Goal: Answer question/provide support

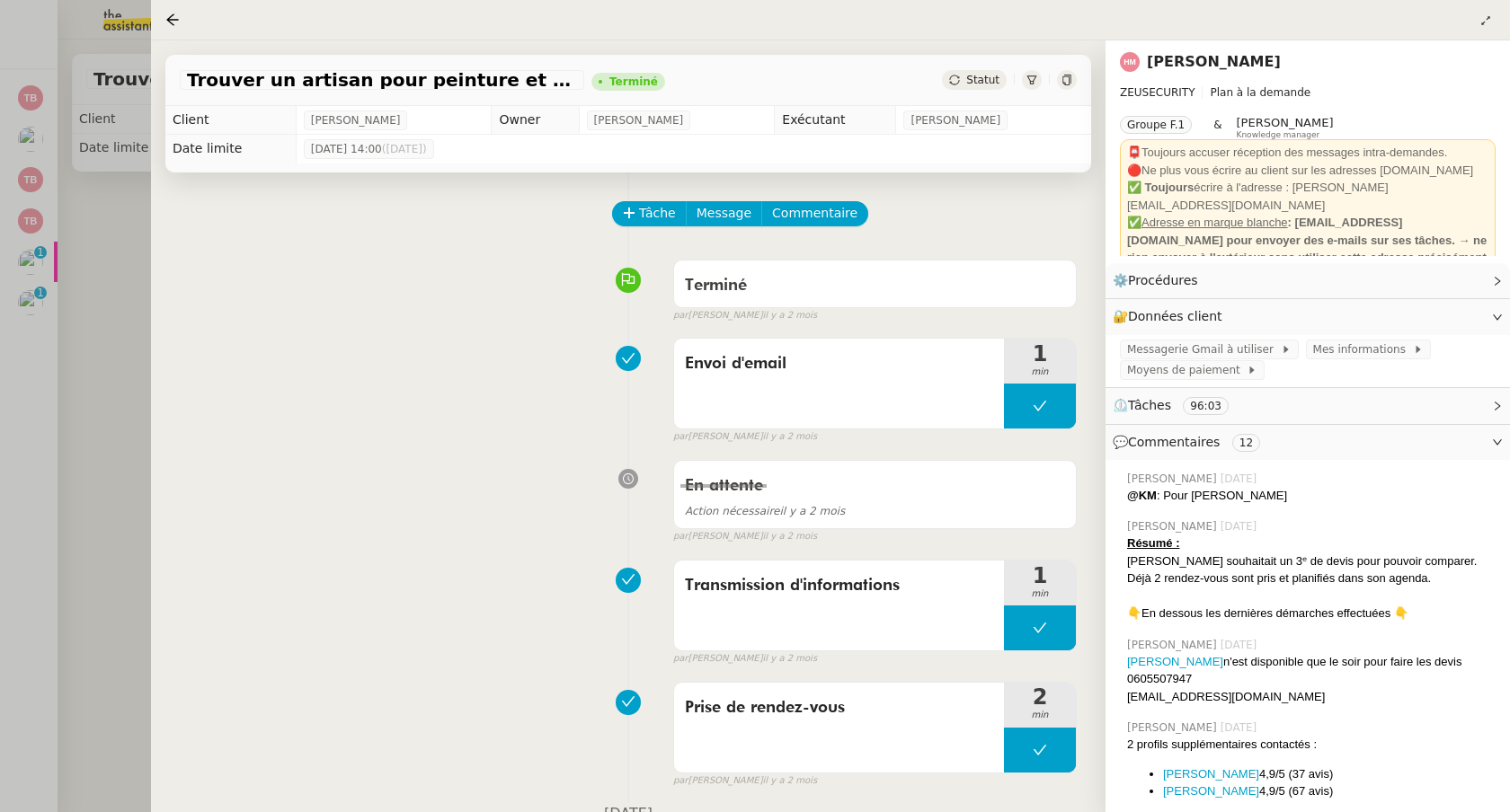
click at [128, 33] on div at bounding box center [755, 406] width 1510 height 812
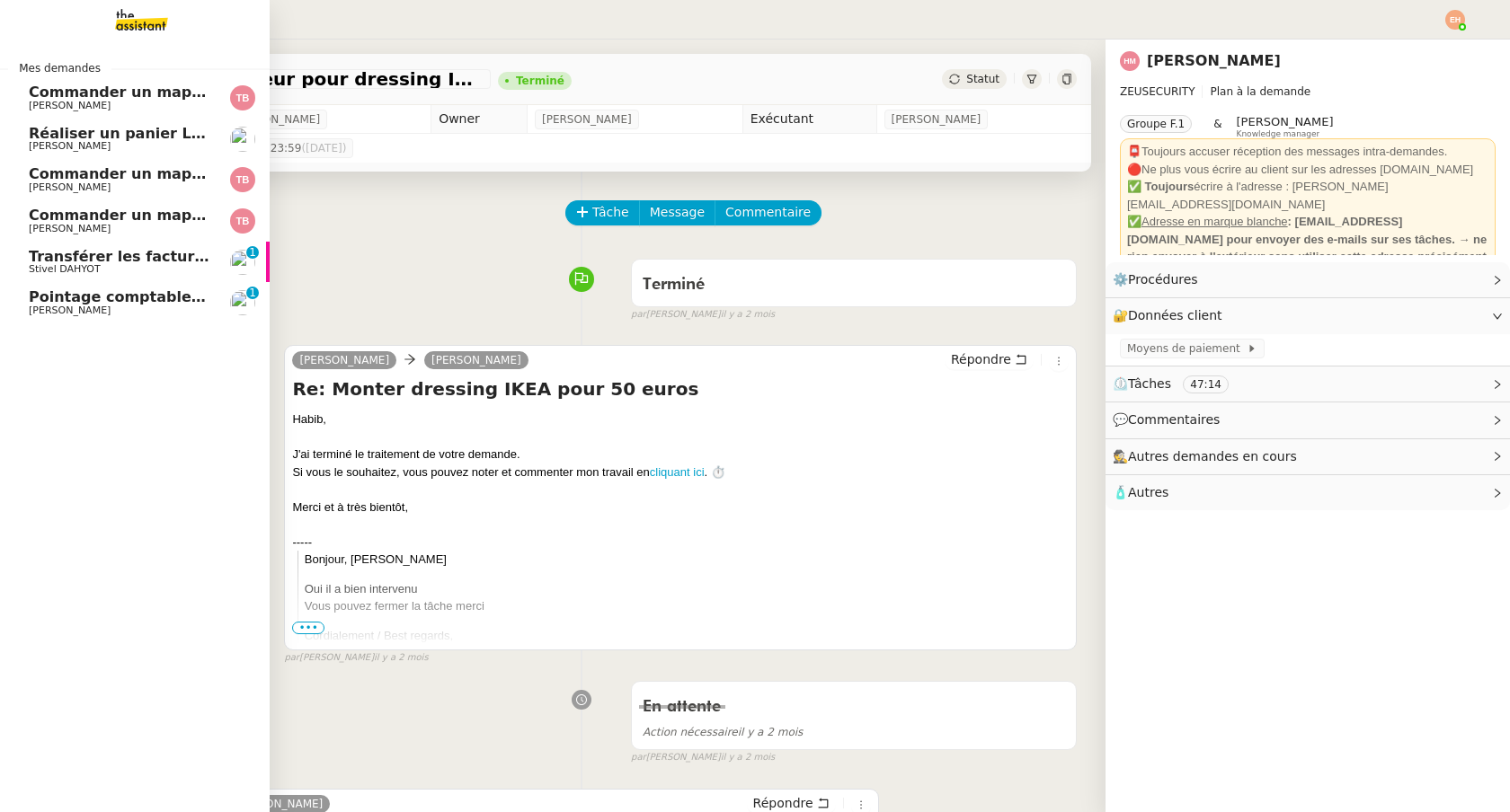
click at [87, 310] on span "[PERSON_NAME]" at bounding box center [70, 310] width 82 height 12
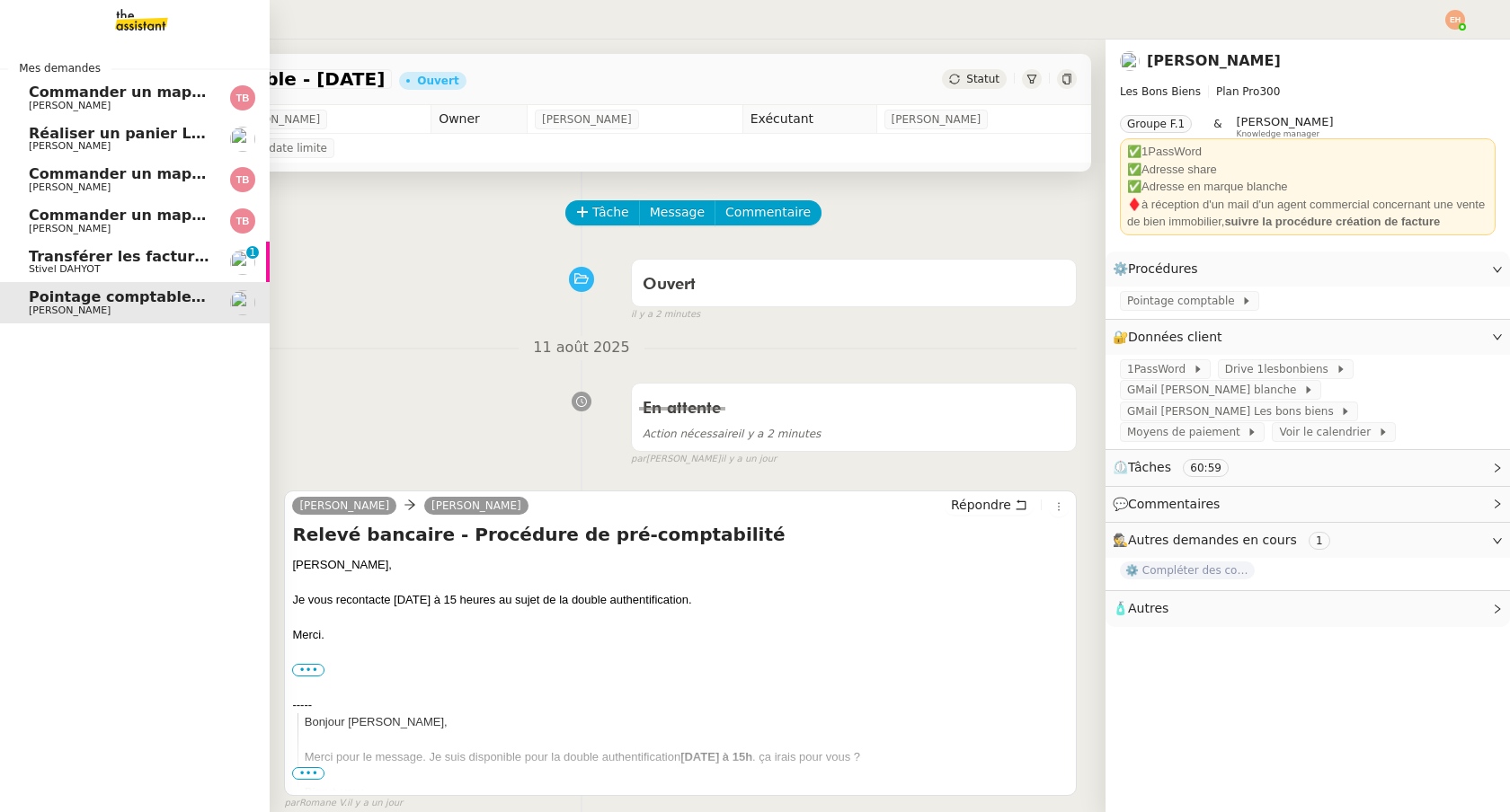
click at [130, 141] on span "[PERSON_NAME]" at bounding box center [120, 146] width 182 height 11
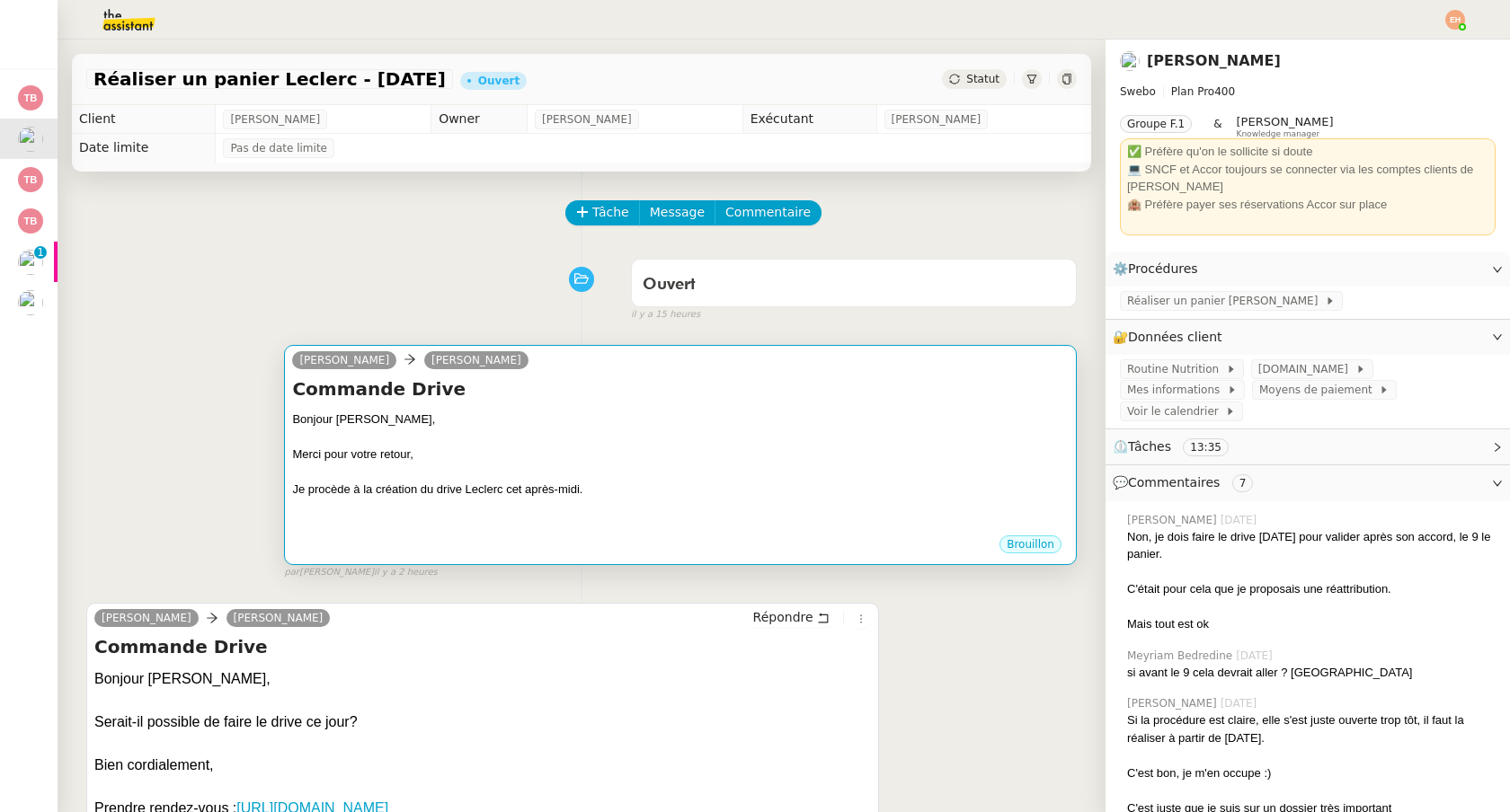
click at [577, 411] on div "Bonjour [PERSON_NAME]," at bounding box center [680, 419] width 777 height 18
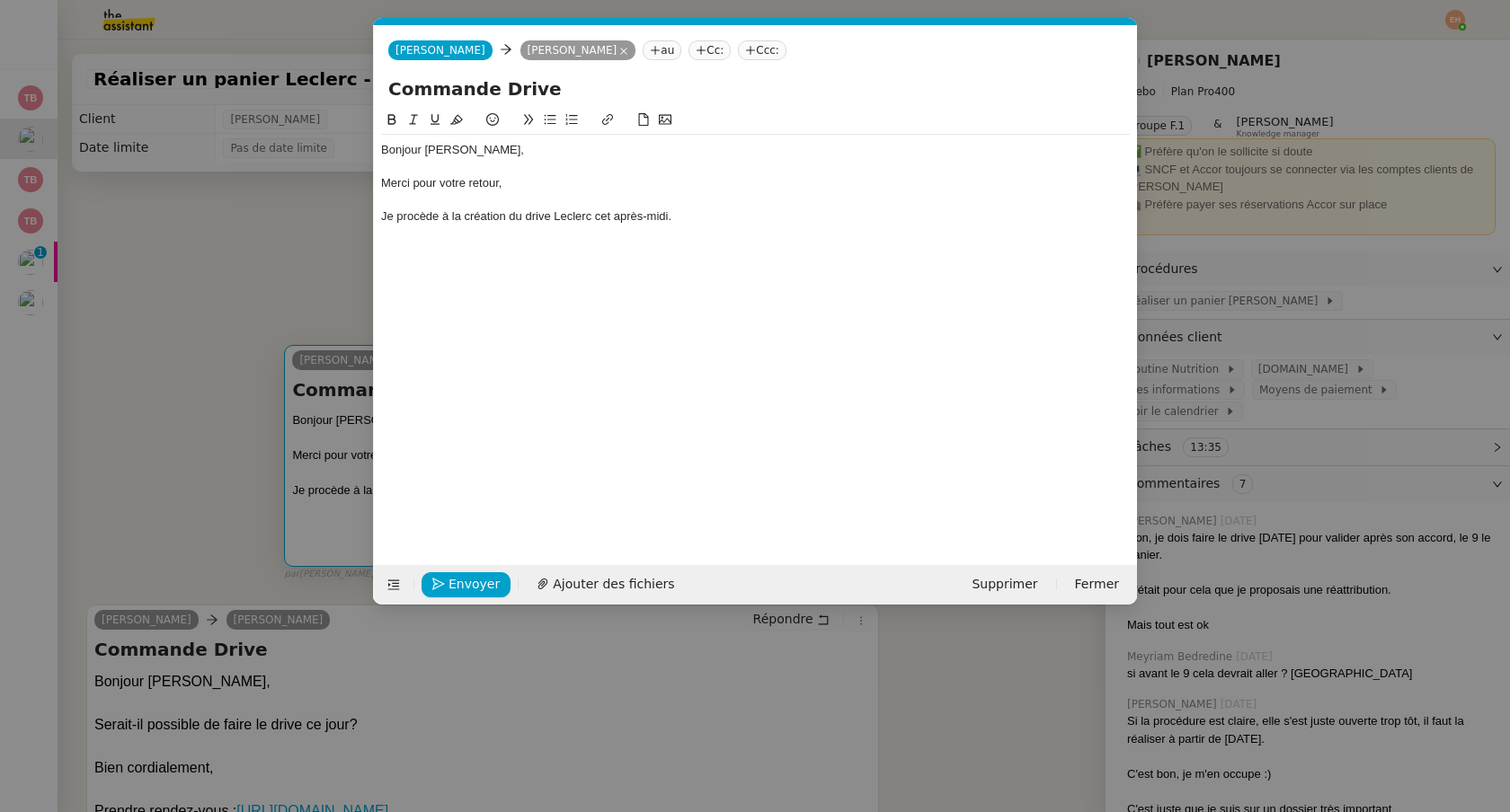
scroll to position [0, 38]
click at [680, 218] on div "Je procède à la création du drive Leclerc cet après-midi." at bounding box center [755, 216] width 749 height 16
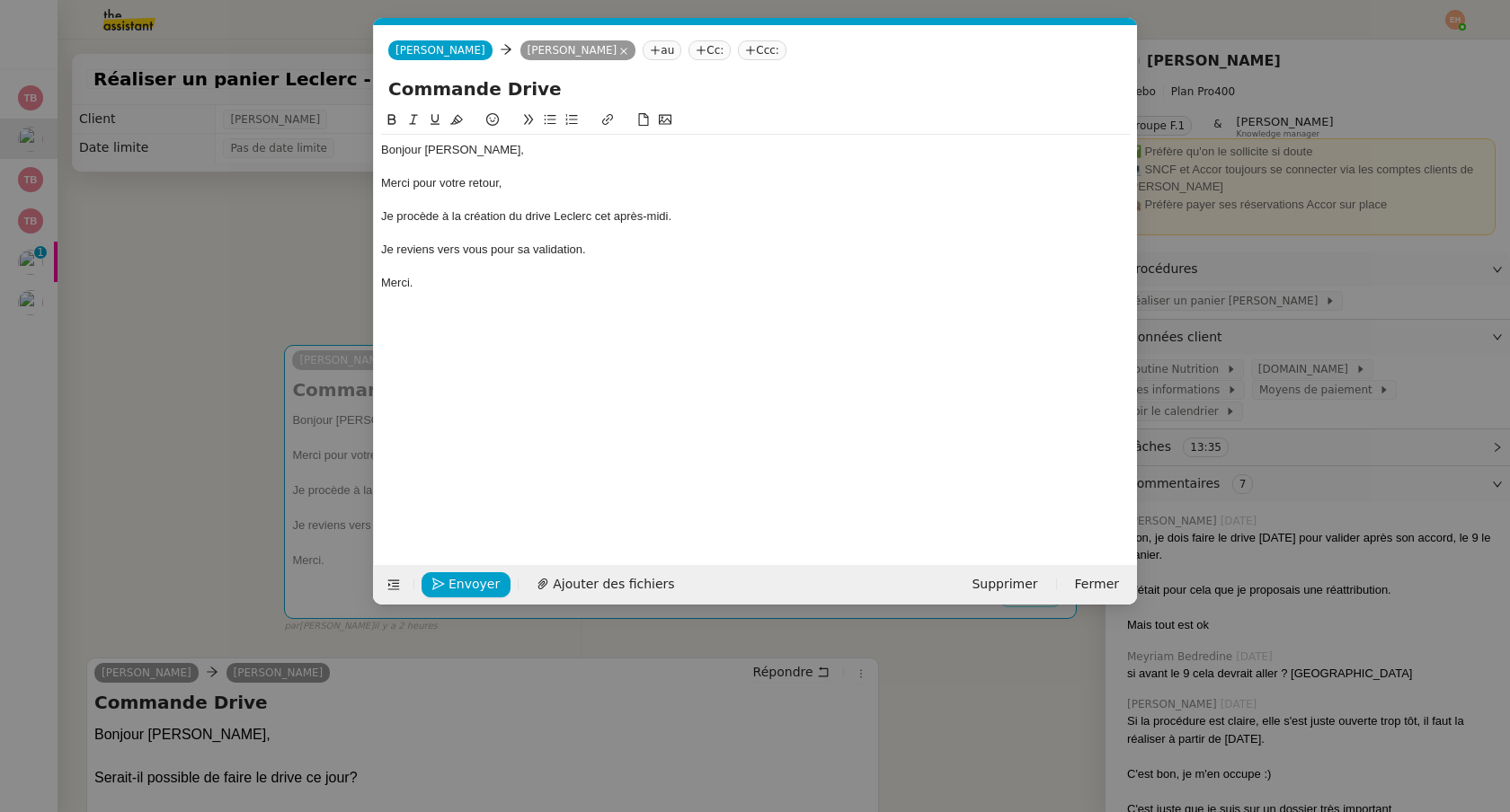
click at [512, 278] on div "Merci." at bounding box center [755, 283] width 749 height 16
click at [508, 266] on div at bounding box center [755, 266] width 749 height 16
click at [508, 265] on div at bounding box center [755, 266] width 749 height 16
click at [504, 255] on div "Je reviens vers vous pour sa validation." at bounding box center [755, 249] width 749 height 16
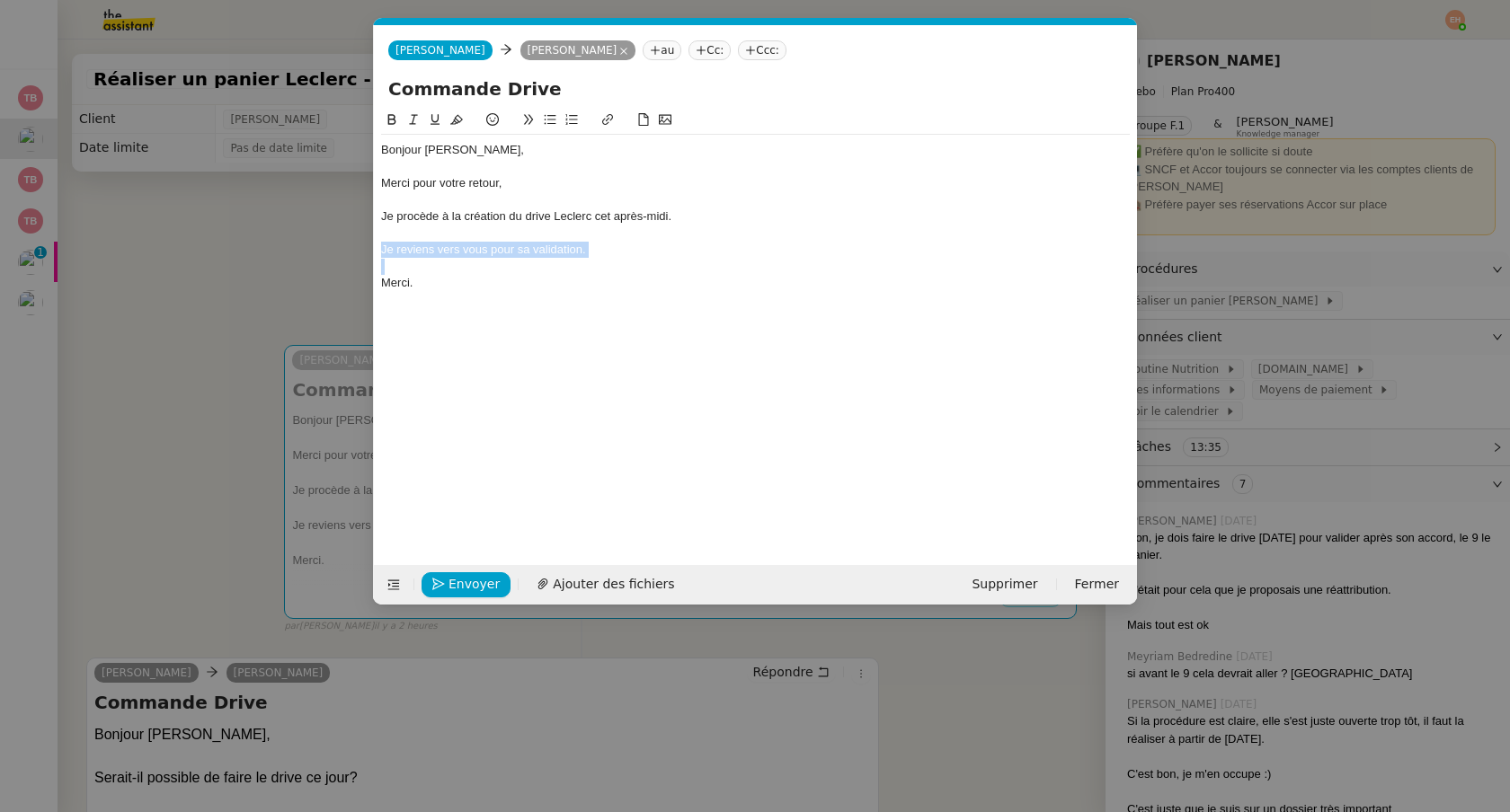
click at [504, 255] on div "Je reviens vers vous pour sa validation." at bounding box center [755, 249] width 749 height 16
click at [388, 217] on div "Je procède à la création du drive Leclerc cet après-midi." at bounding box center [755, 216] width 749 height 16
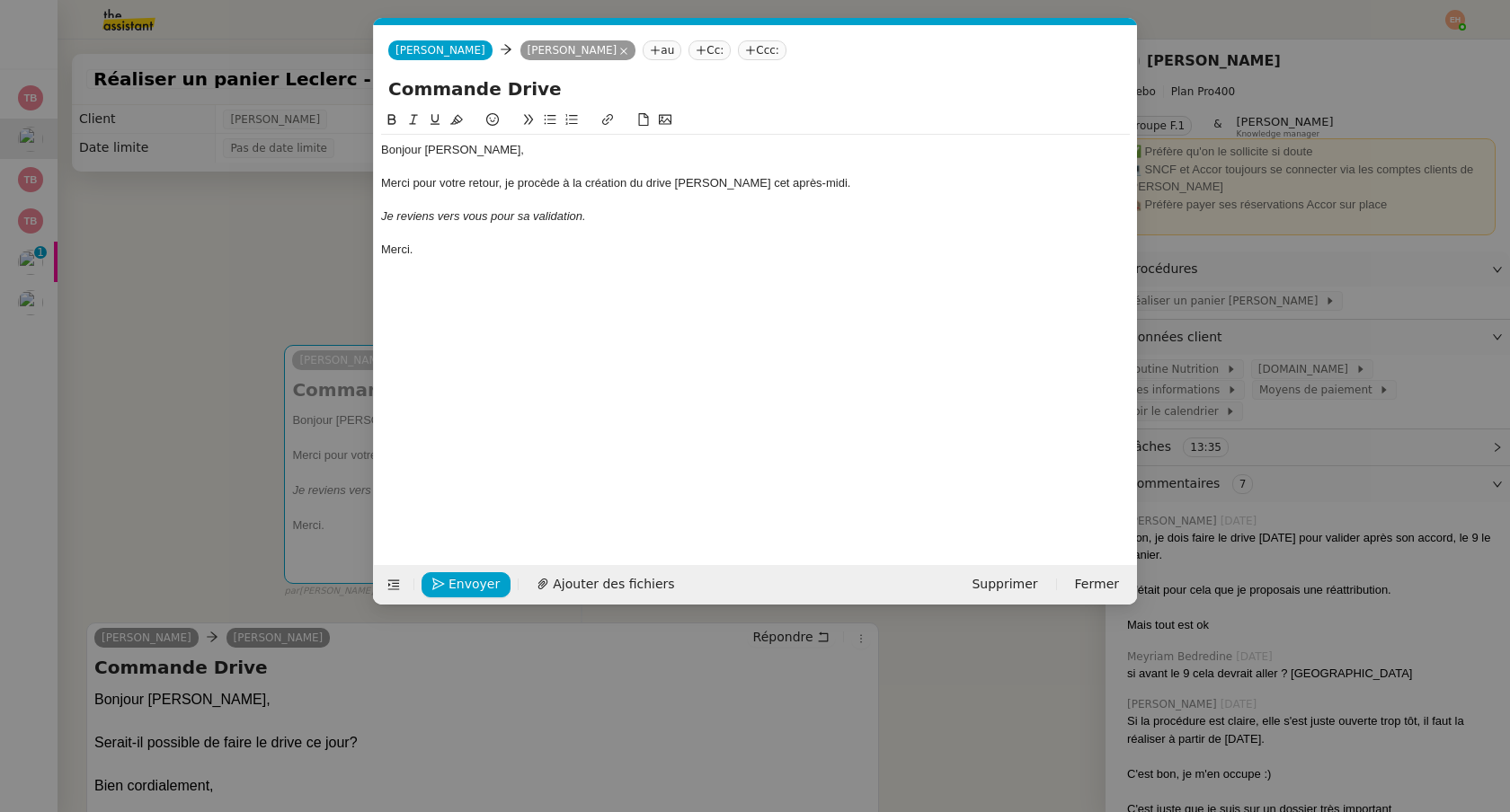
click at [446, 597] on div "Envoyer Ajouter des fichiers" at bounding box center [532, 584] width 304 height 25
click at [448, 587] on span "Envoyer" at bounding box center [473, 583] width 51 height 20
click at [448, 587] on span "Confirmer l'envoi" at bounding box center [502, 583] width 108 height 20
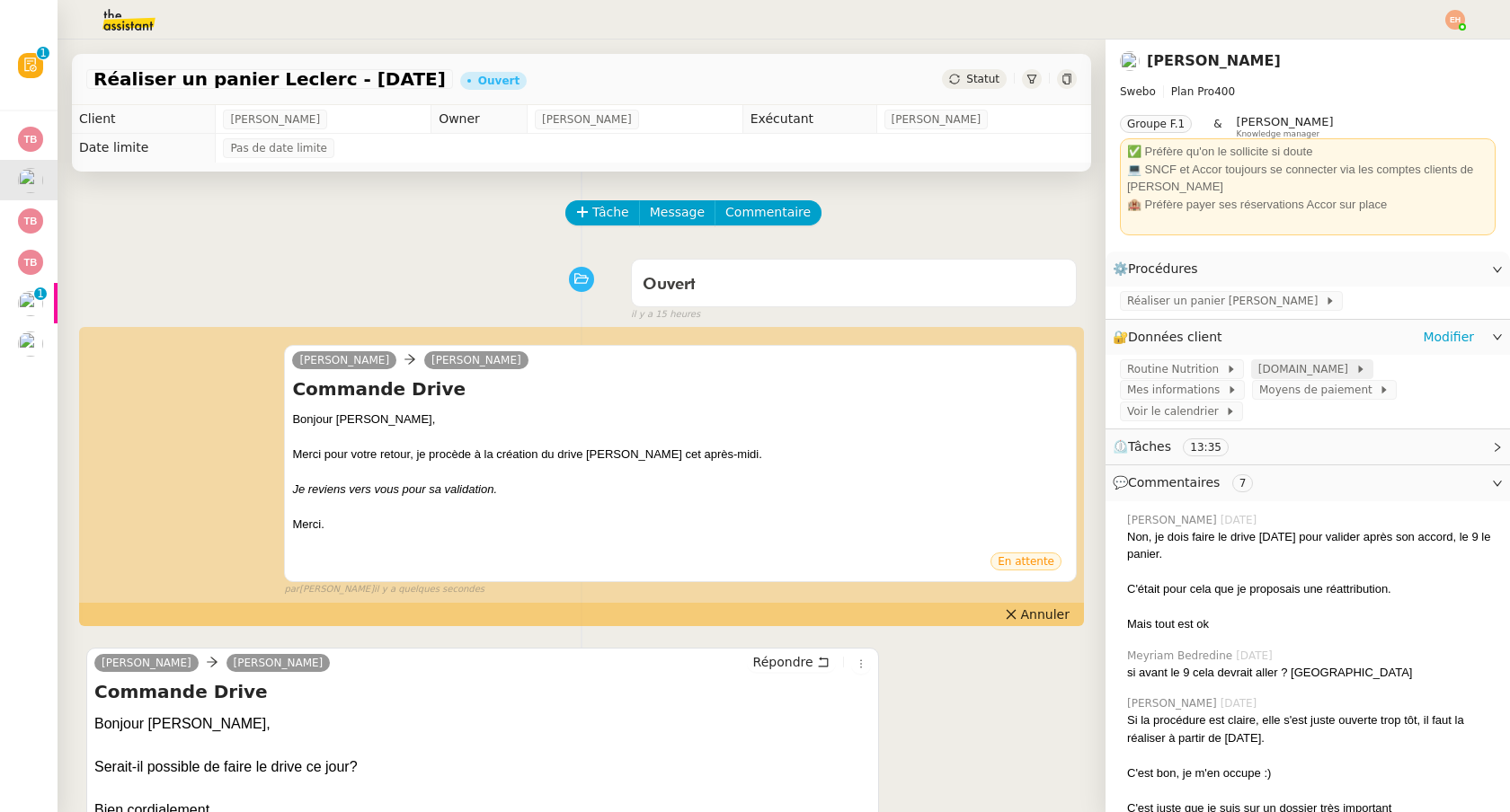
click at [1348, 373] on span at bounding box center [1351, 369] width 7 height 13
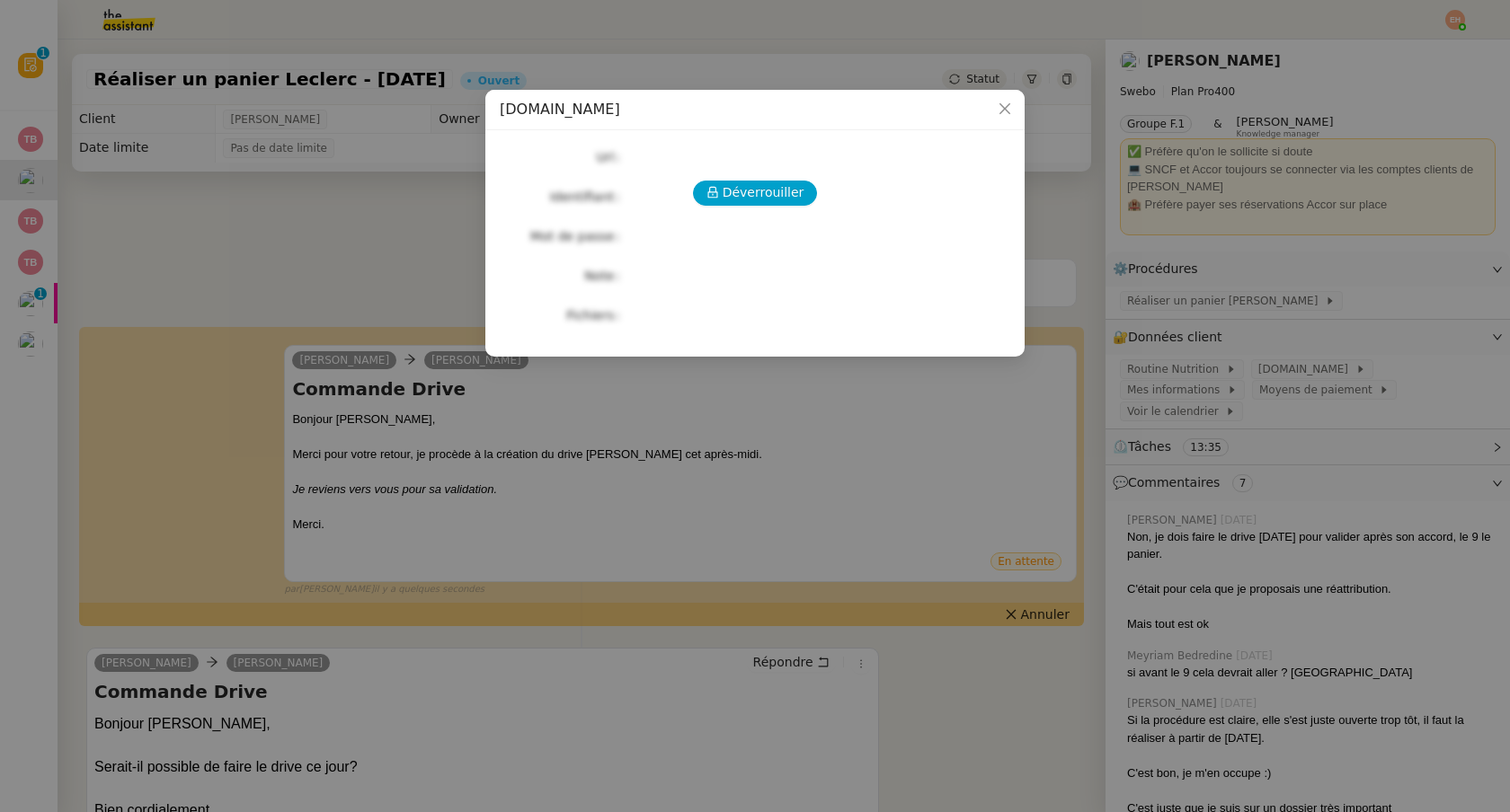
click at [329, 102] on nz-modal-container "[DOMAIN_NAME][PERSON_NAME] Url Identifiant Mot de passe Note Fichiers Upload" at bounding box center [755, 406] width 1510 height 812
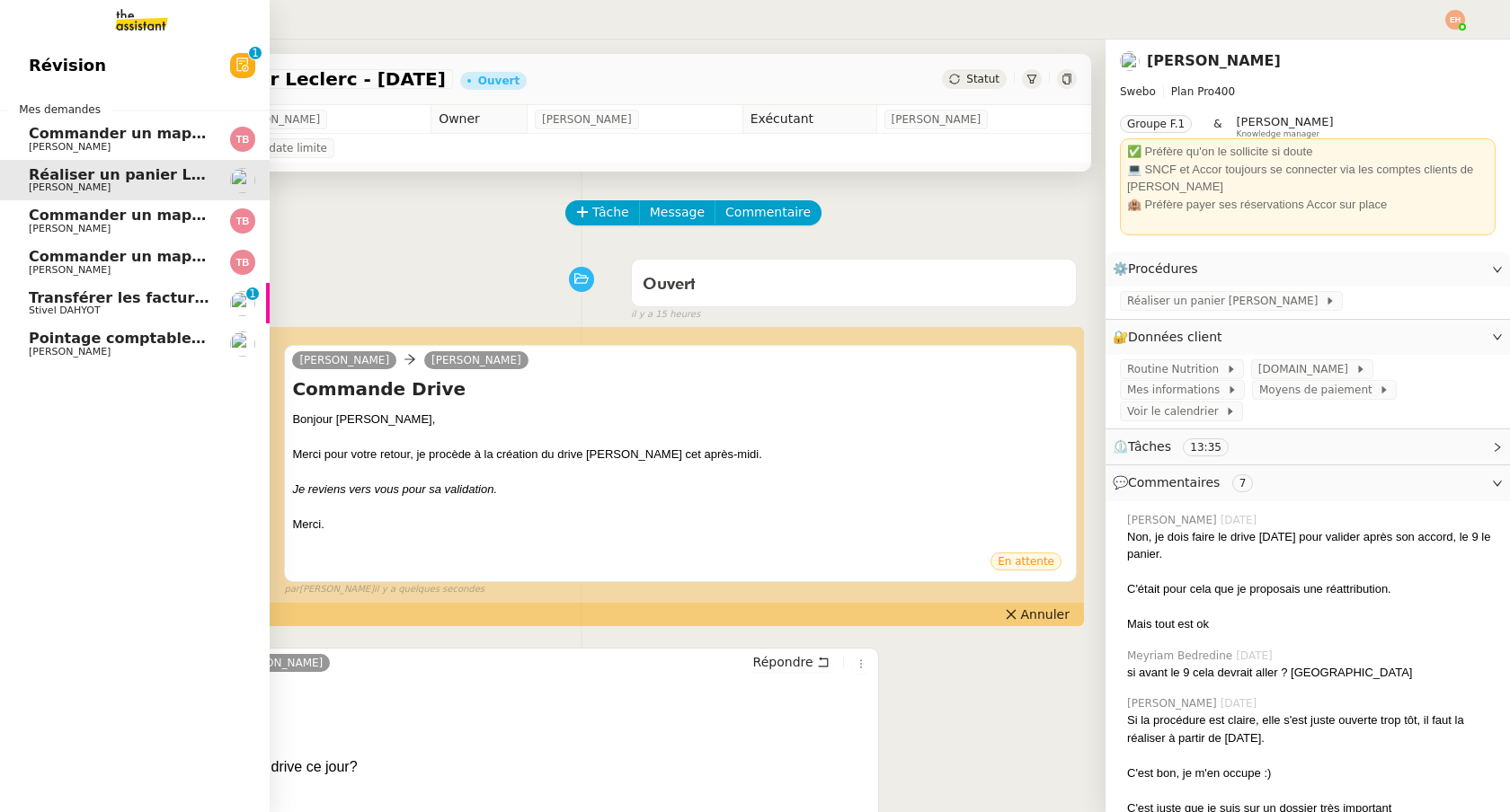
click at [46, 314] on span "Stivel DAHYOT" at bounding box center [65, 310] width 71 height 12
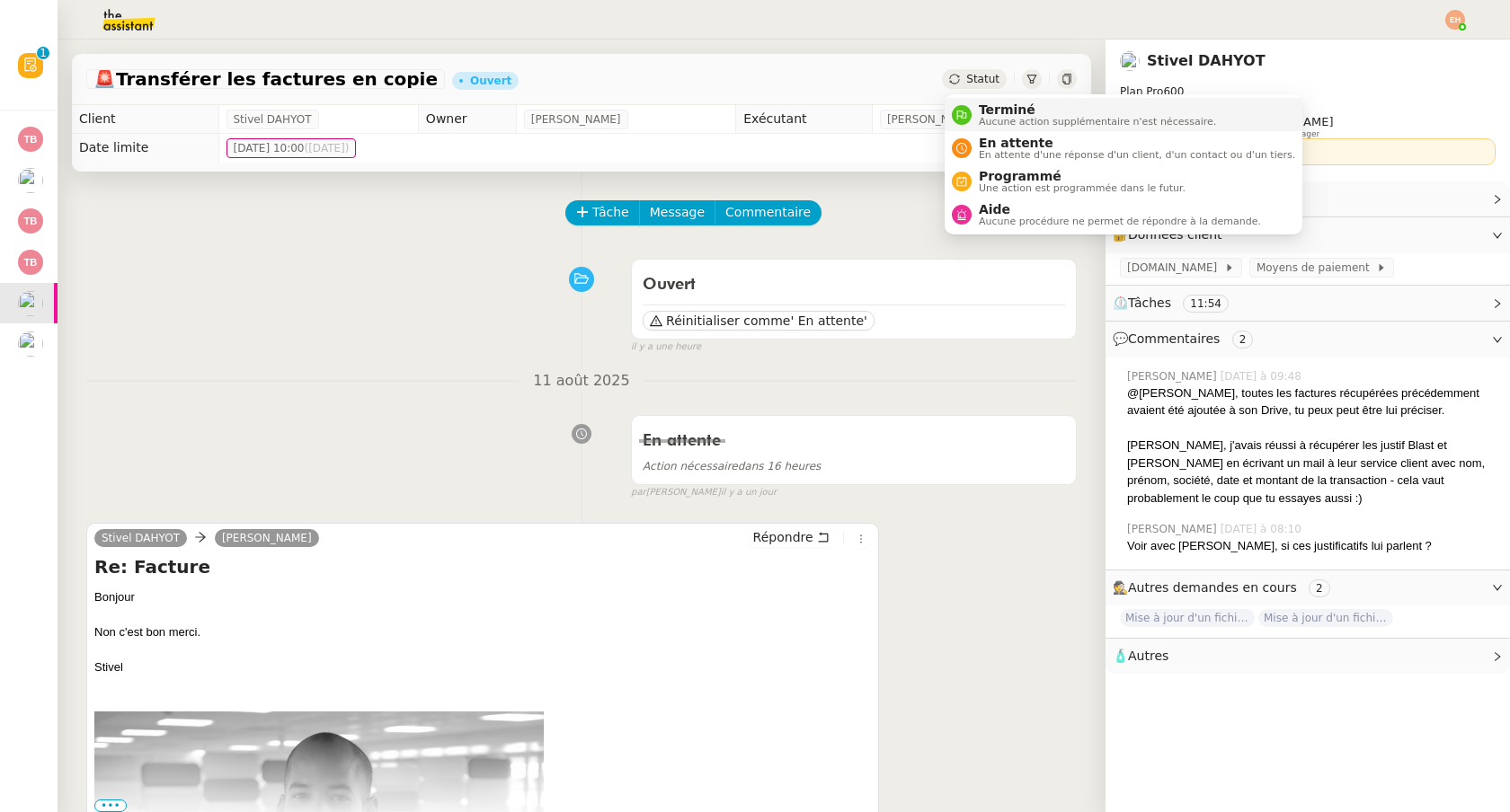
click at [987, 121] on span "Aucune action supplémentaire n'est nécessaire." at bounding box center [1097, 122] width 238 height 10
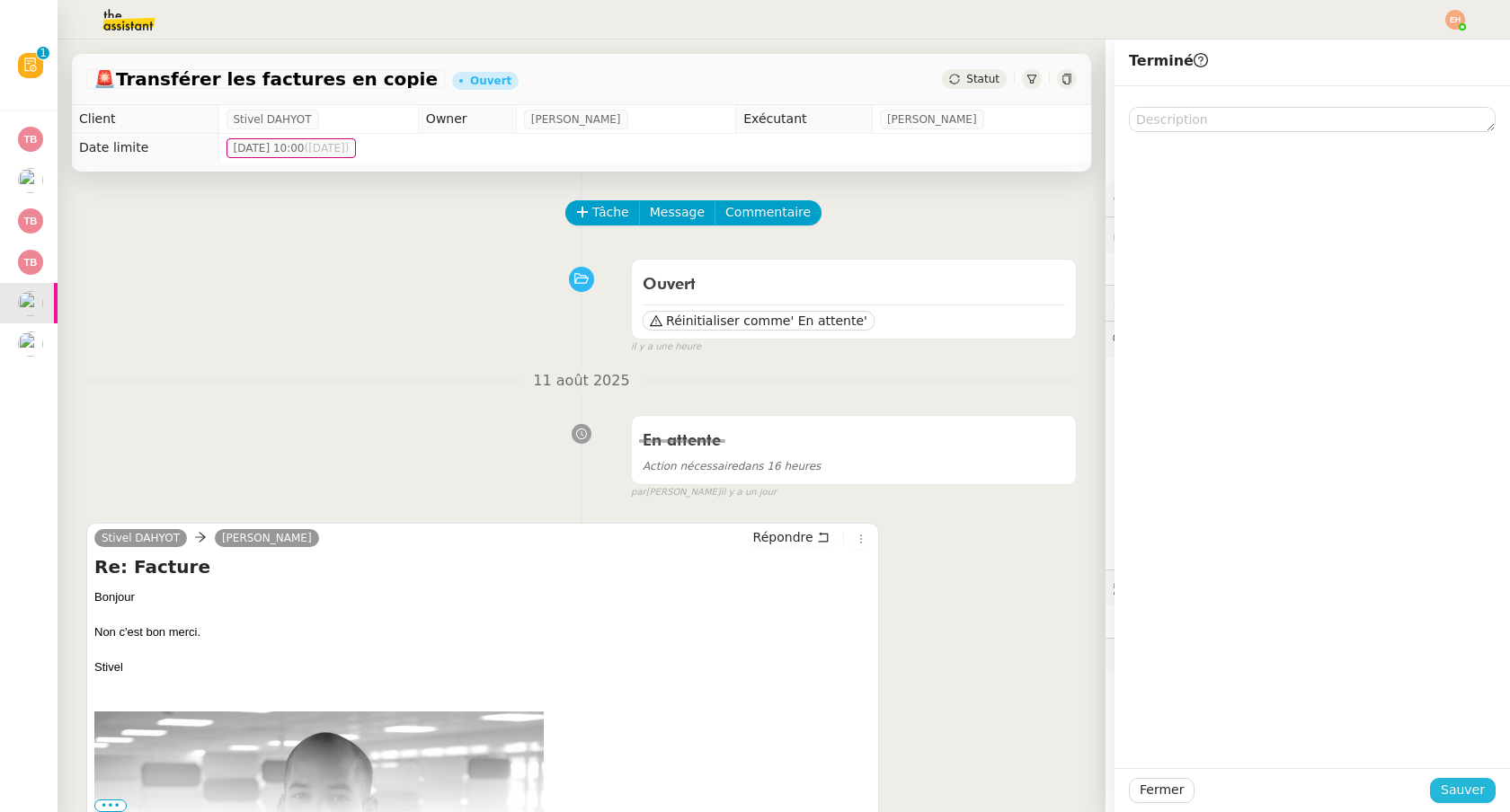
click at [1462, 789] on span "Sauver" at bounding box center [1463, 789] width 44 height 20
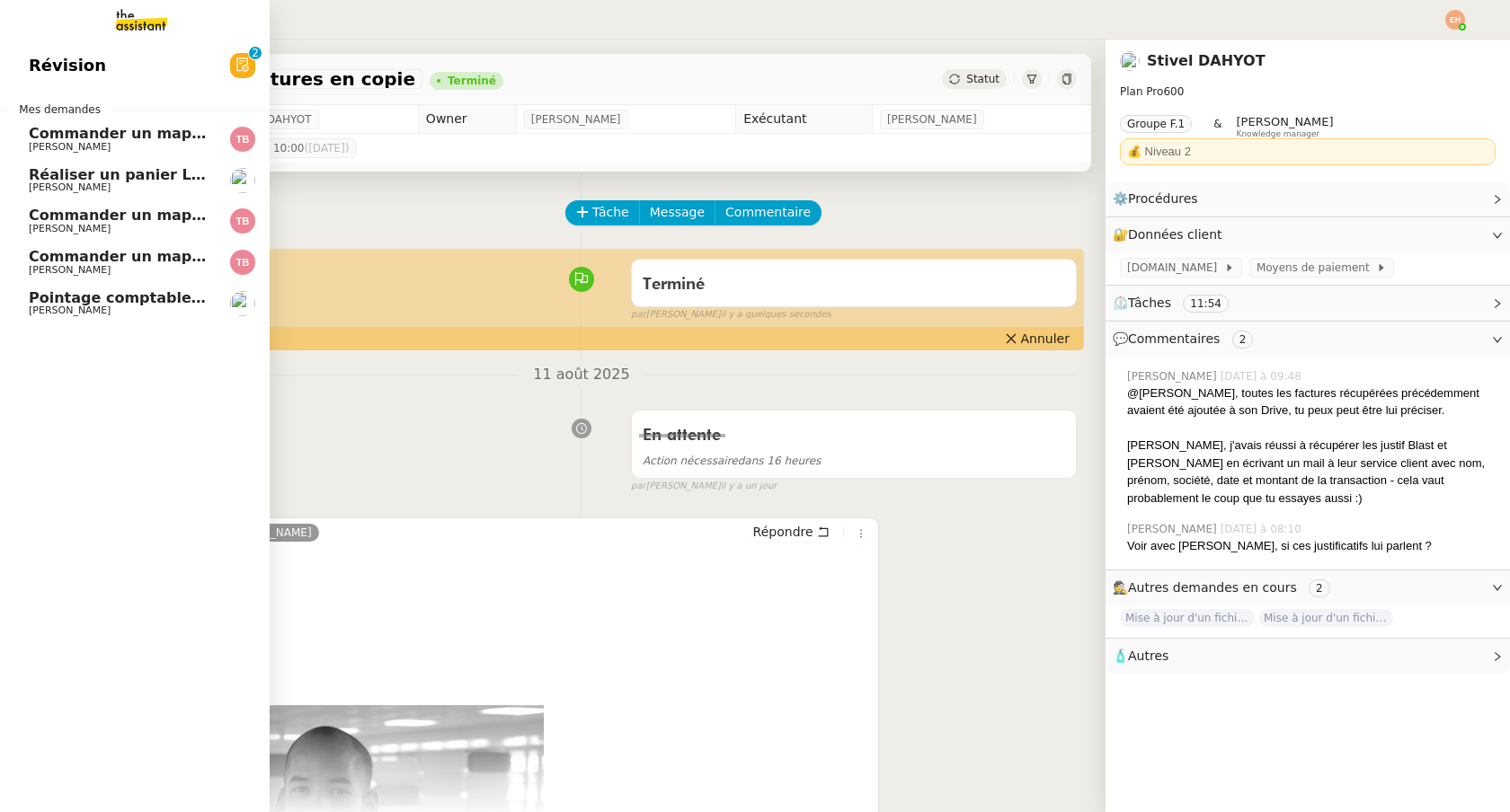
click at [160, 218] on span "Commander un mapping pour Afigec" at bounding box center [177, 215] width 297 height 17
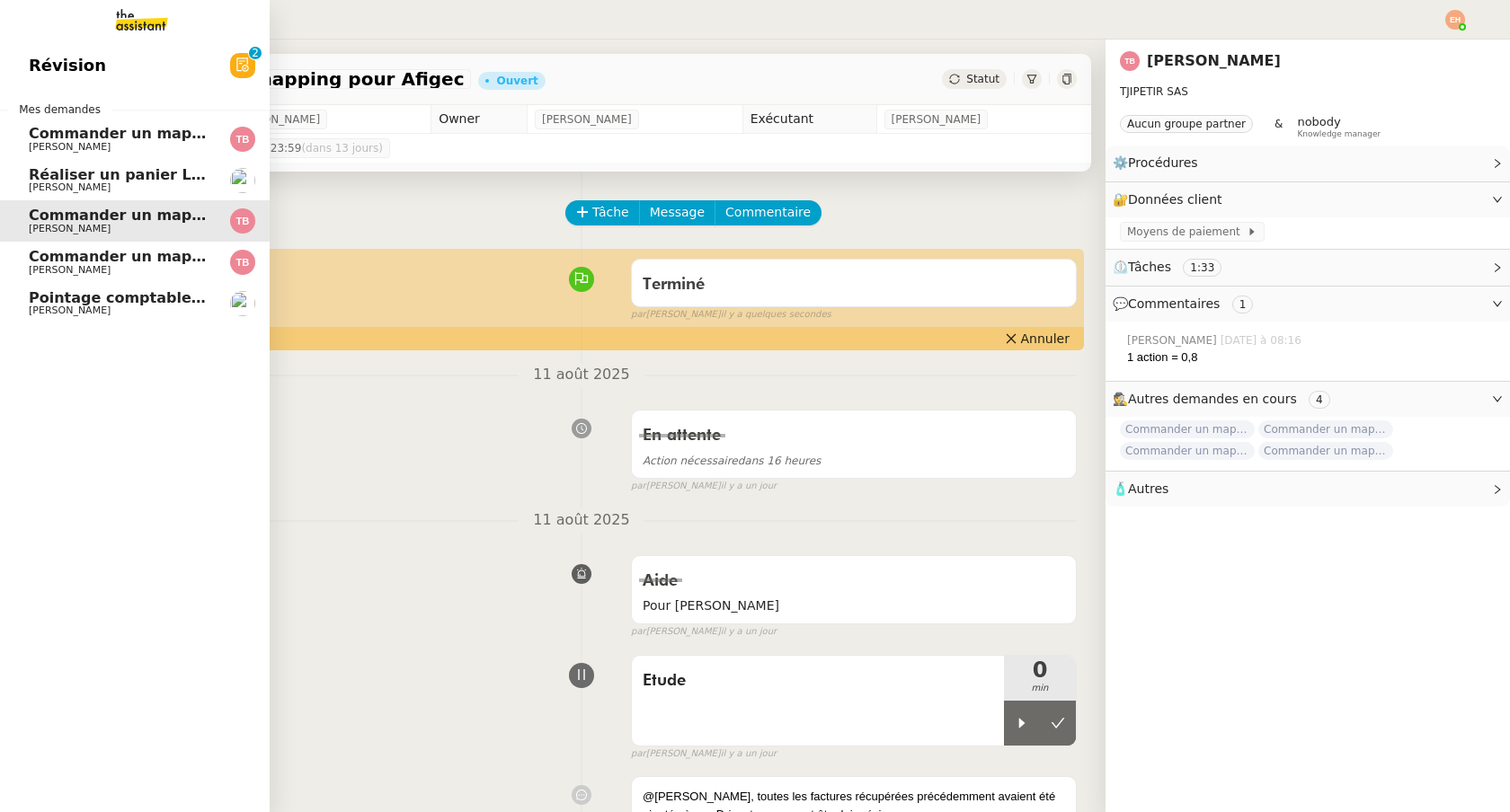
click at [165, 306] on span "[PERSON_NAME]" at bounding box center [120, 310] width 182 height 11
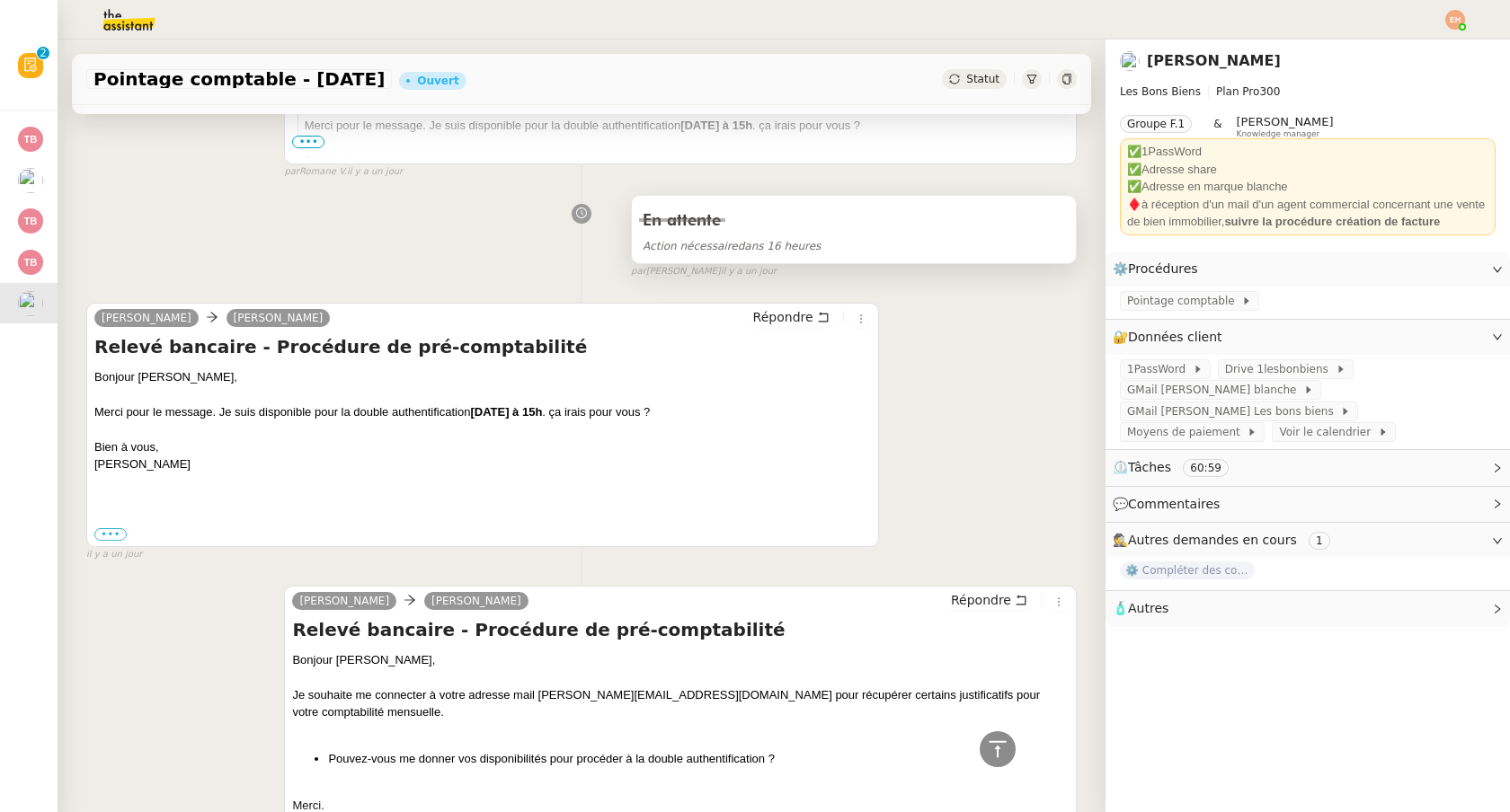
scroll to position [634, 0]
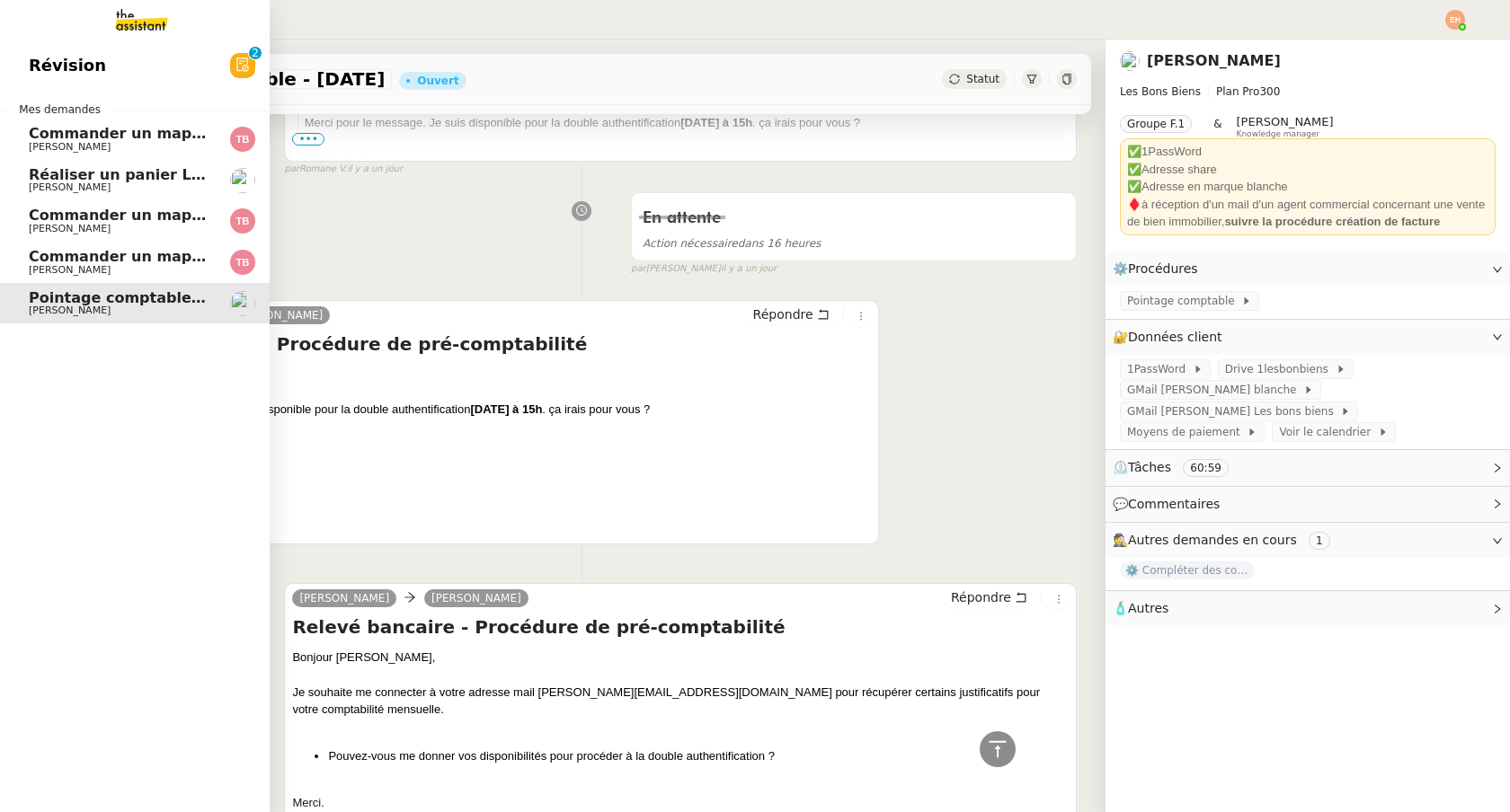
click at [96, 186] on span "[PERSON_NAME]" at bounding box center [70, 187] width 82 height 12
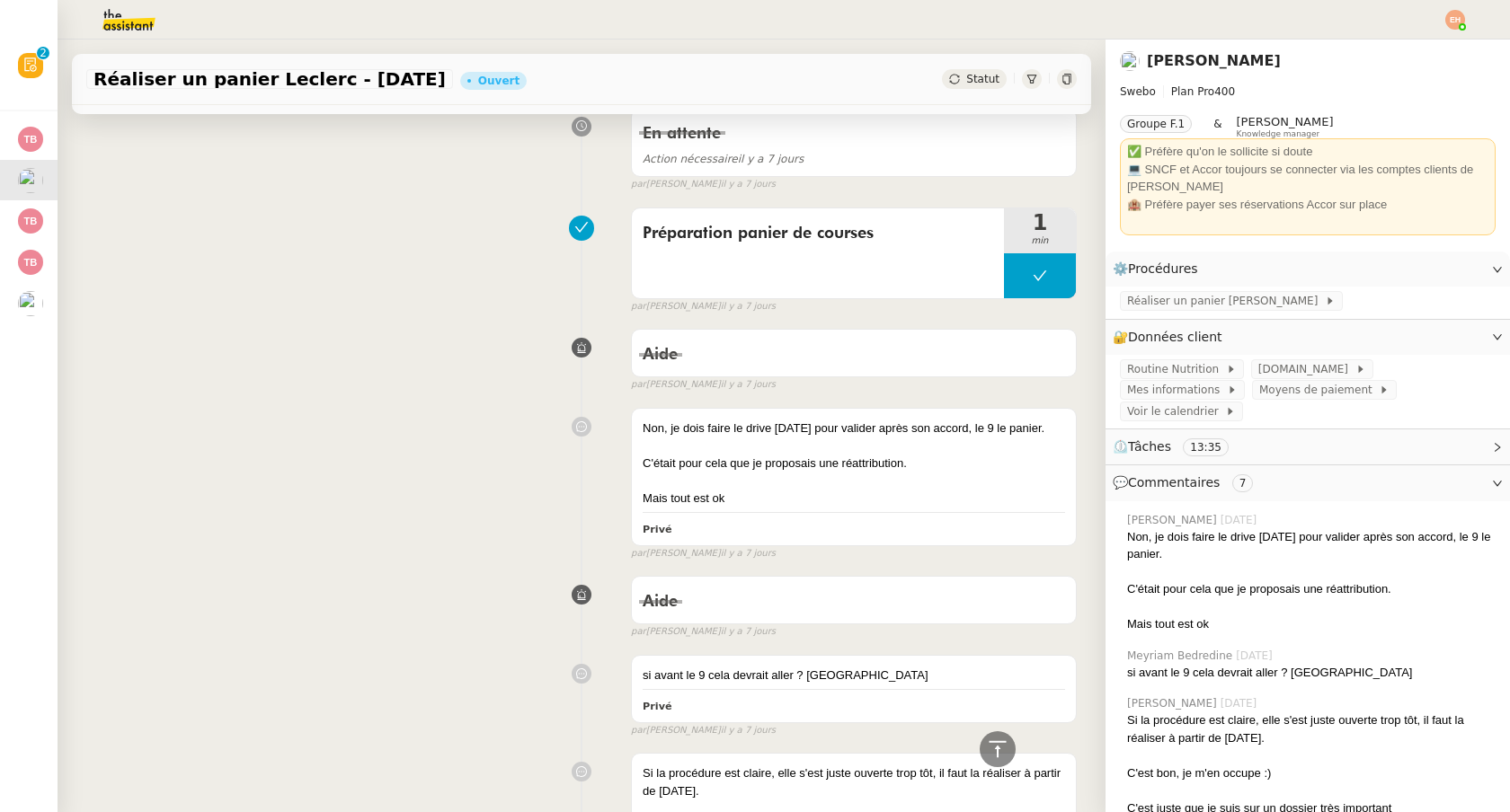
scroll to position [2204, 0]
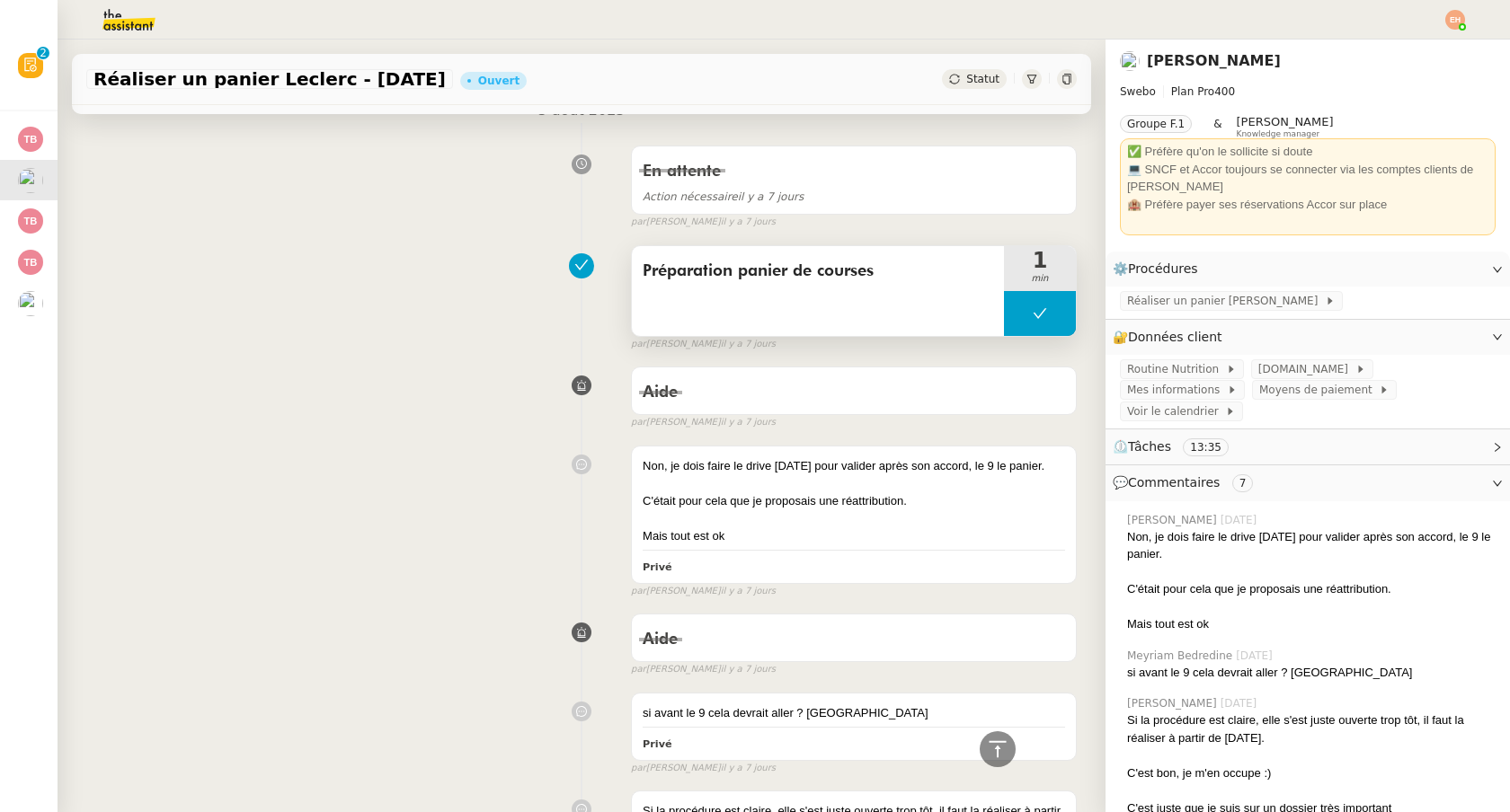
click at [743, 292] on div "Préparation panier de courses" at bounding box center [817, 291] width 372 height 90
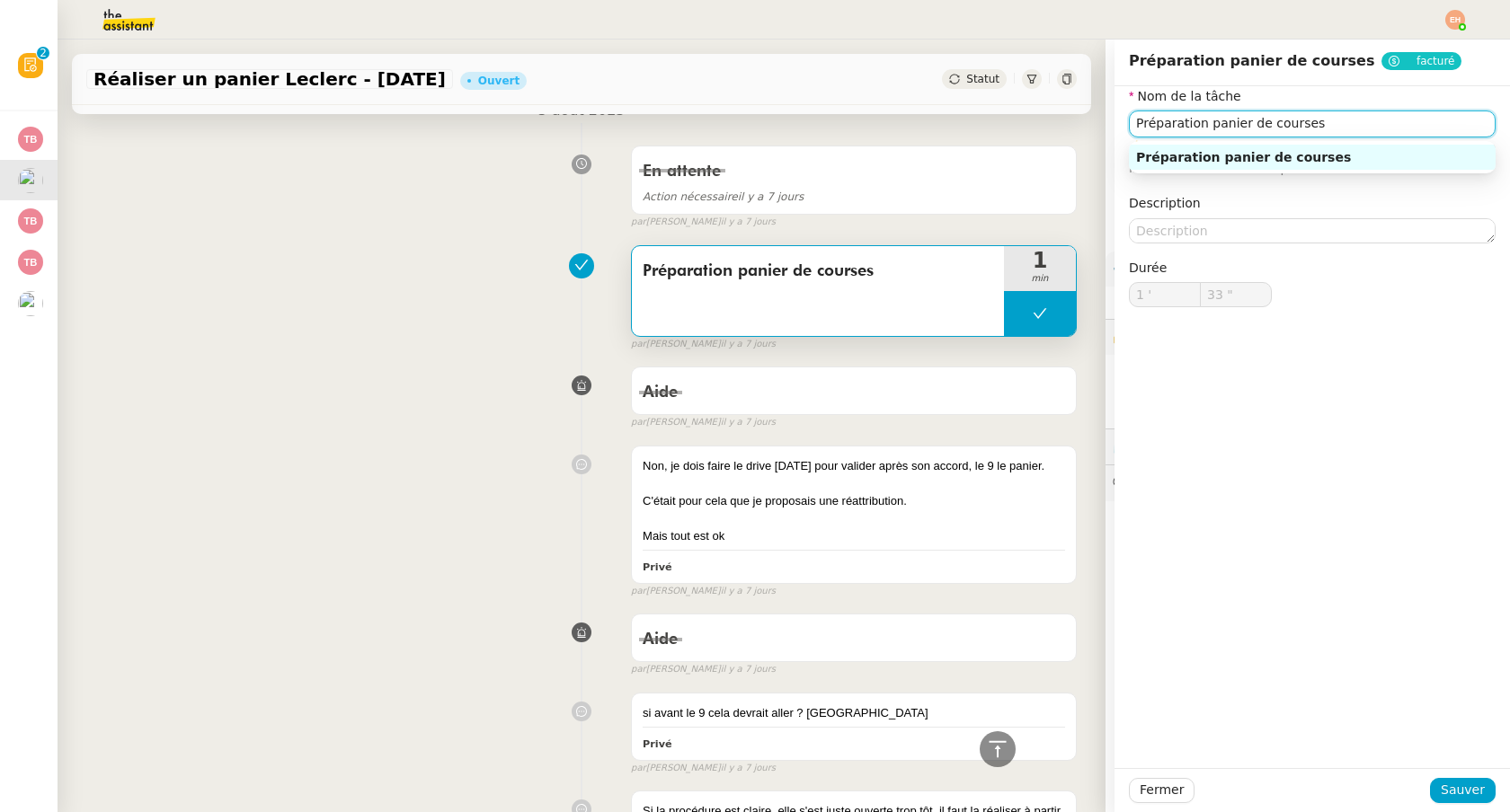
click at [1171, 131] on input "Préparation panier de courses" at bounding box center [1311, 123] width 366 height 26
click at [1171, 132] on input "Préparation panier de courses" at bounding box center [1311, 123] width 366 height 26
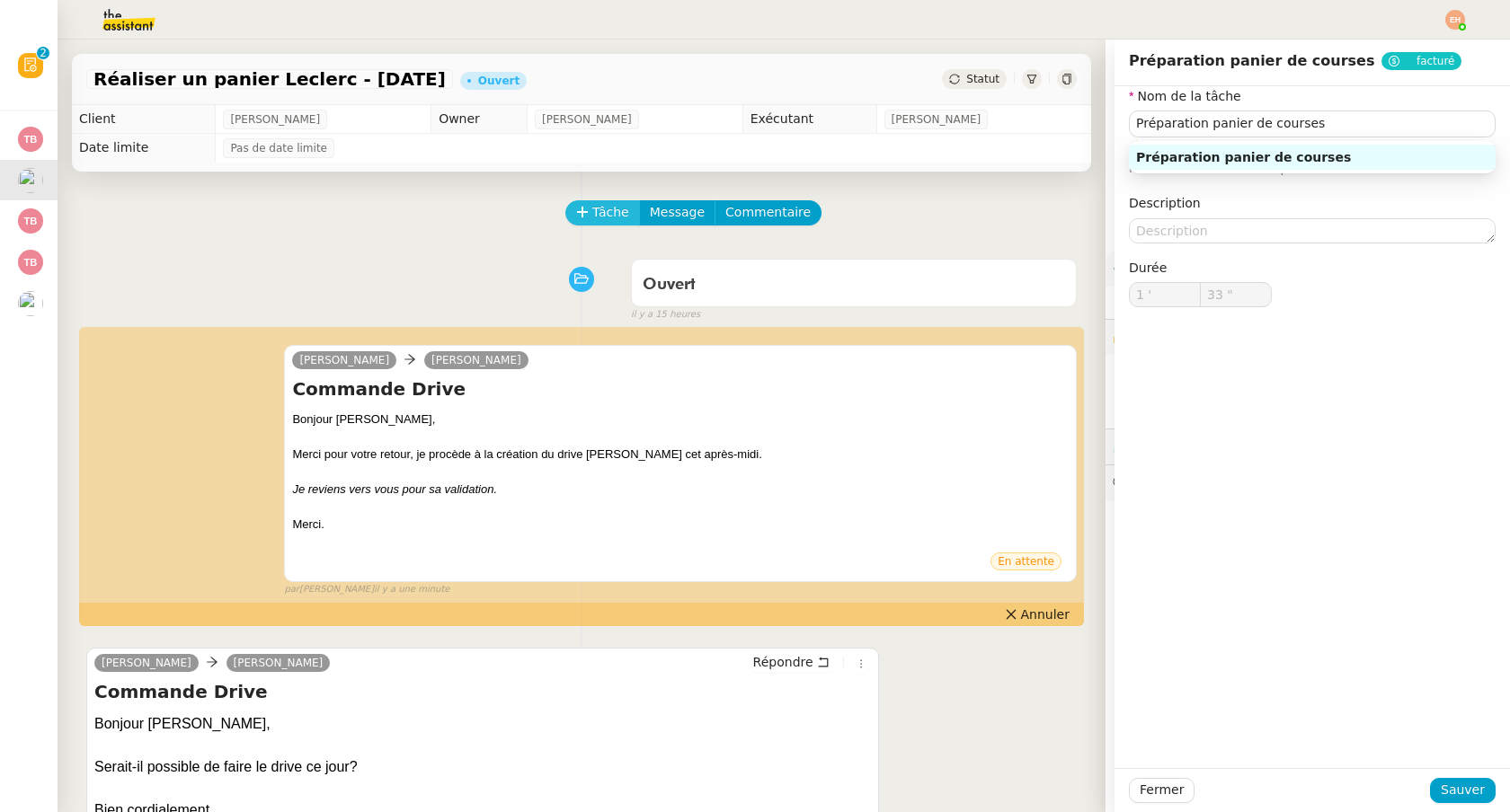
click at [610, 225] on button "Tâche" at bounding box center [602, 212] width 74 height 25
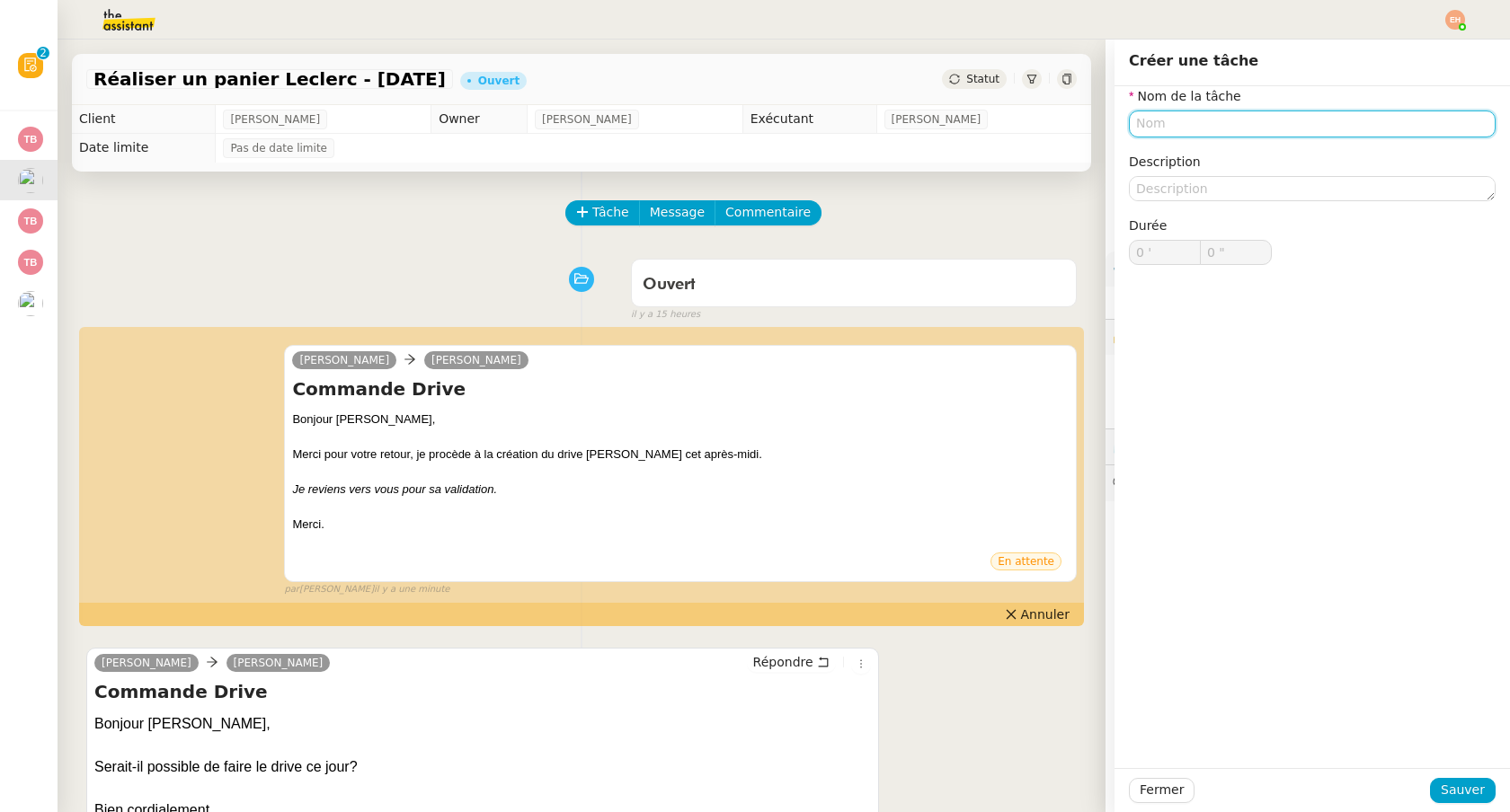
paste input "Préparation panier de courses"
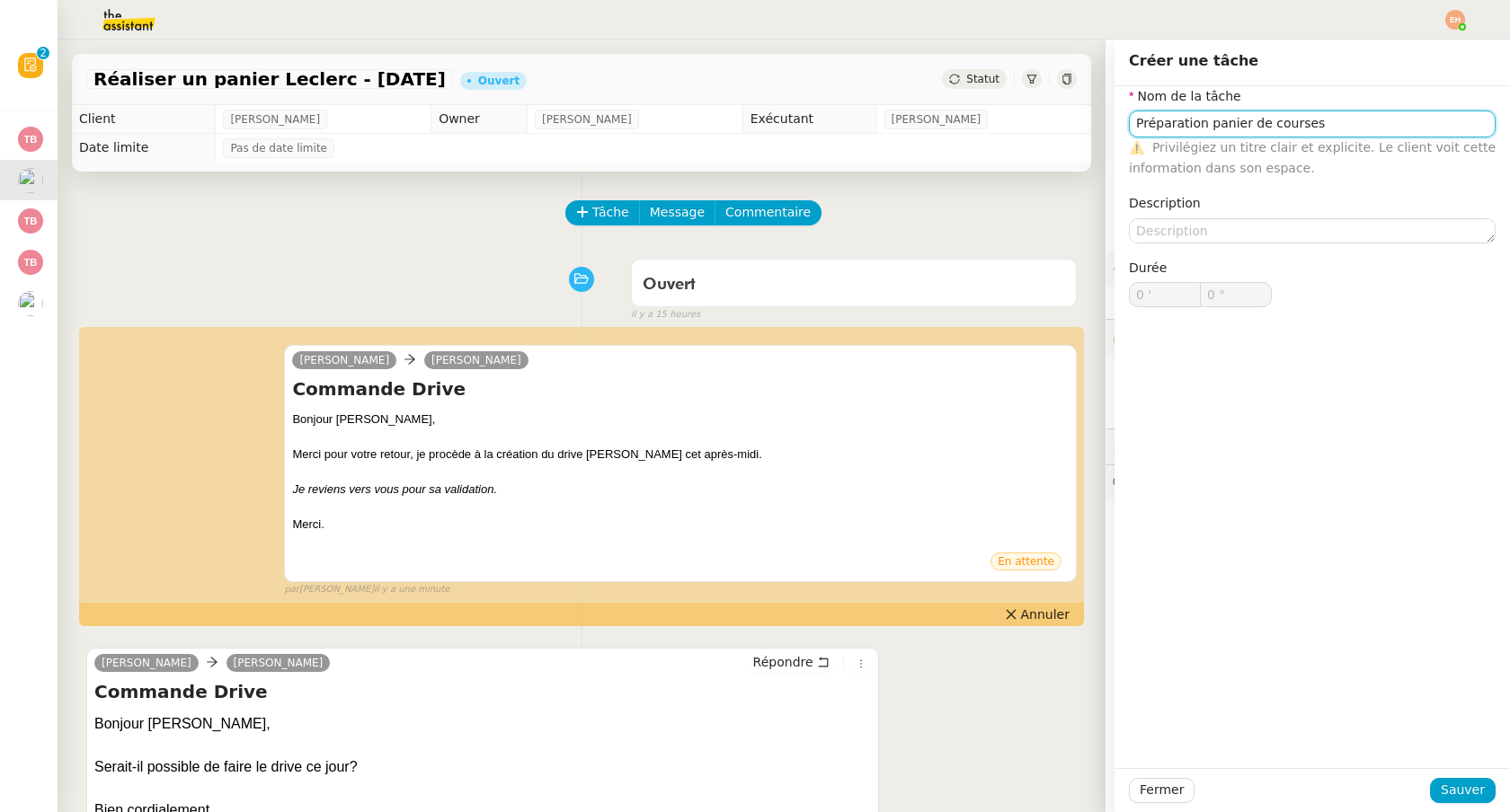
type input "Préparation panier de courses"
click at [1429, 771] on div "Fermer Sauver" at bounding box center [1311, 790] width 395 height 44
click at [1445, 784] on span "Sauver" at bounding box center [1463, 789] width 44 height 20
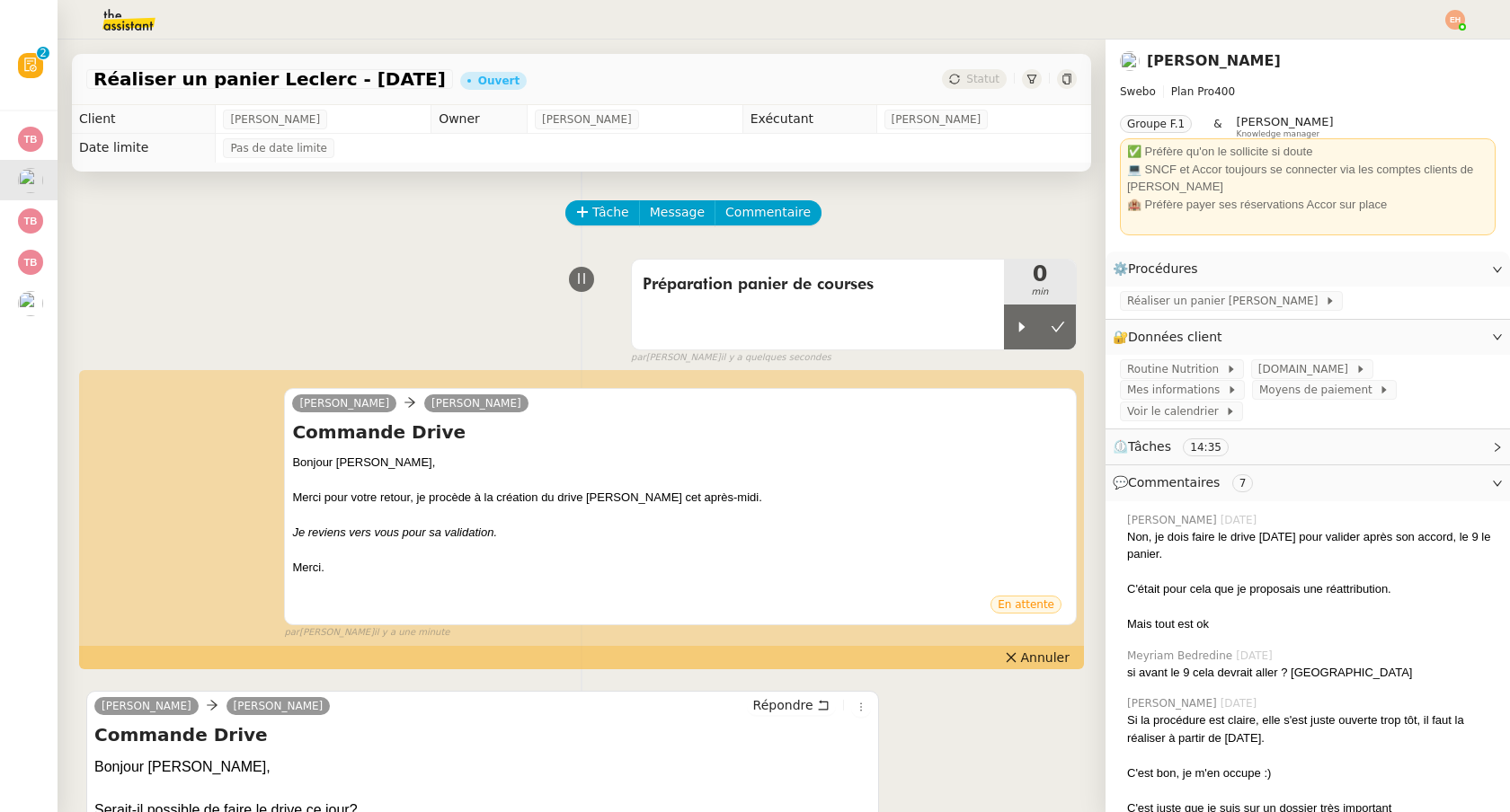
click at [121, 24] on img at bounding box center [115, 19] width 139 height 40
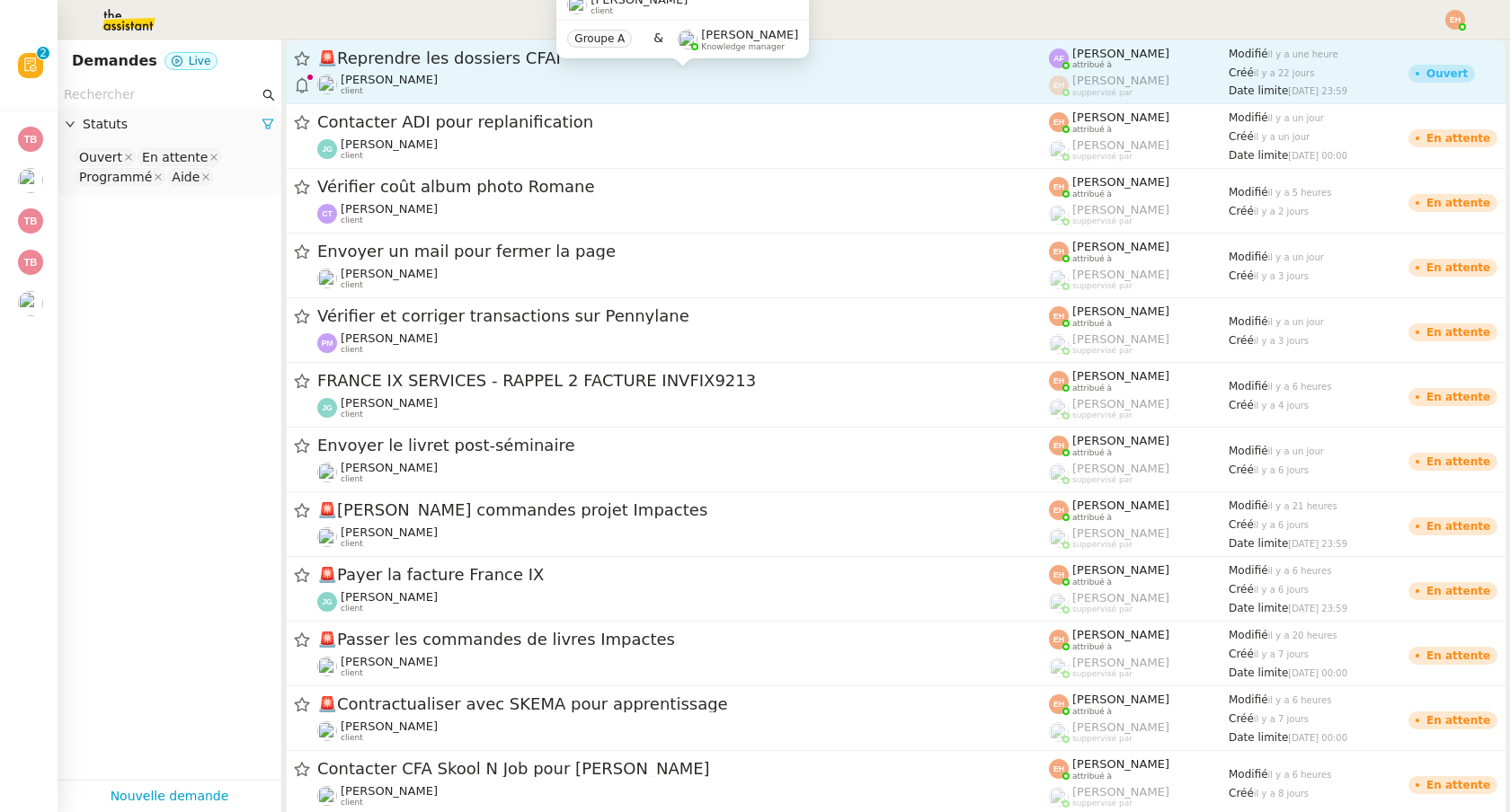
click at [424, 80] on span "[PERSON_NAME]" at bounding box center [389, 79] width 97 height 14
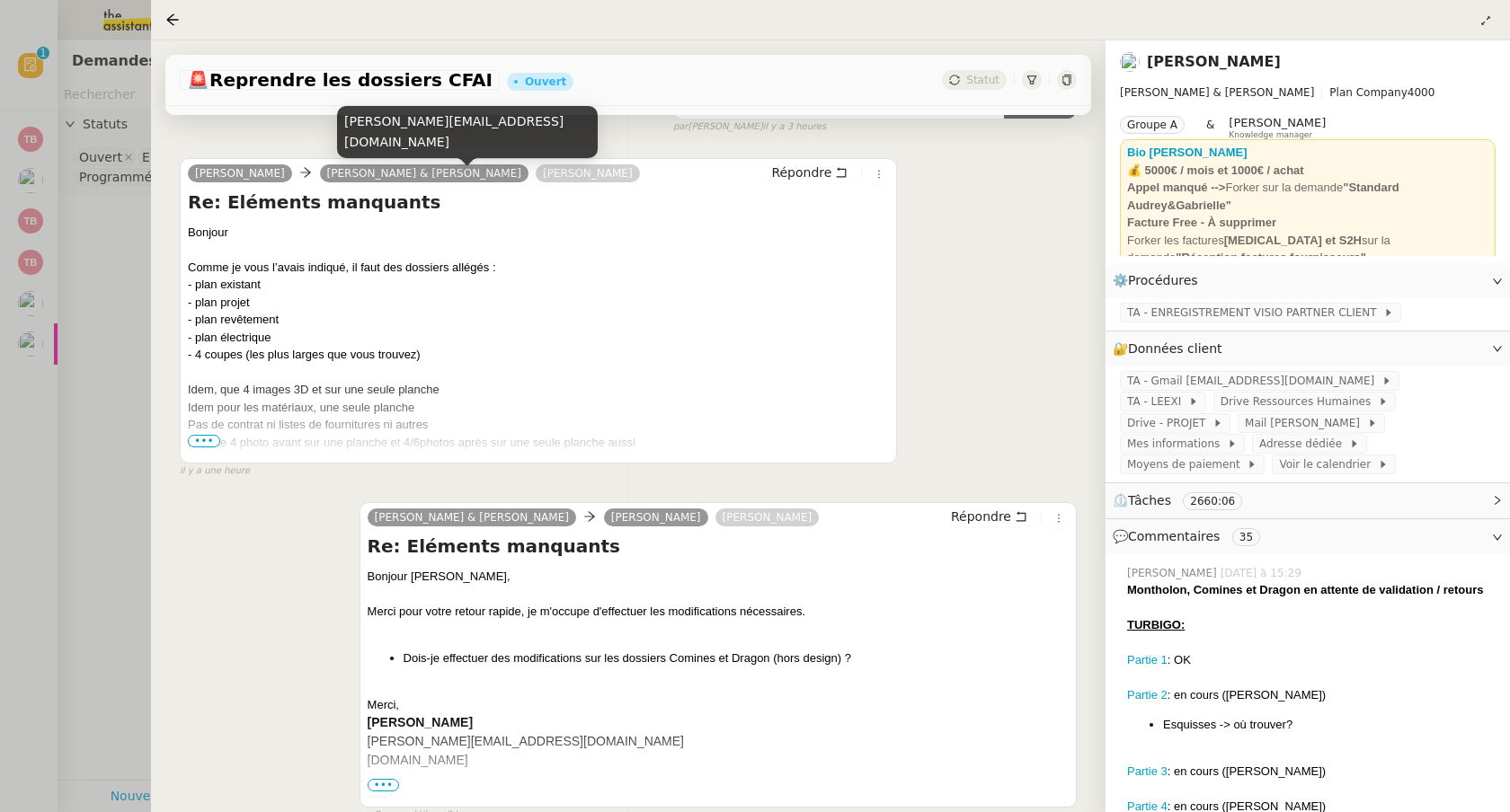
scroll to position [309, 0]
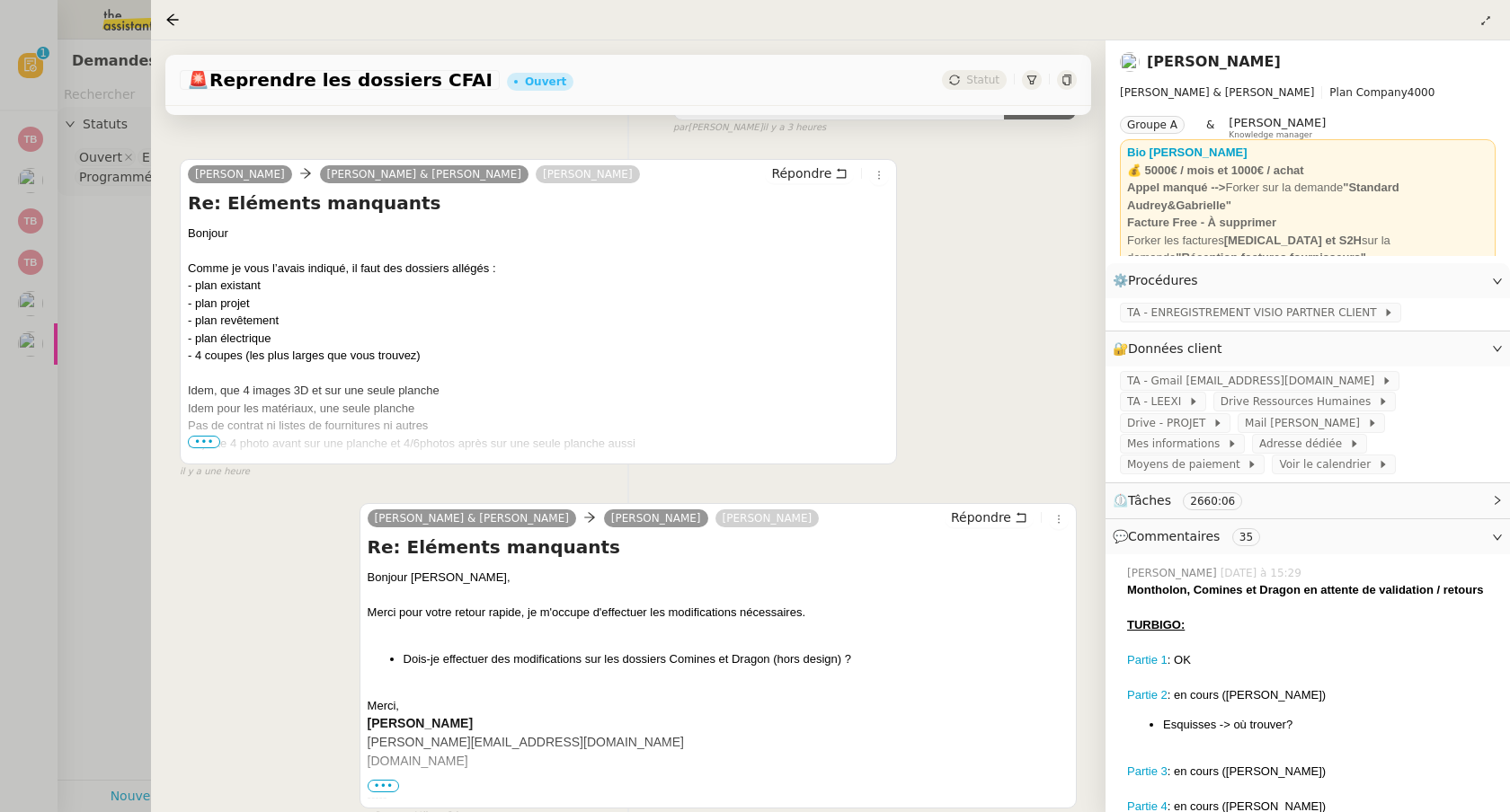
click at [197, 442] on span "•••" at bounding box center [203, 441] width 32 height 13
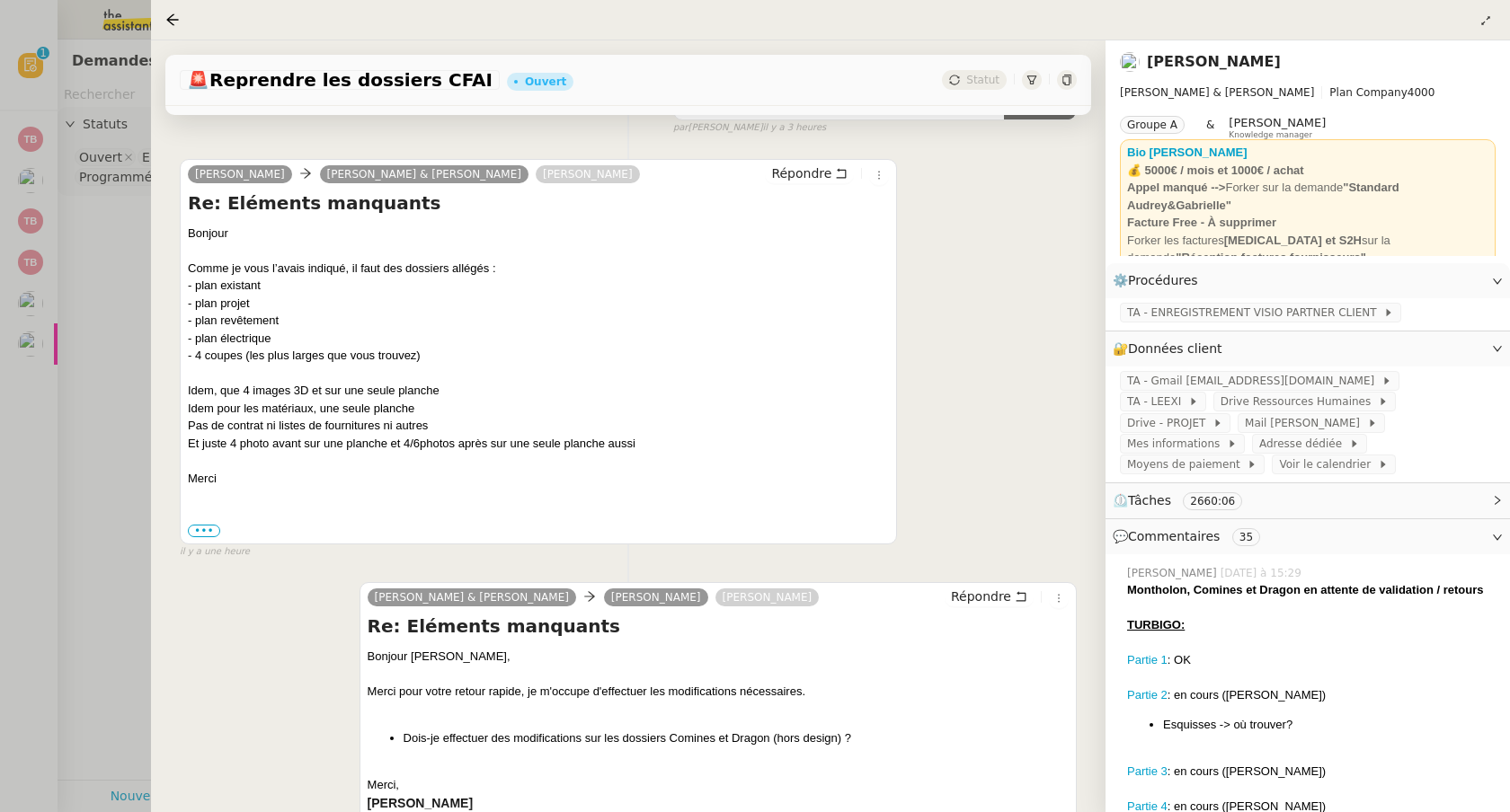
drag, startPoint x: 69, startPoint y: 411, endPoint x: 65, endPoint y: 400, distance: 11.7
click at [69, 412] on div at bounding box center [755, 406] width 1510 height 812
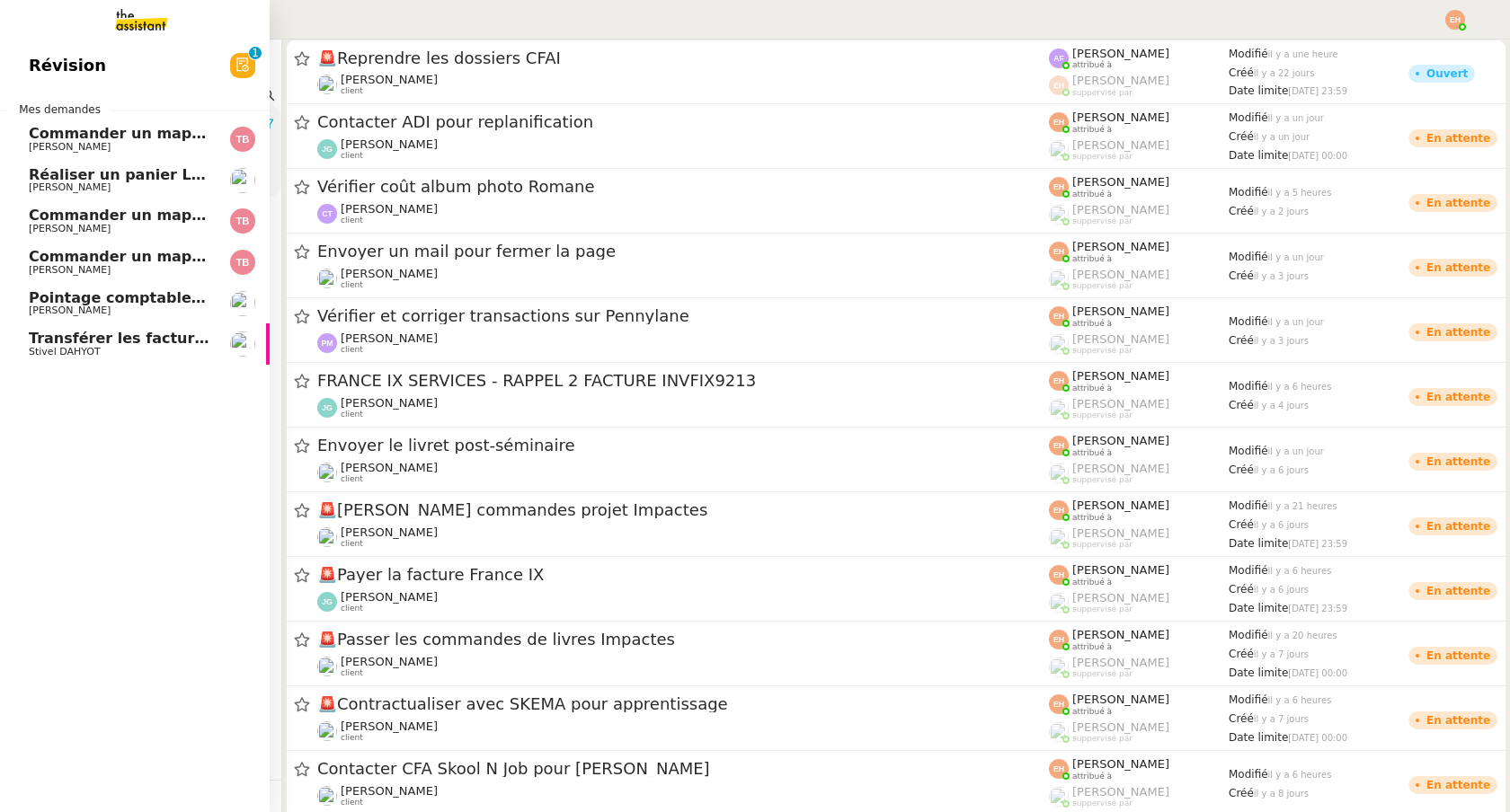
click at [19, 363] on link "Transférer les factures en copie Stivel DAHYOT" at bounding box center [134, 344] width 270 height 42
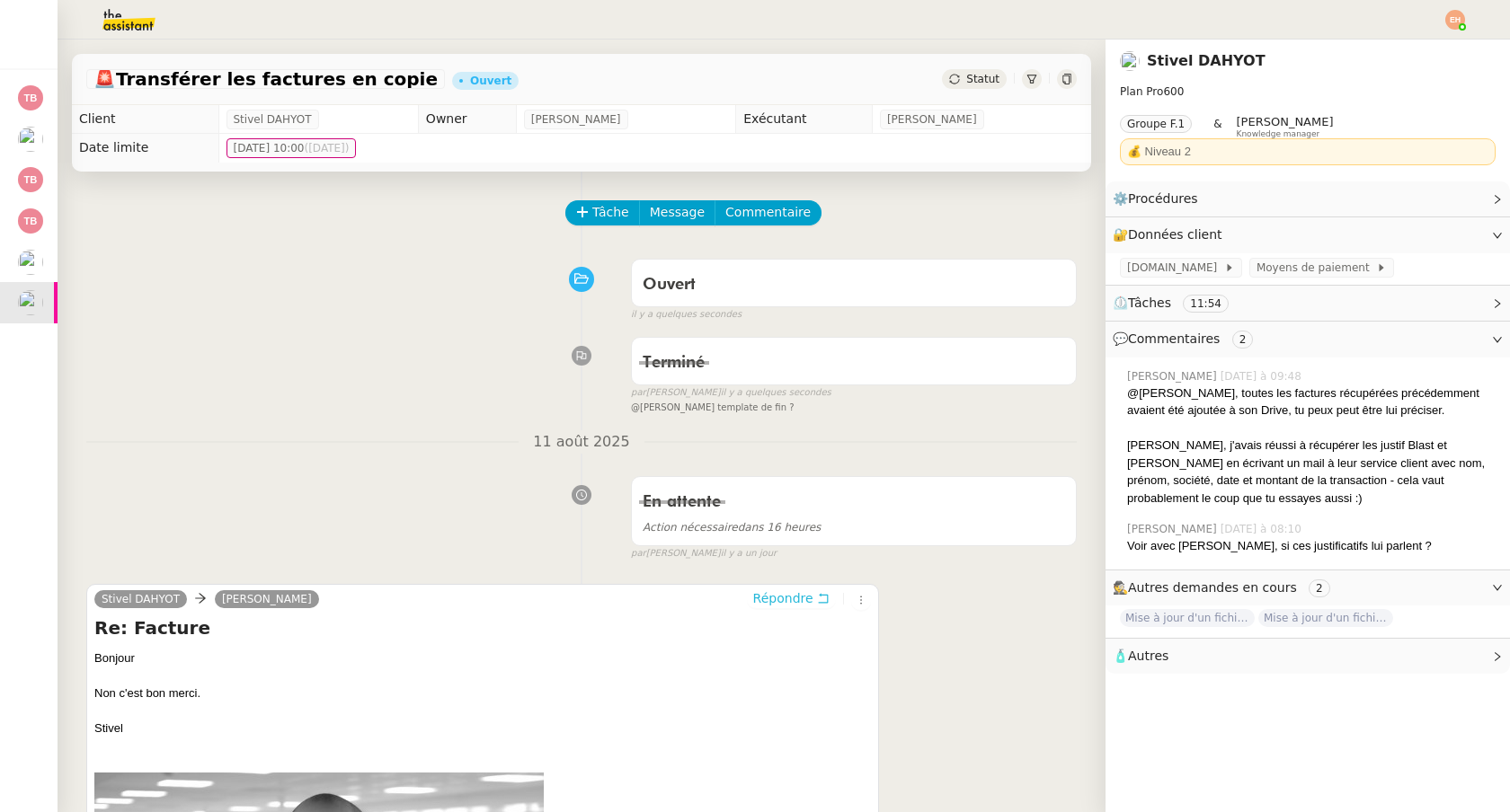
click at [801, 603] on span "Répondre" at bounding box center [783, 598] width 60 height 18
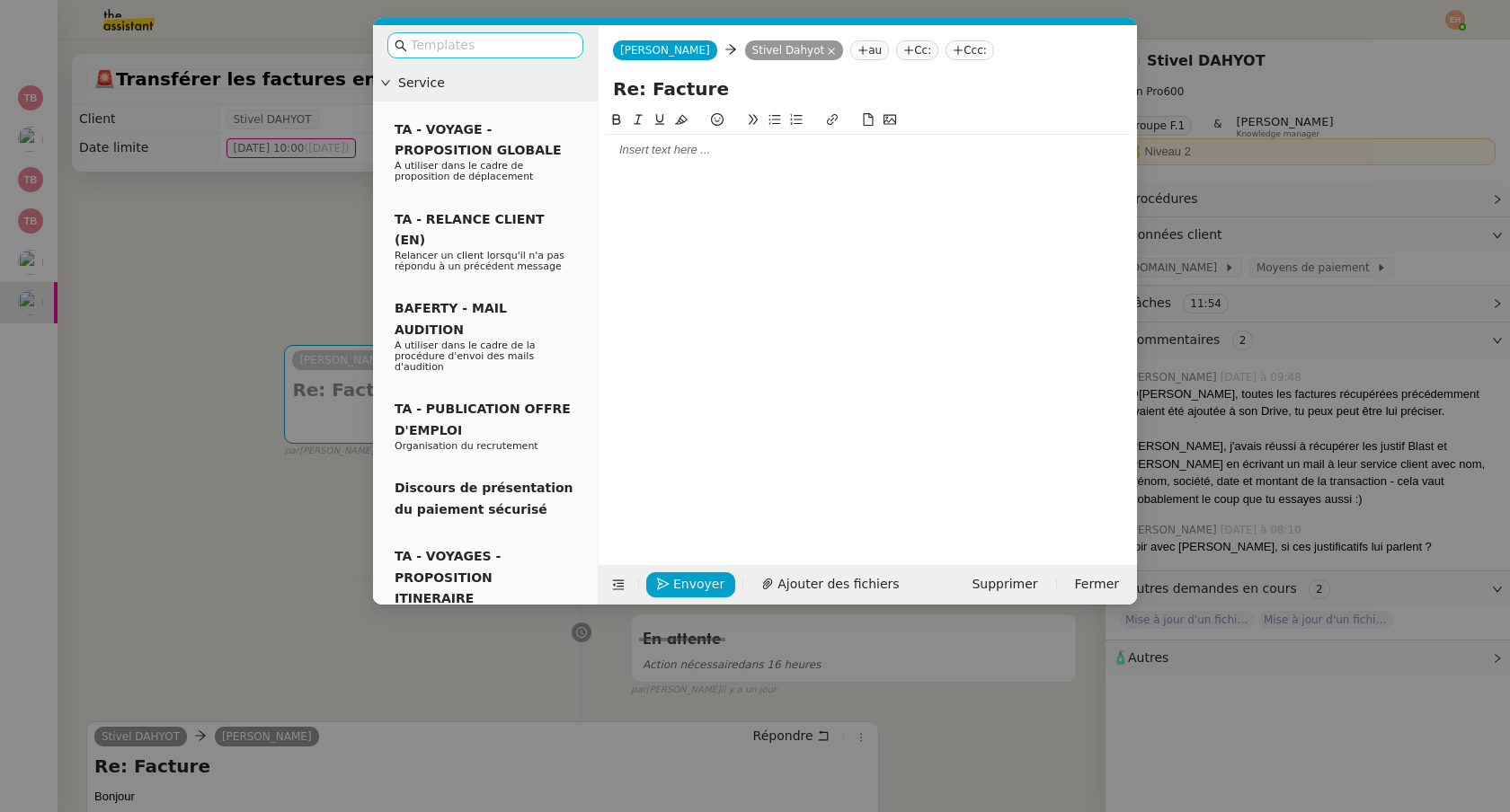
click at [443, 54] on input "text" at bounding box center [491, 44] width 161 height 20
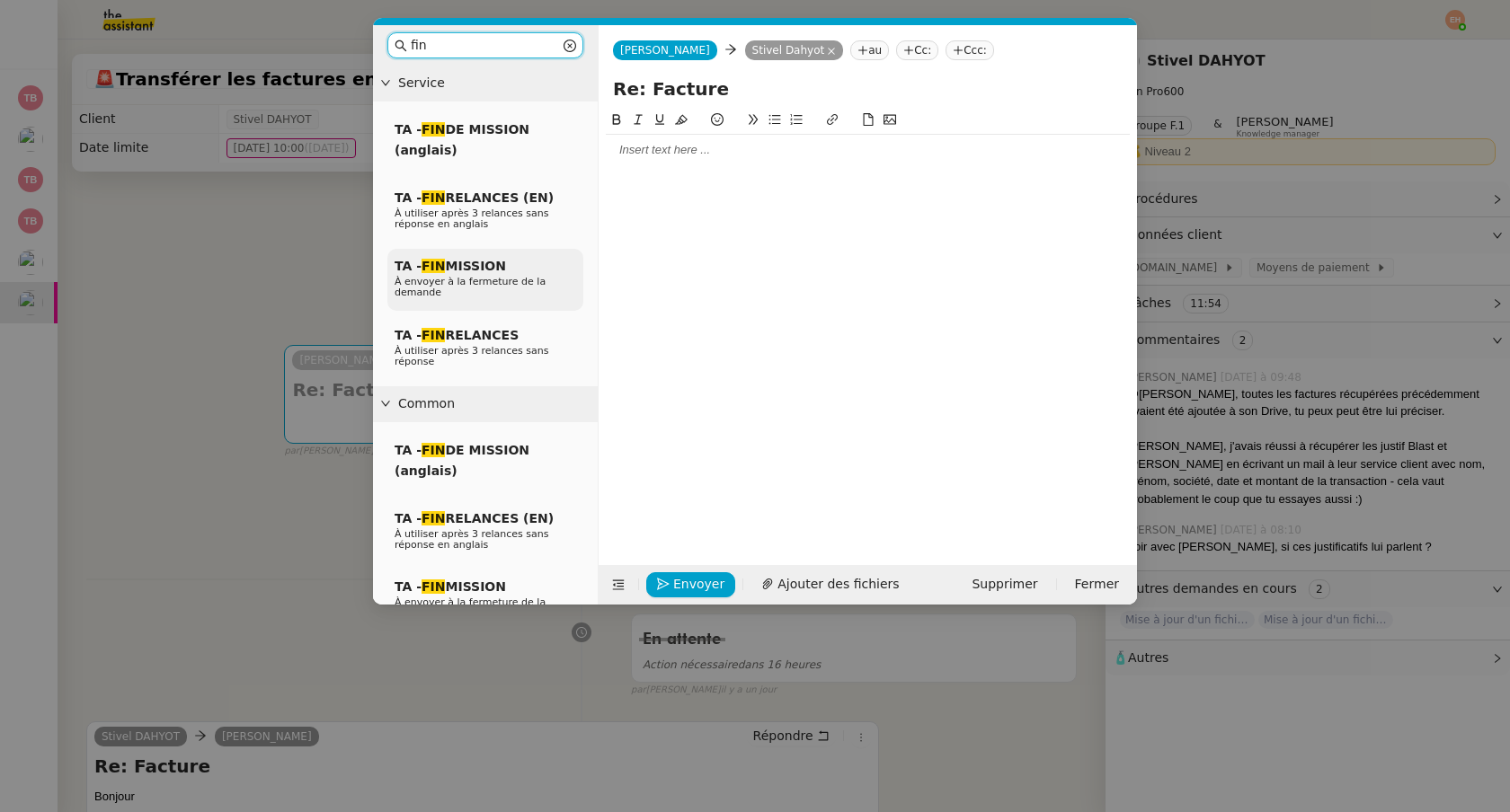
type input "fin"
click at [476, 288] on span "À envoyer à la fermeture de la demande" at bounding box center [470, 287] width 151 height 22
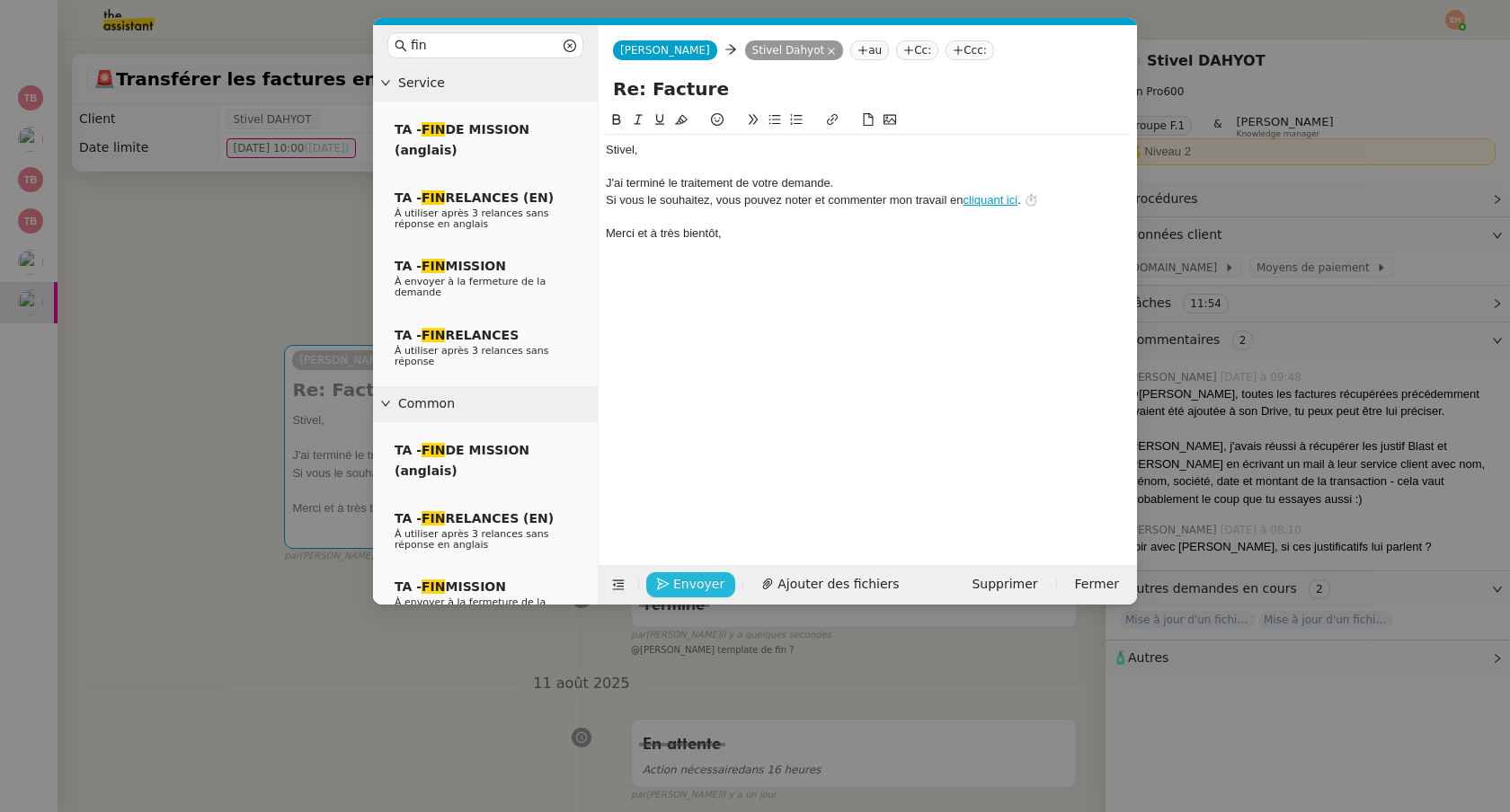
click at [694, 577] on span "Envoyer" at bounding box center [698, 583] width 51 height 20
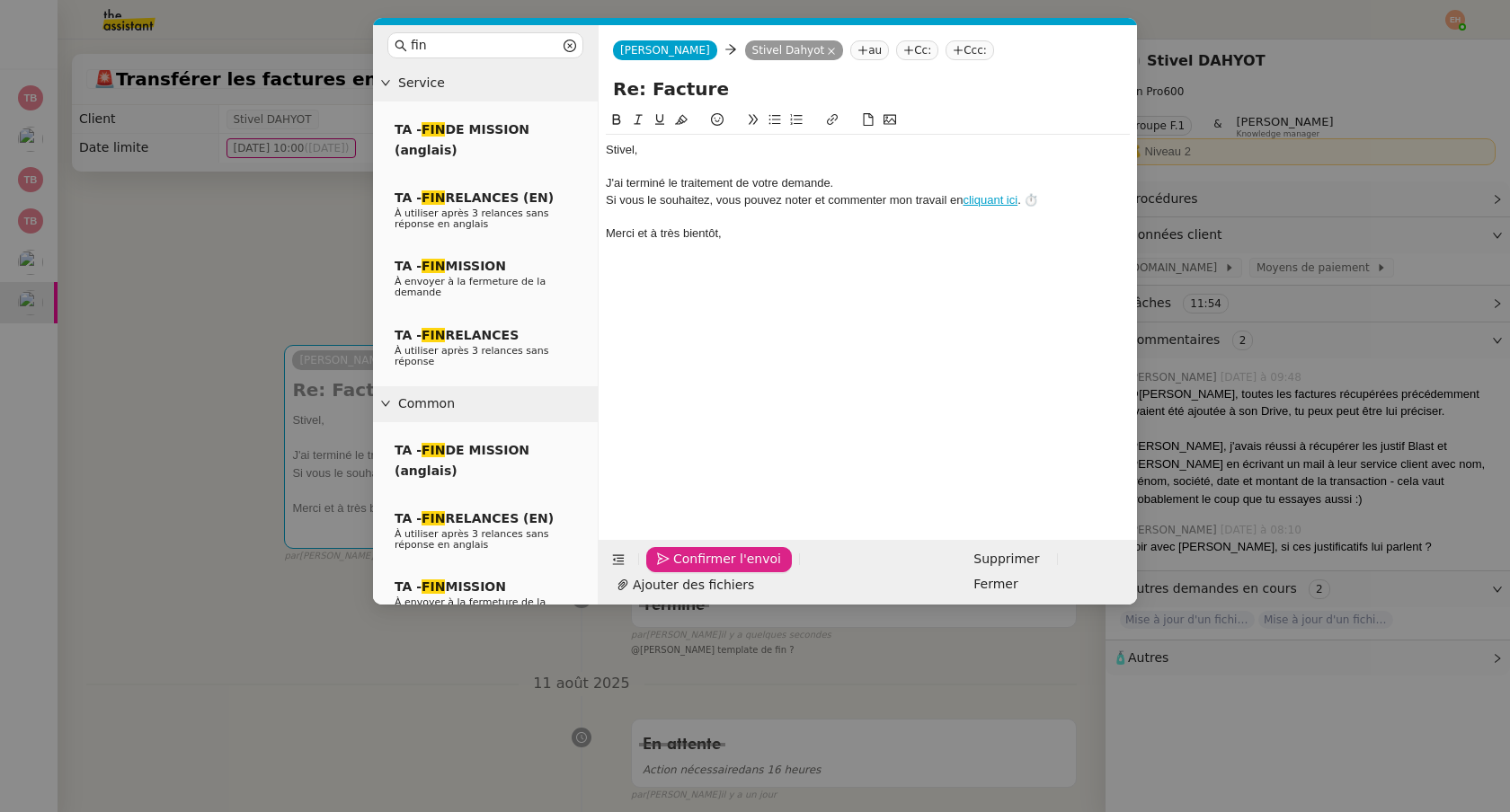
click at [692, 570] on span "Confirmer l'envoi" at bounding box center [727, 558] width 108 height 20
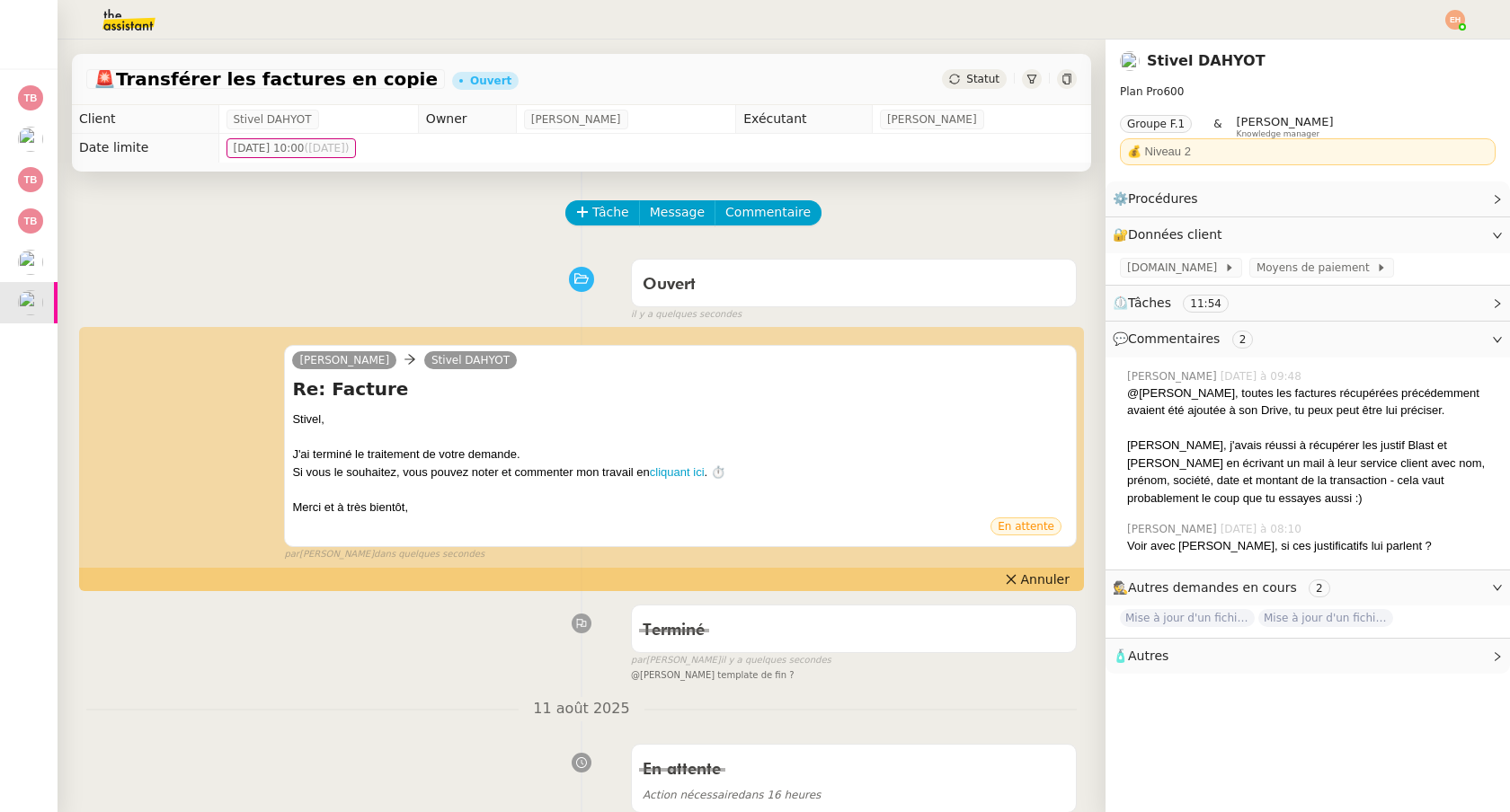
click at [965, 83] on div "Statut" at bounding box center [974, 79] width 65 height 19
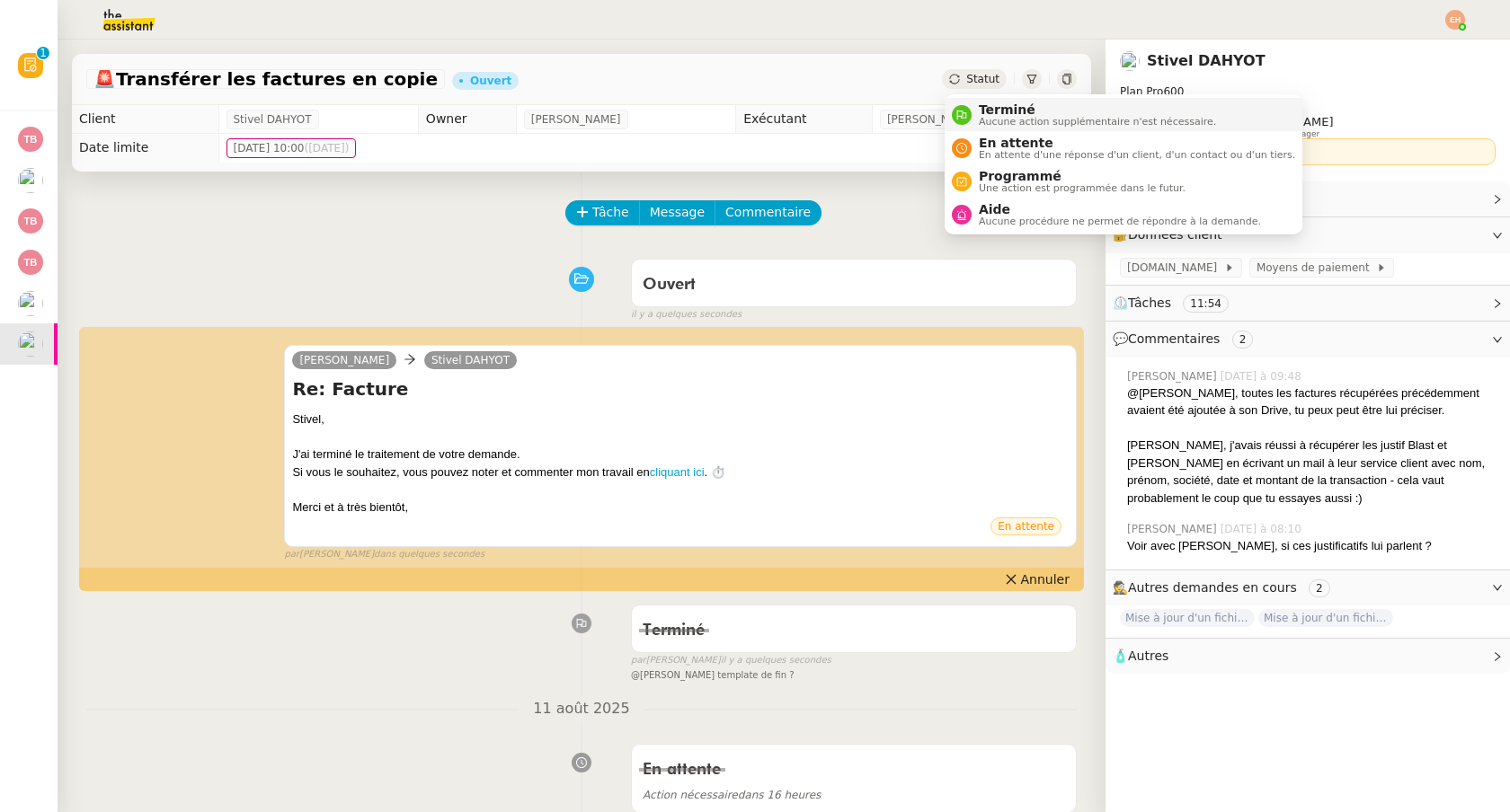
click at [963, 123] on nz-avatar at bounding box center [961, 115] width 19 height 19
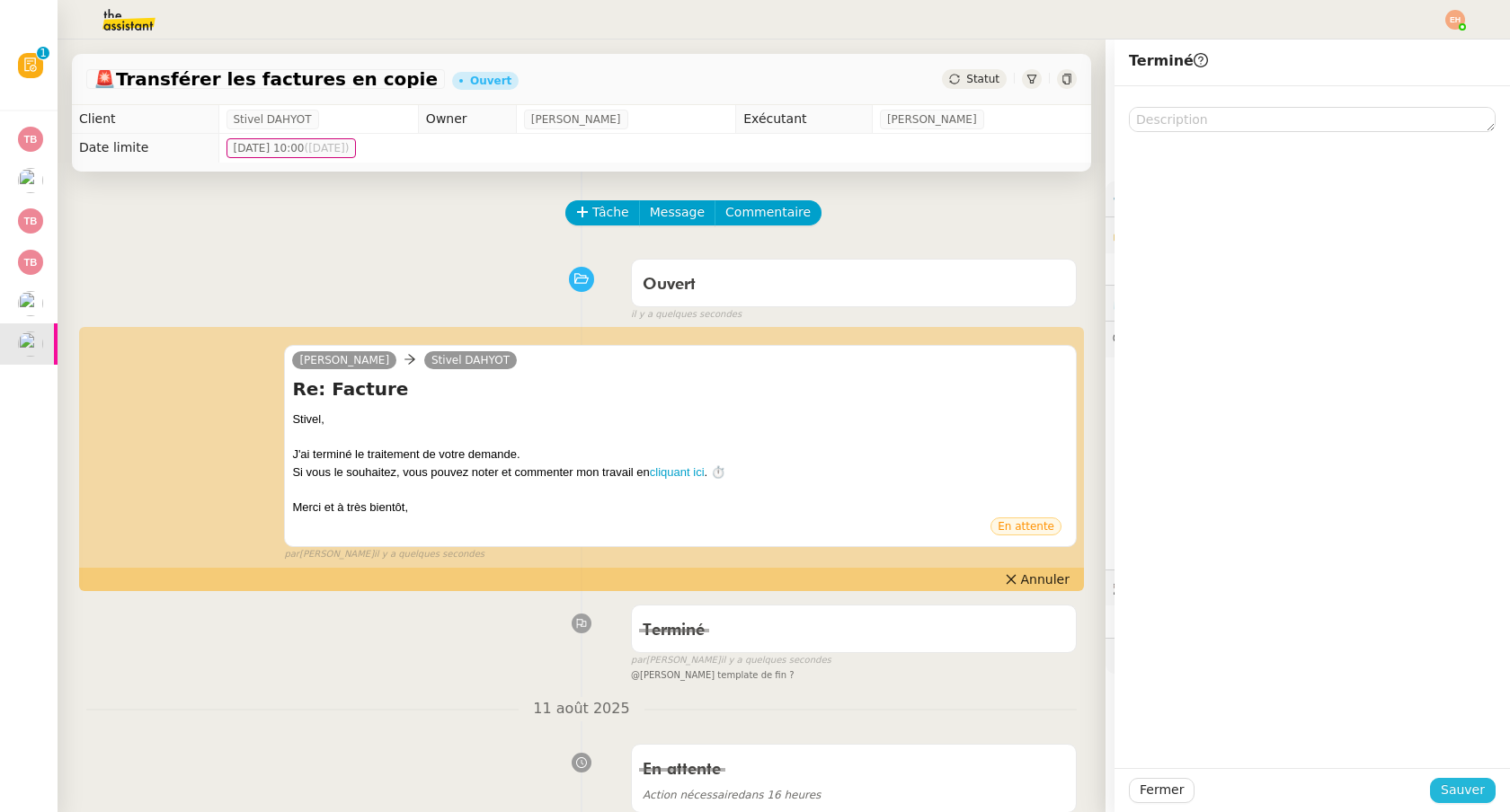
click at [1468, 791] on span "Sauver" at bounding box center [1463, 789] width 44 height 20
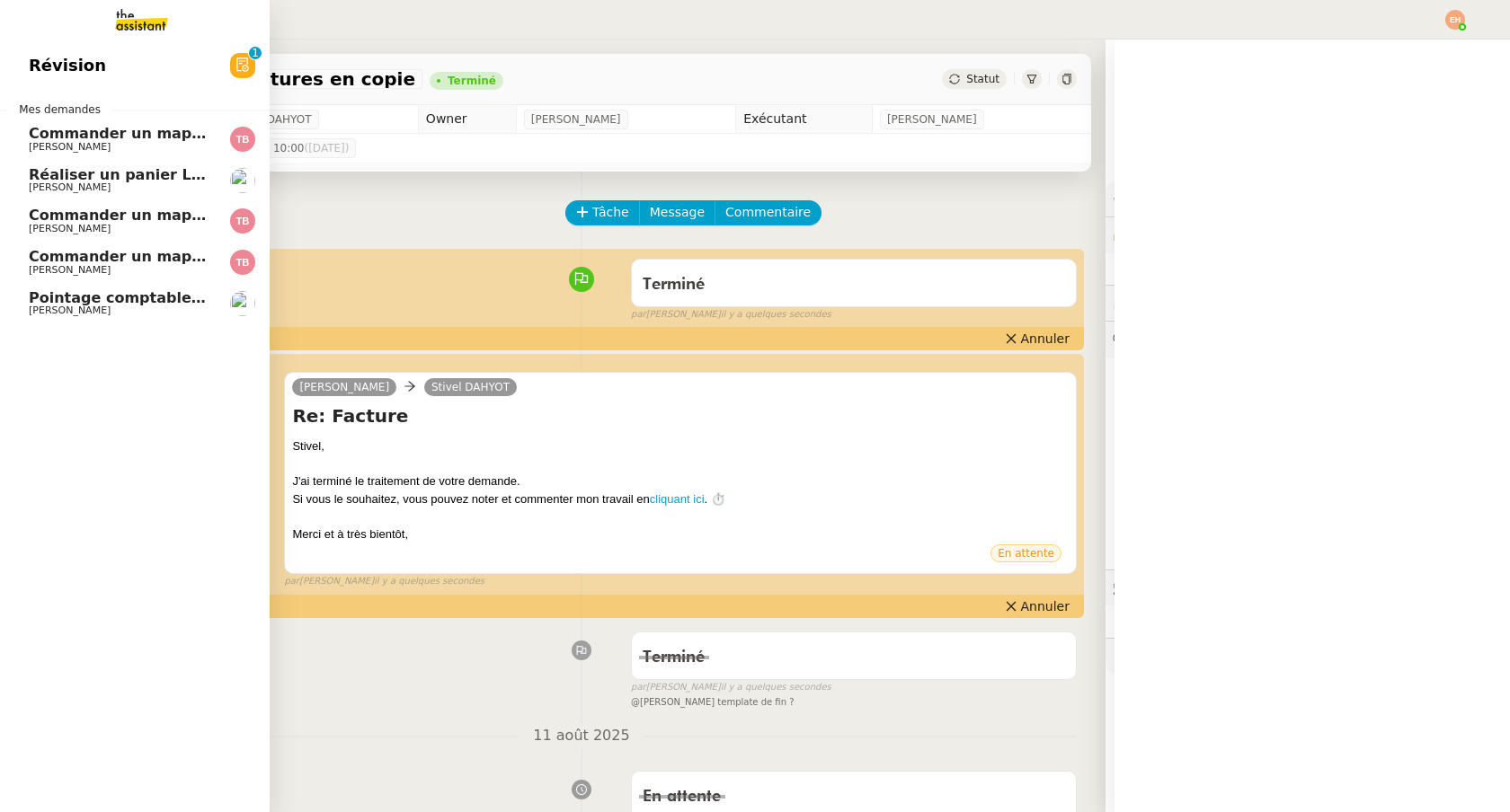
click at [56, 303] on span "Pointage comptable - [DATE]" at bounding box center [145, 298] width 233 height 17
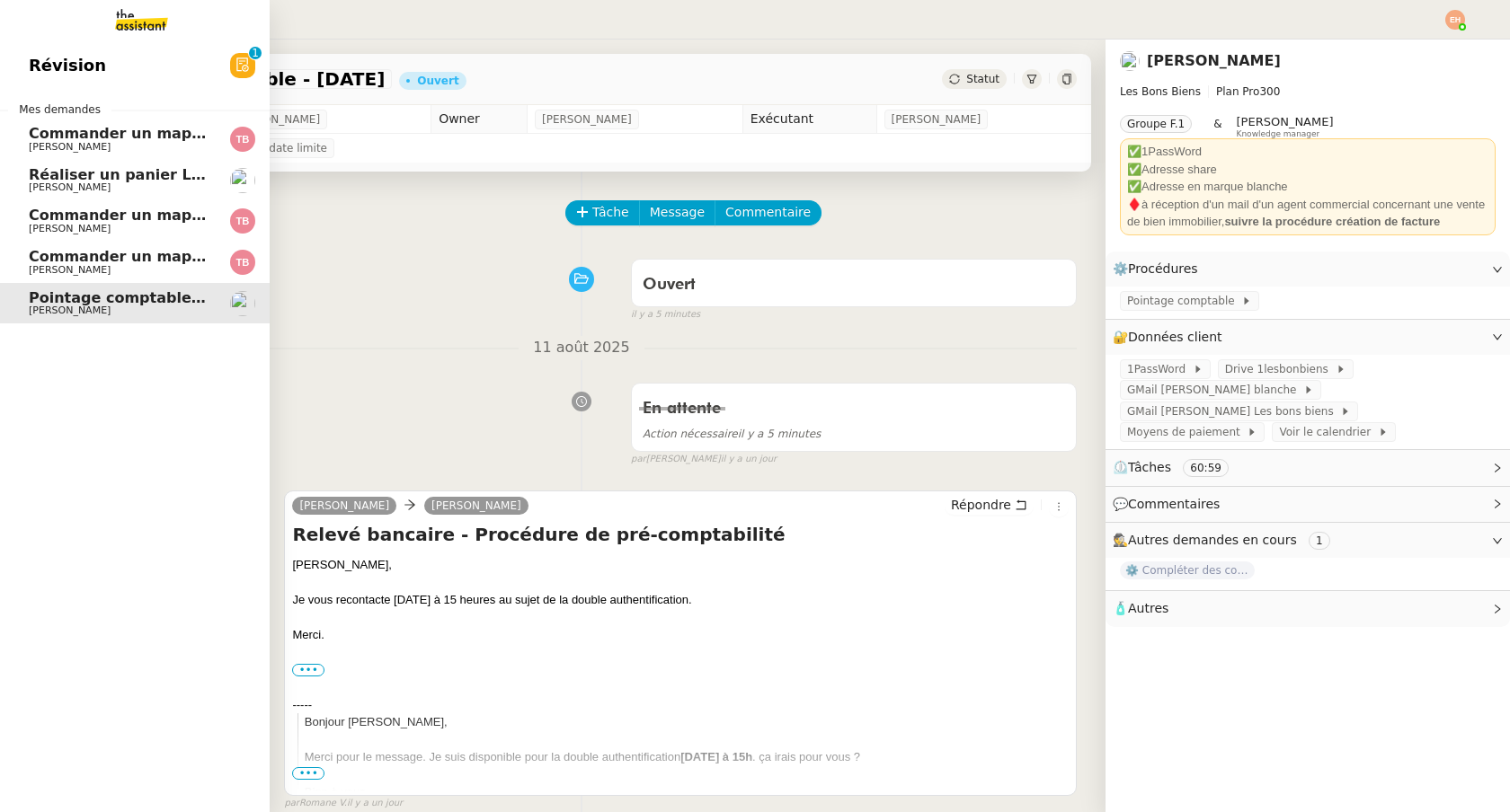
click at [125, 182] on span "[PERSON_NAME]" at bounding box center [120, 187] width 182 height 11
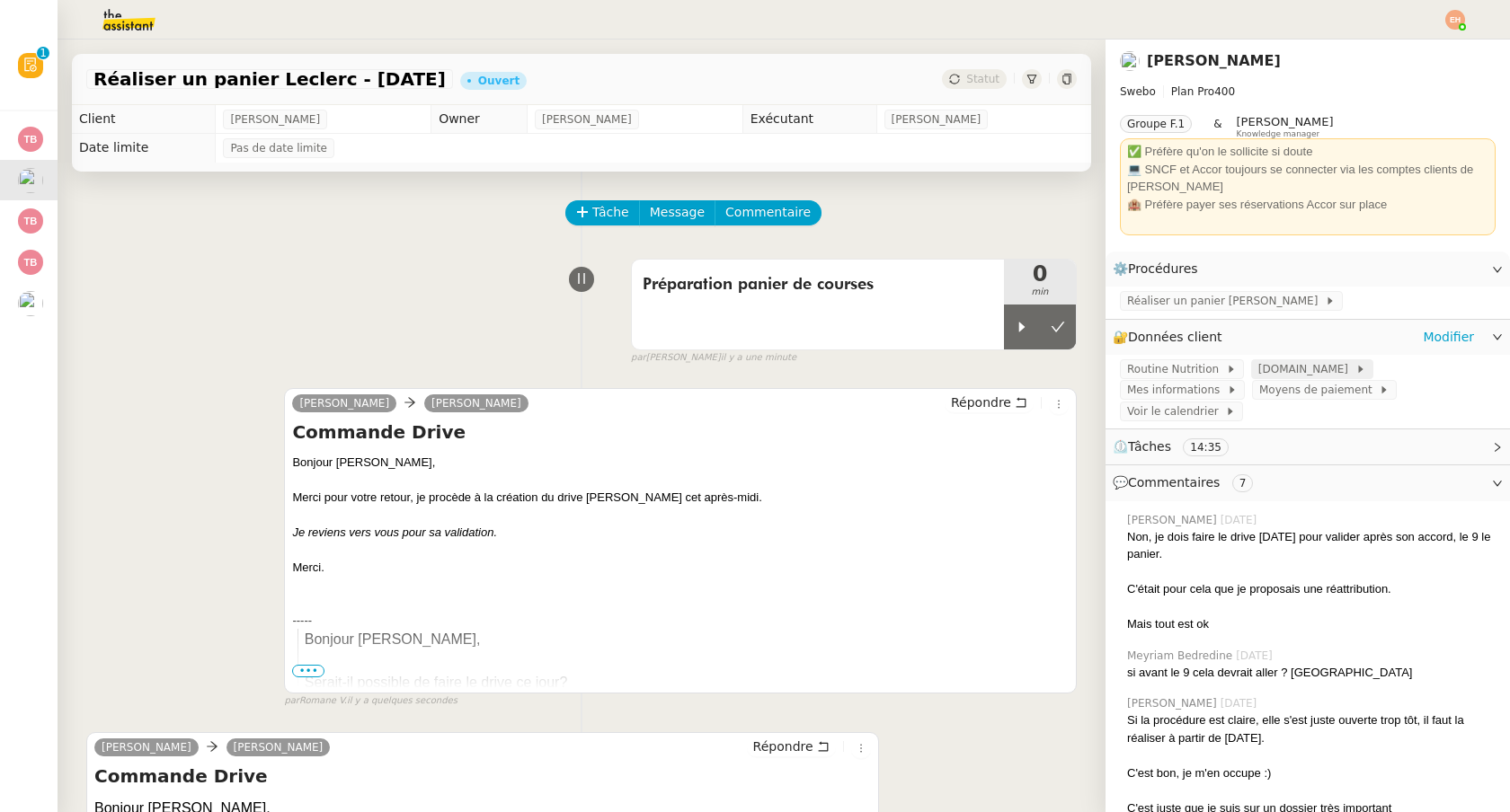
click at [1267, 368] on span "[DOMAIN_NAME]" at bounding box center [1306, 369] width 97 height 18
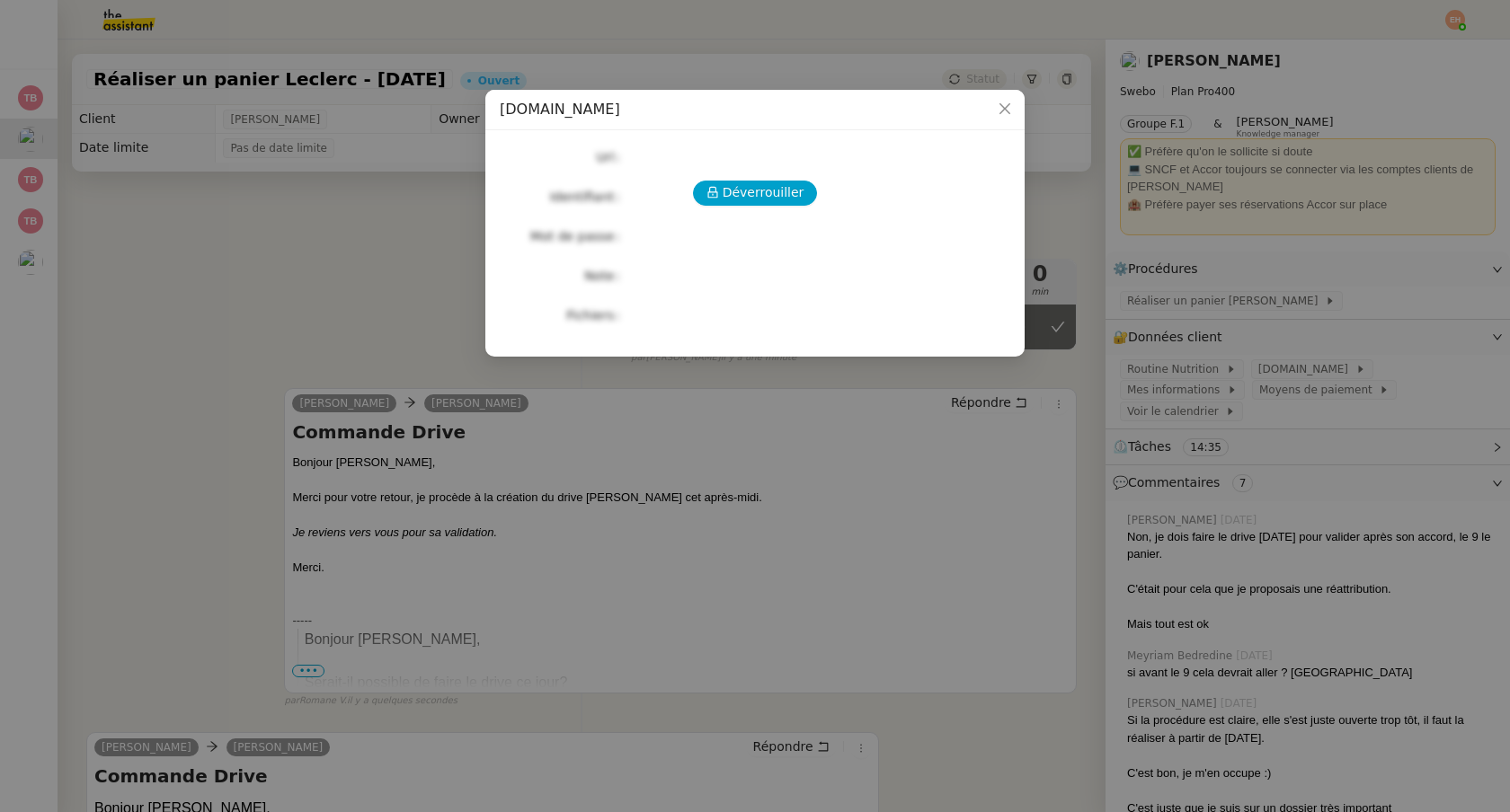
click at [330, 165] on nz-modal-container "[DOMAIN_NAME][PERSON_NAME] Url Identifiant Mot de passe Note Fichiers Upload" at bounding box center [755, 406] width 1510 height 812
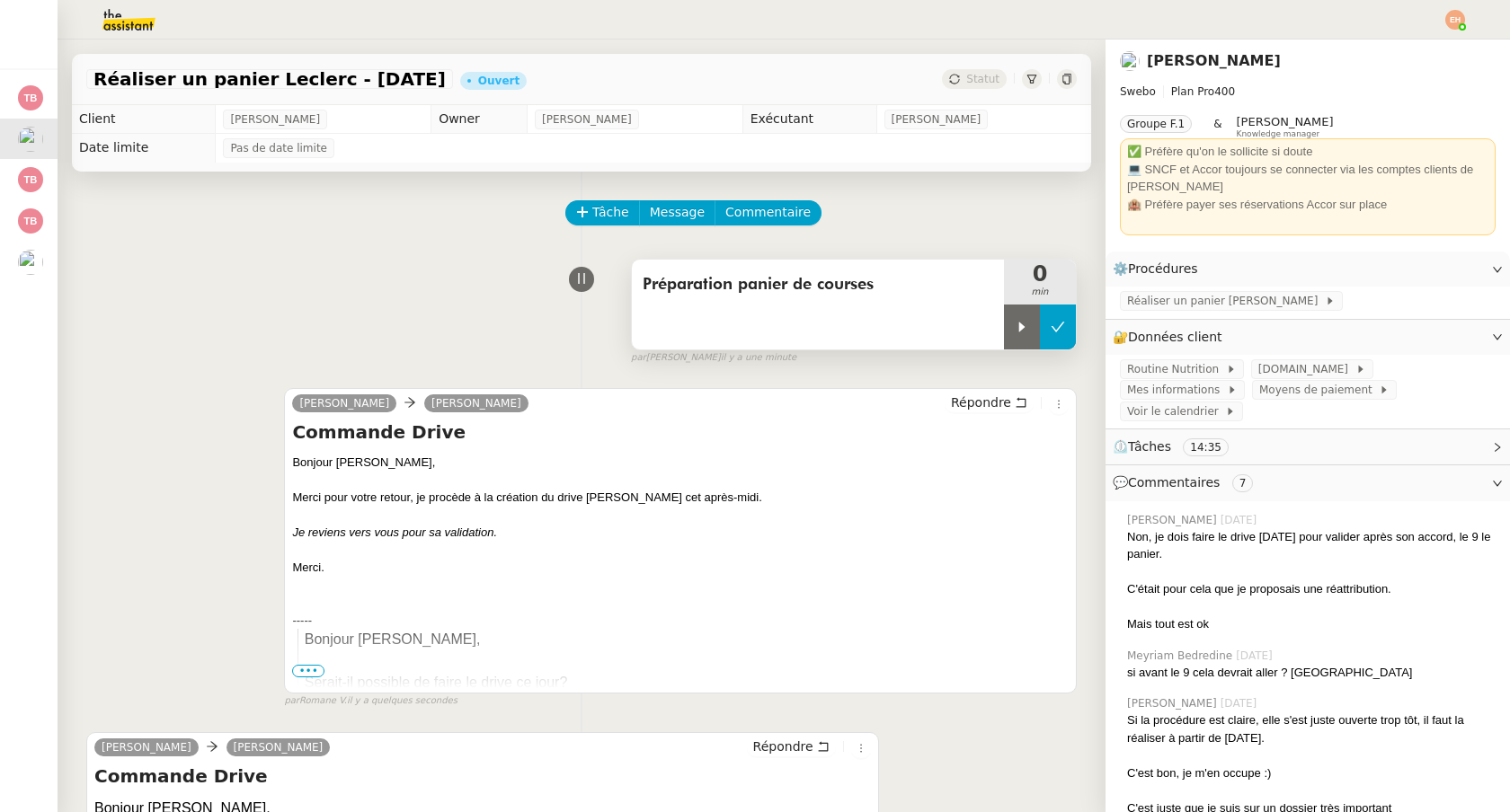
click at [1056, 345] on button at bounding box center [1057, 326] width 36 height 45
click at [1049, 347] on button at bounding box center [1040, 326] width 71 height 45
click at [1011, 336] on div at bounding box center [1021, 326] width 36 height 45
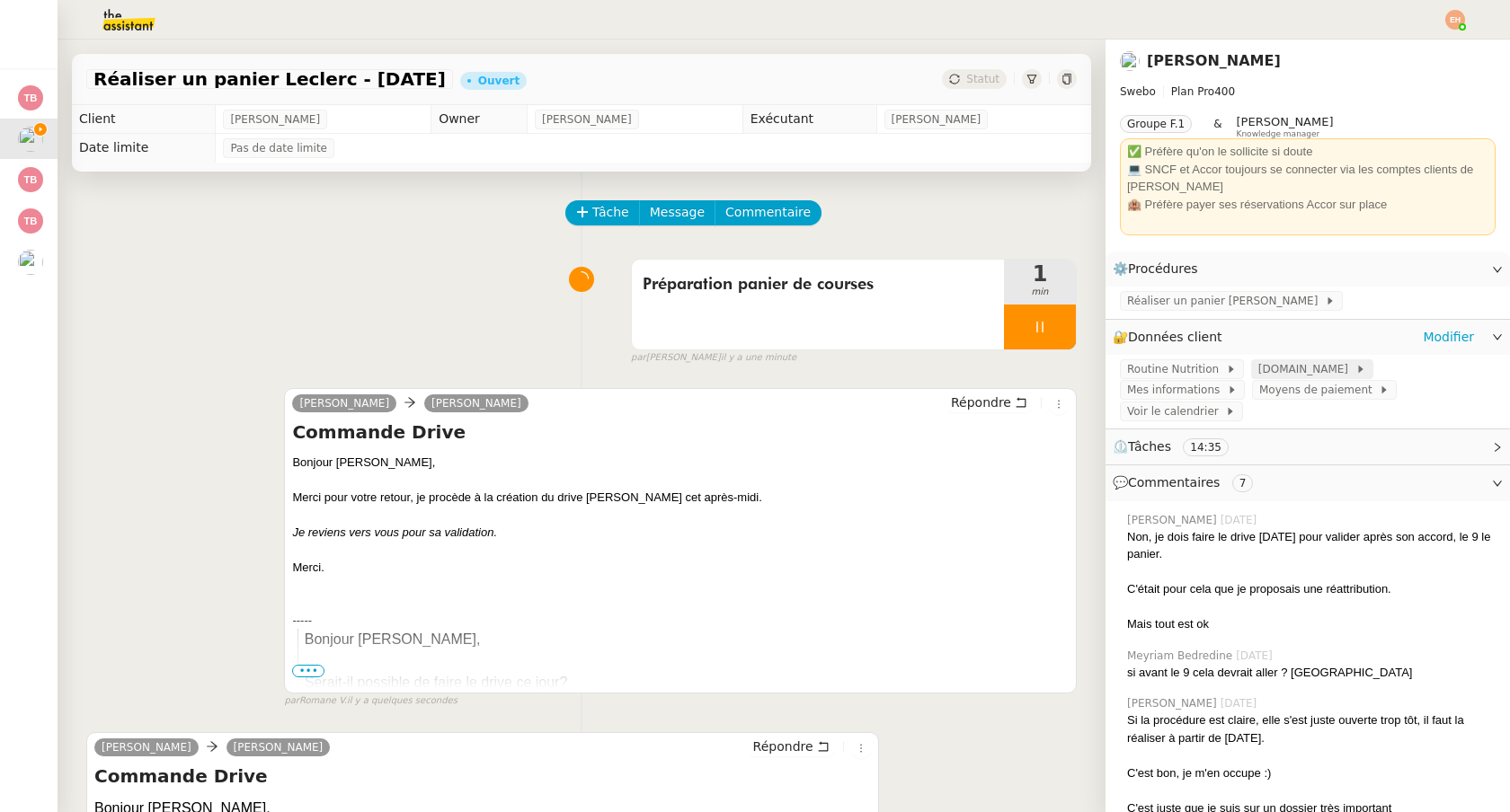
click at [1258, 377] on span "[DOMAIN_NAME]" at bounding box center [1306, 369] width 97 height 18
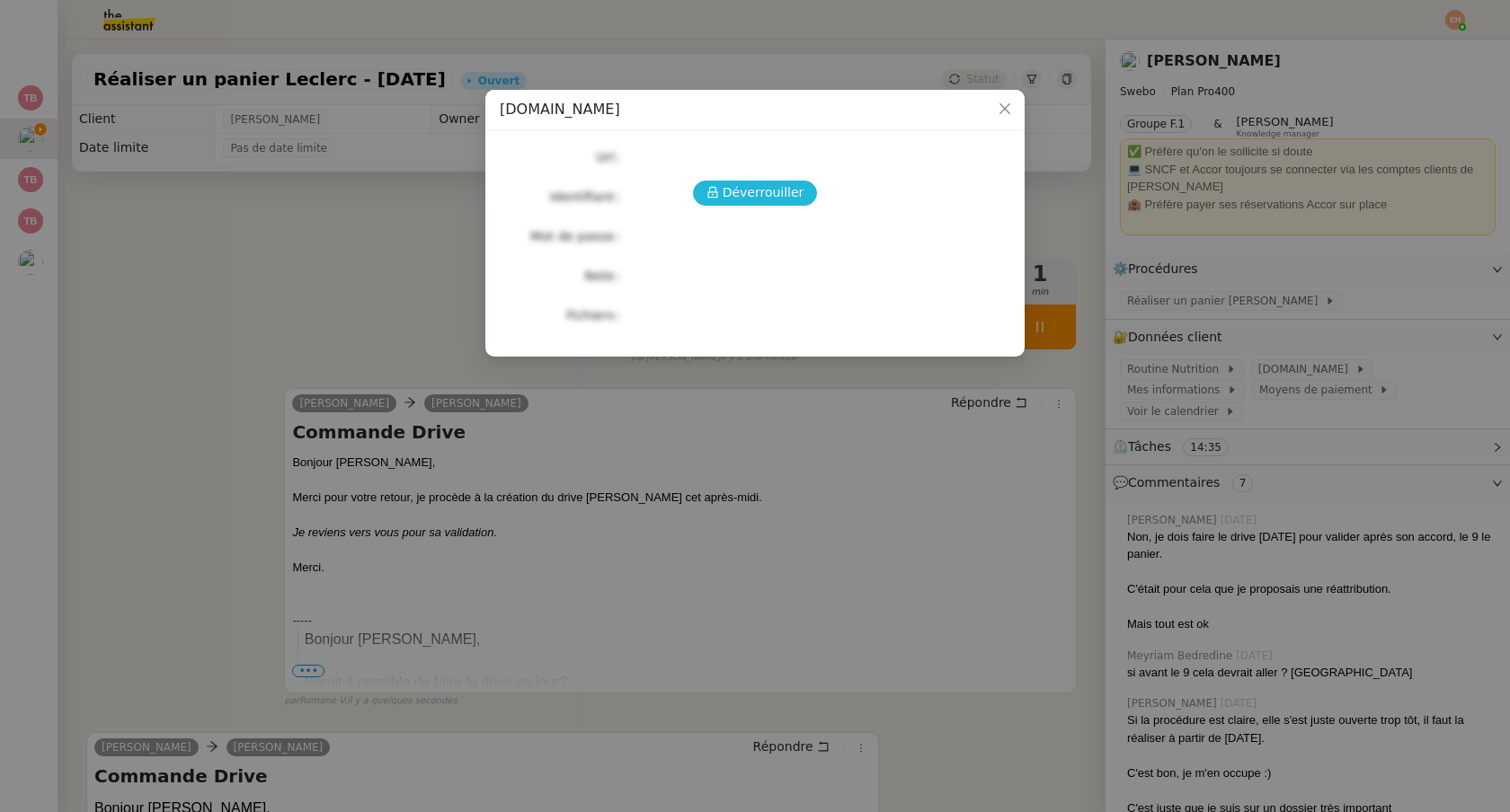
click at [737, 186] on span "Déverrouiller" at bounding box center [763, 192] width 82 height 20
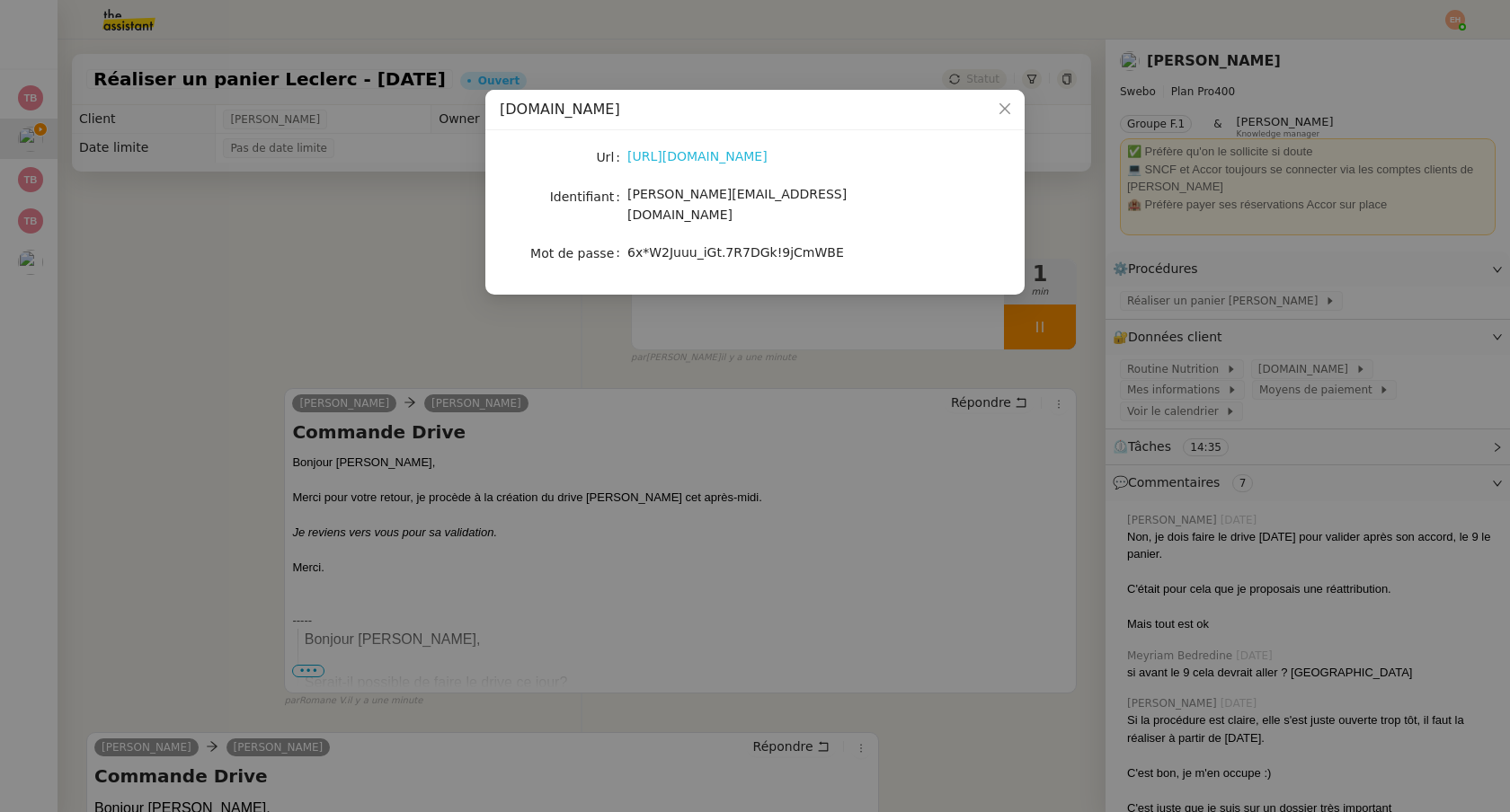
click at [732, 159] on link "[URL][DOMAIN_NAME]" at bounding box center [697, 155] width 140 height 14
drag, startPoint x: 782, startPoint y: 200, endPoint x: 629, endPoint y: 188, distance: 153.5
click at [629, 188] on div "[PERSON_NAME][EMAIL_ADDRESS][DOMAIN_NAME]" at bounding box center [776, 206] width 298 height 42
copy span "[PERSON_NAME][EMAIL_ADDRESS][DOMAIN_NAME]"
drag, startPoint x: 630, startPoint y: 238, endPoint x: 832, endPoint y: 238, distance: 202.0
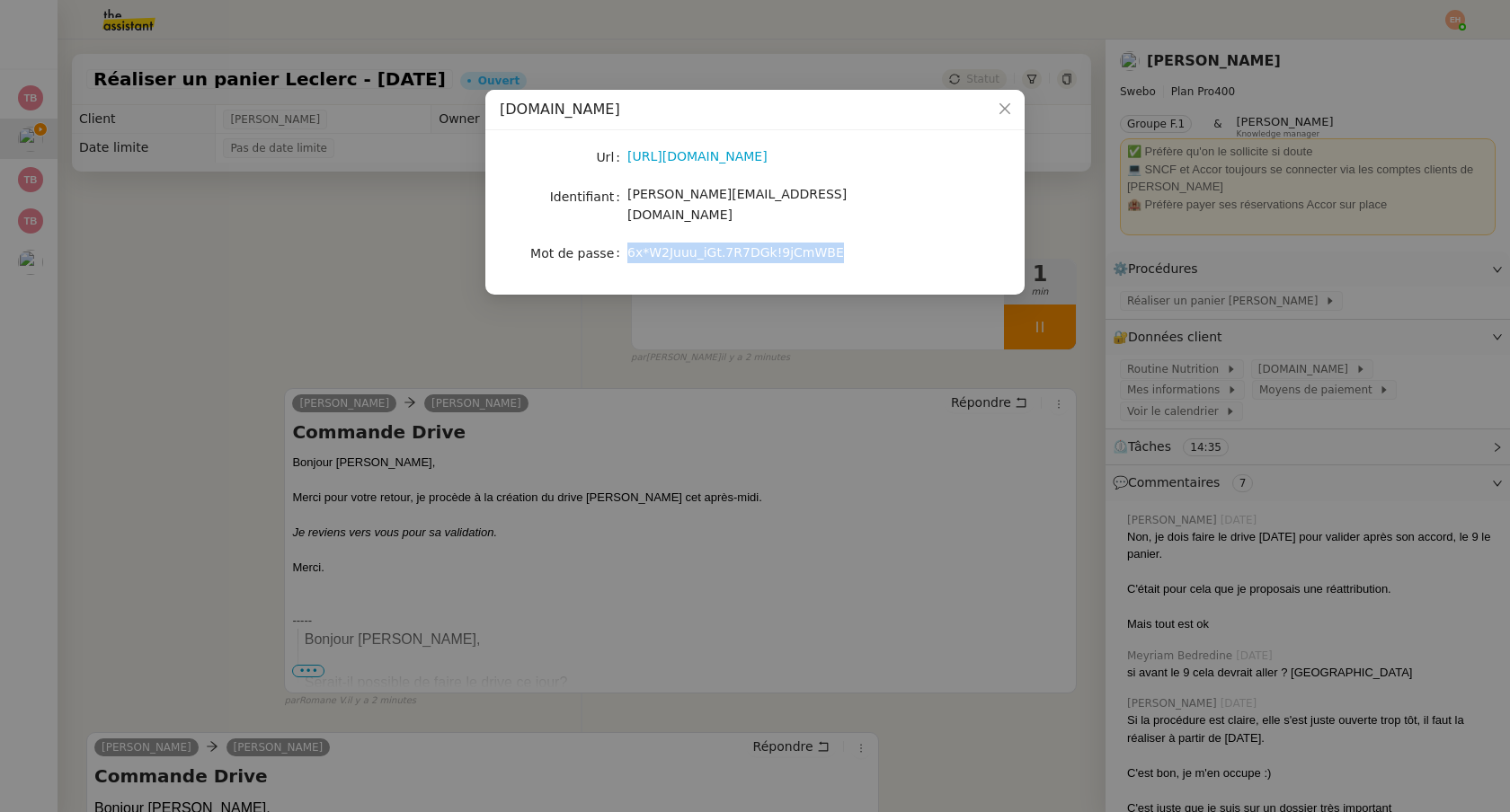
click at [832, 245] on span "6x*W2Juuu_iGt.7R7DGk!9jCmWBE" at bounding box center [735, 252] width 216 height 14
copy span "6x*W2Juuu_iGt.7R7DGk!9jCmWBE"
click at [380, 180] on nz-modal-container "[DOMAIN_NAME][PERSON_NAME] [URL][DOMAIN_NAME] Identifiant [PERSON_NAME][EMAIL_A…" at bounding box center [755, 406] width 1510 height 812
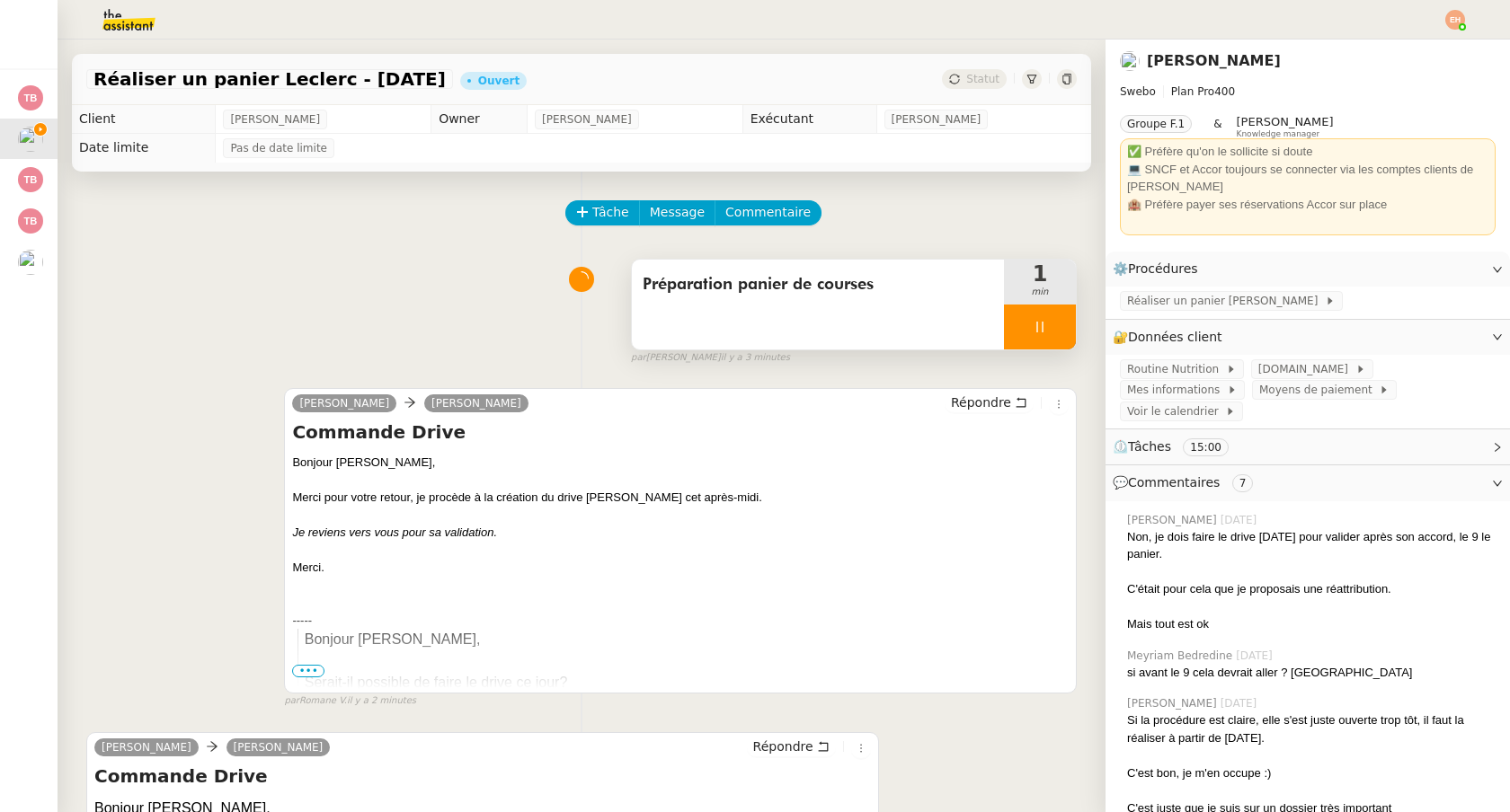
click at [1029, 330] on div at bounding box center [1040, 326] width 71 height 45
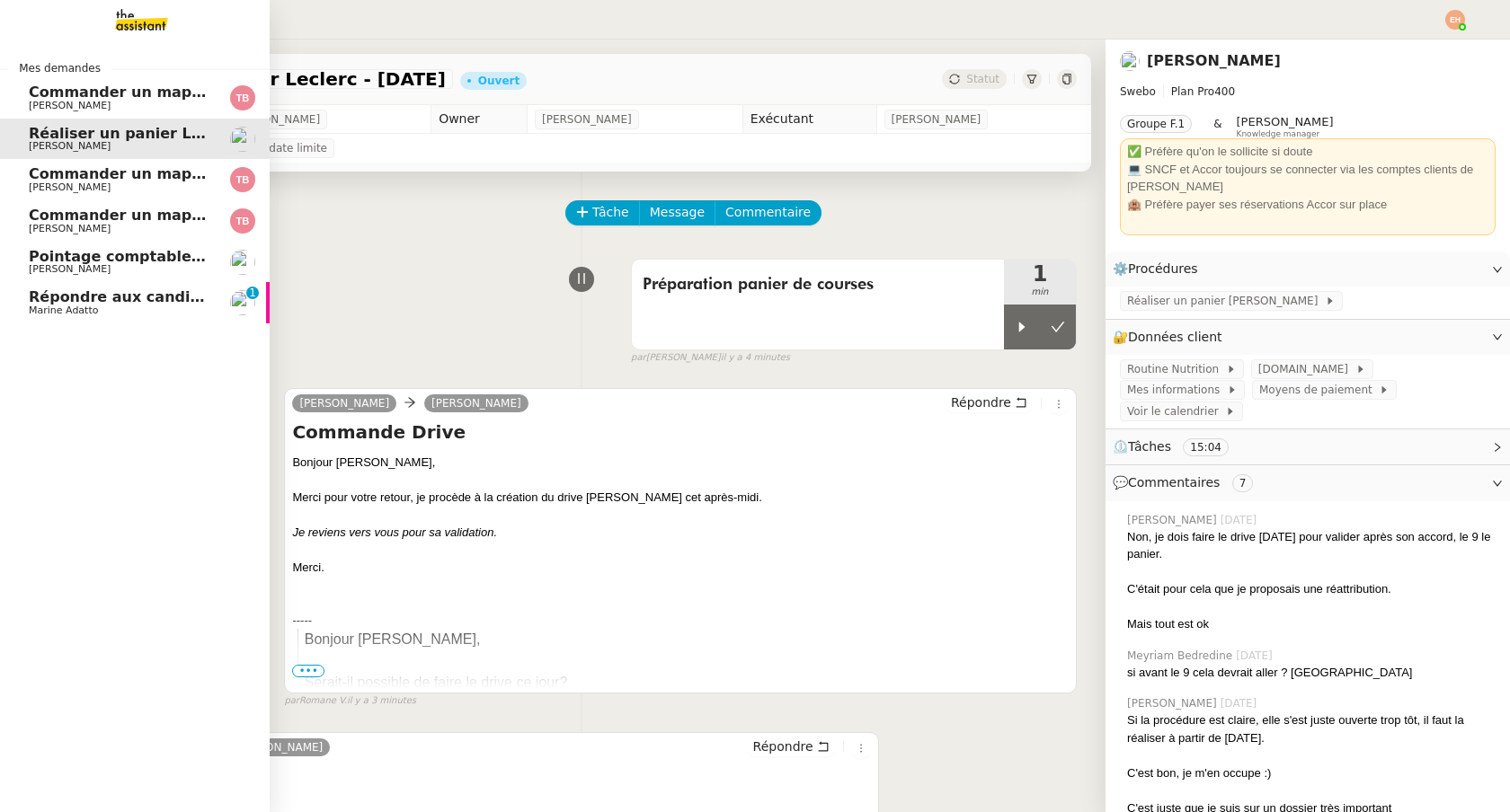
click at [42, 307] on span "Marine Adatto" at bounding box center [64, 310] width 70 height 12
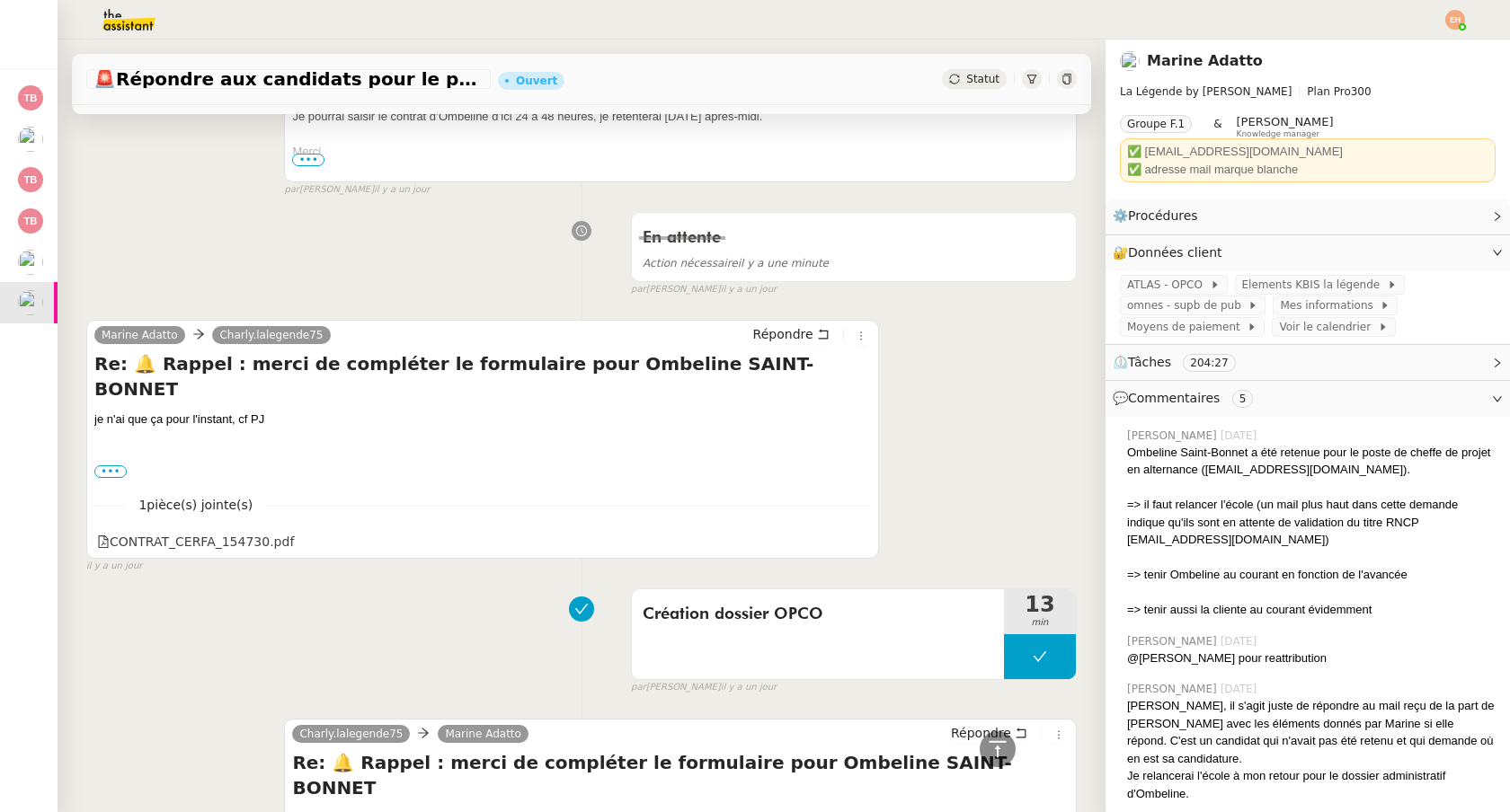
scroll to position [1189, 0]
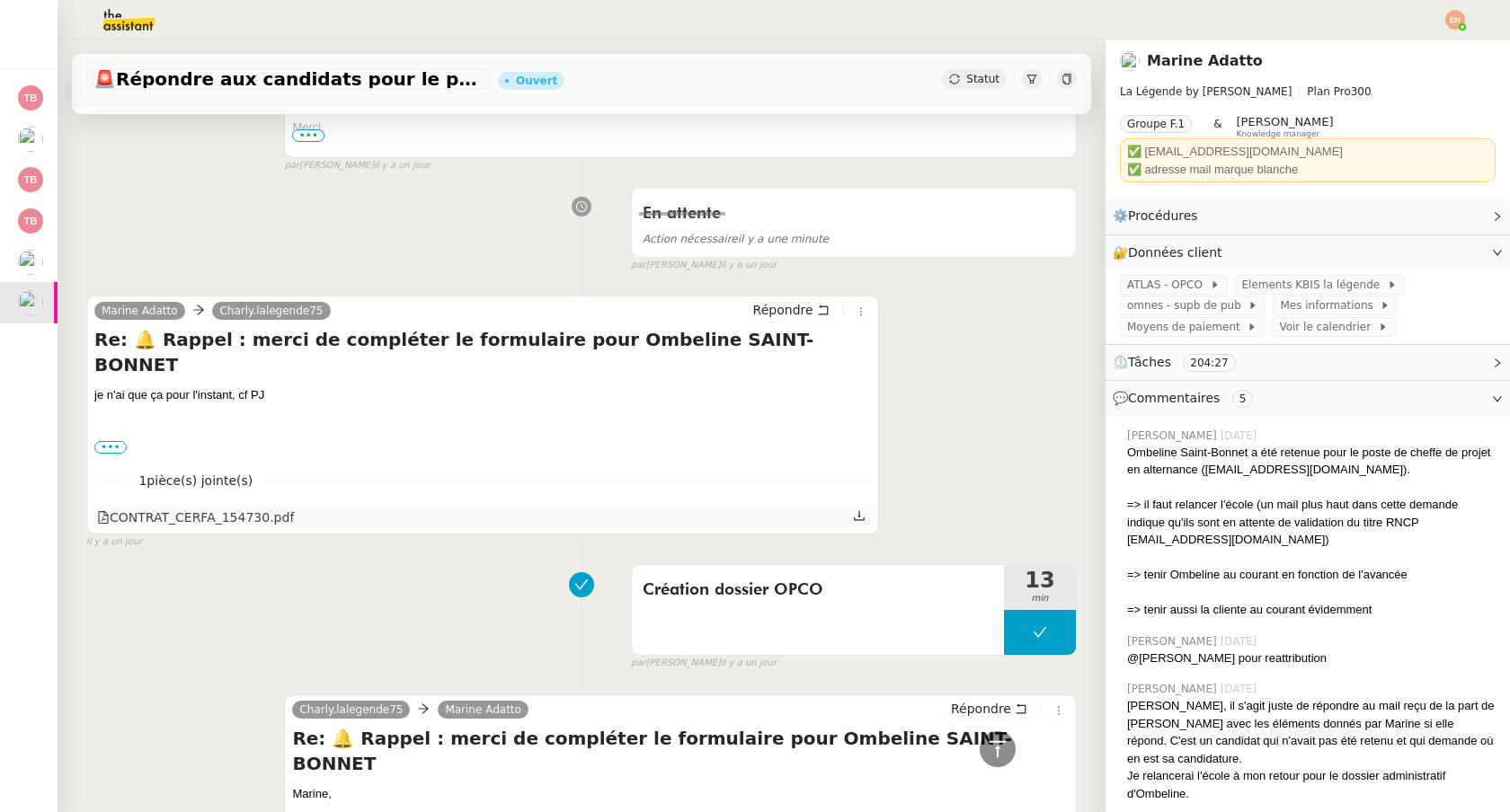
click at [858, 511] on icon at bounding box center [859, 516] width 11 height 10
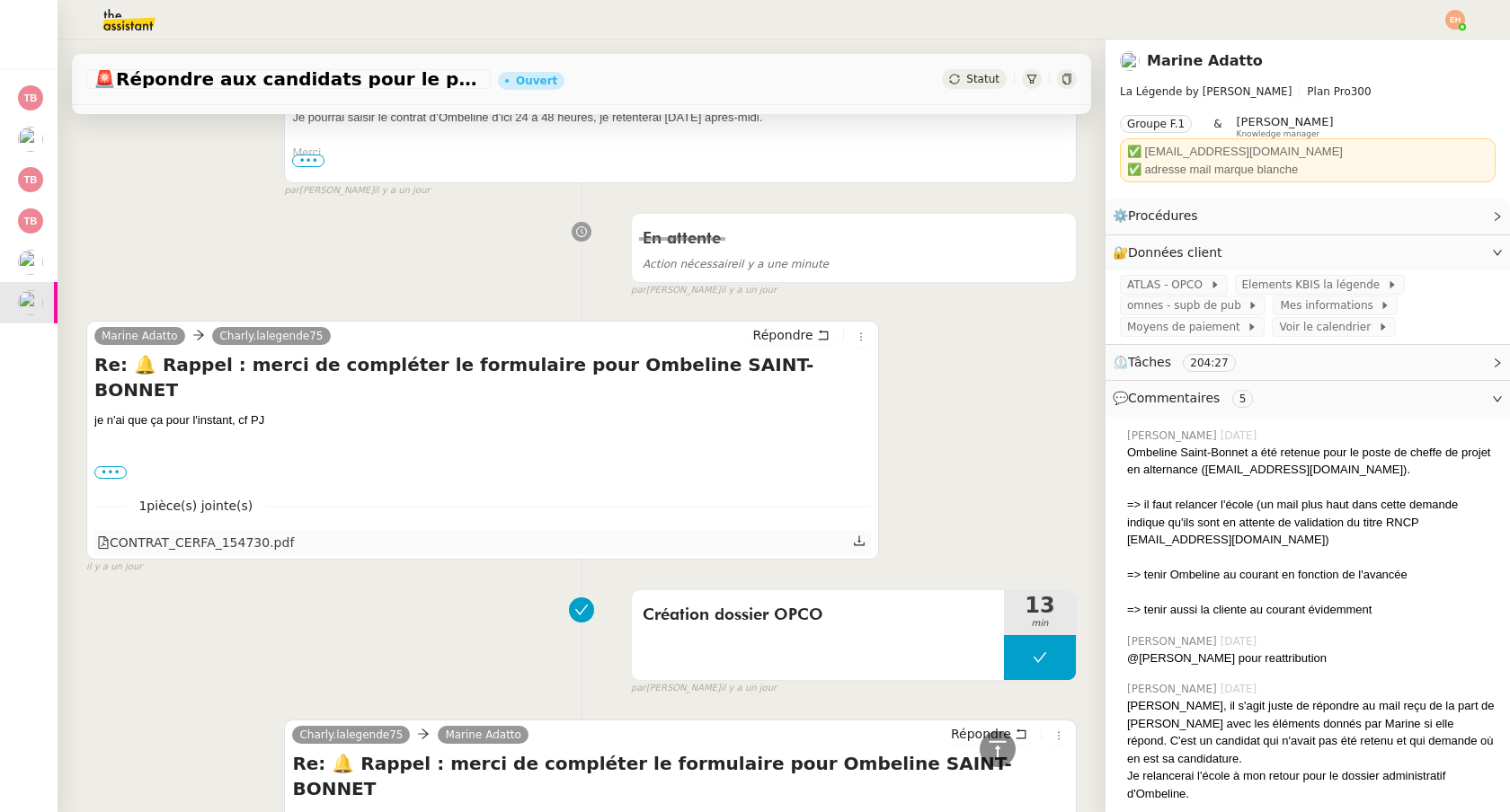
scroll to position [1160, 0]
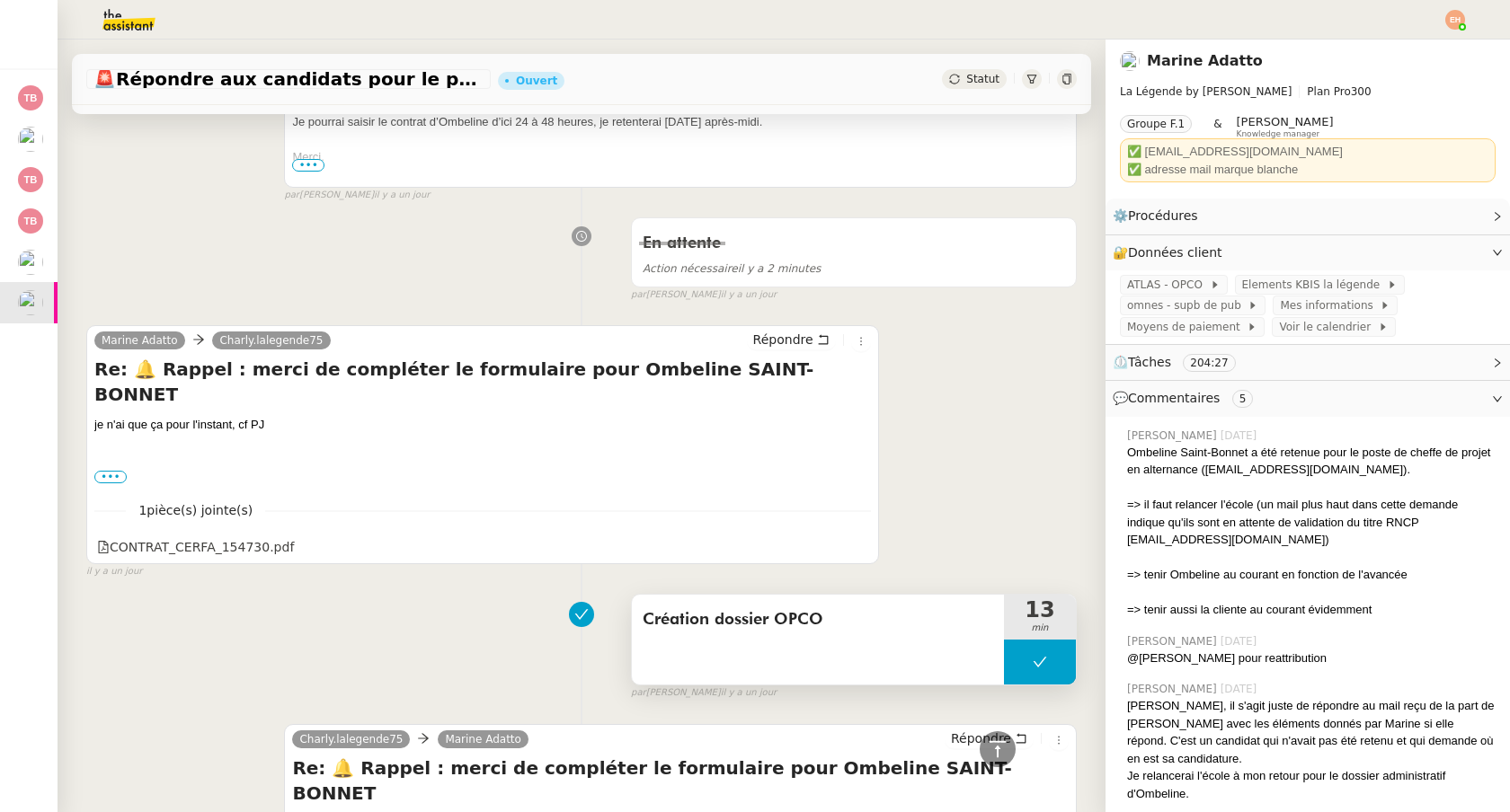
click at [854, 595] on div "Création dossier OPCO" at bounding box center [817, 639] width 372 height 90
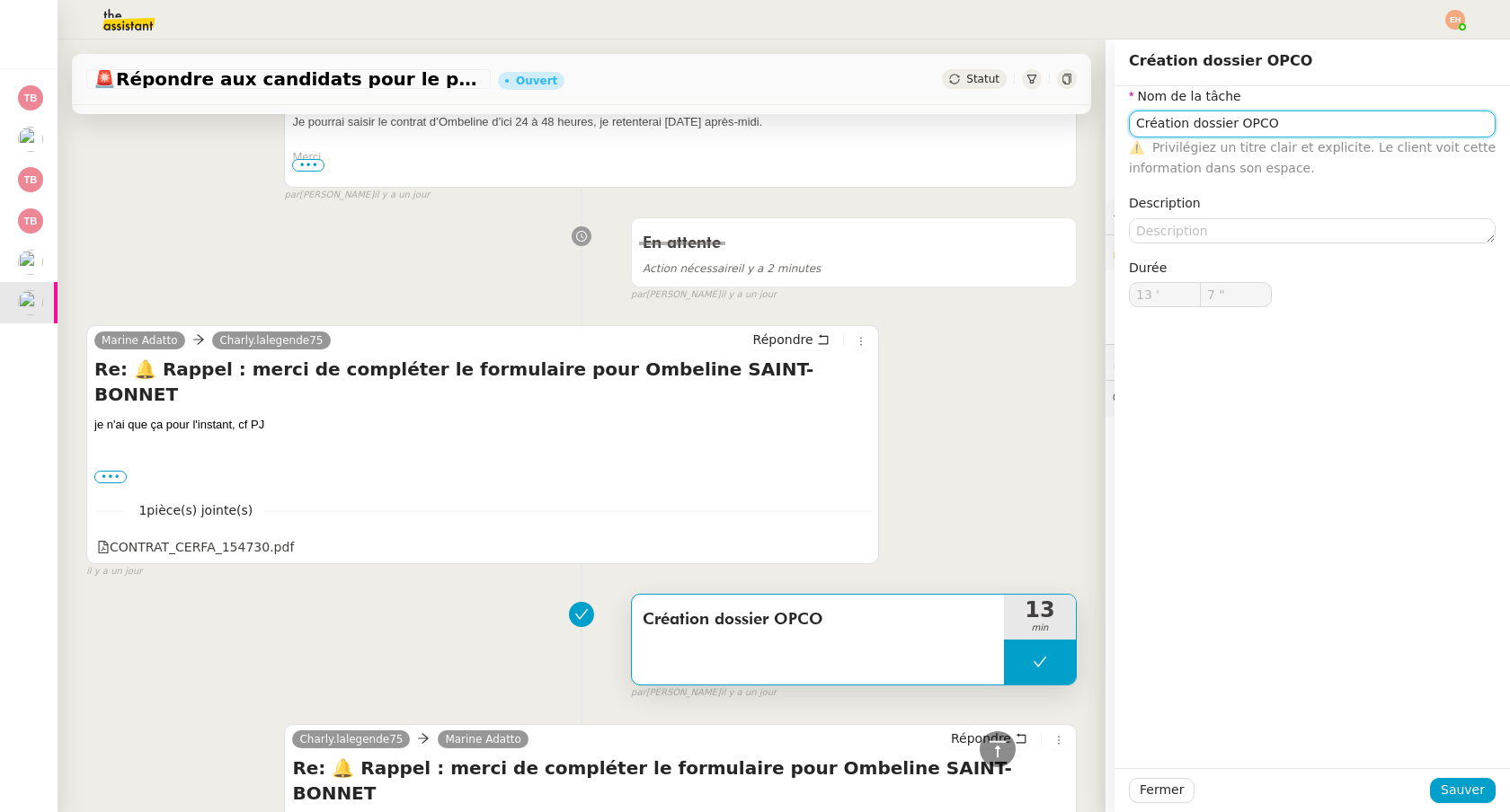
click at [1180, 132] on input "Création dossier OPCO" at bounding box center [1311, 123] width 366 height 26
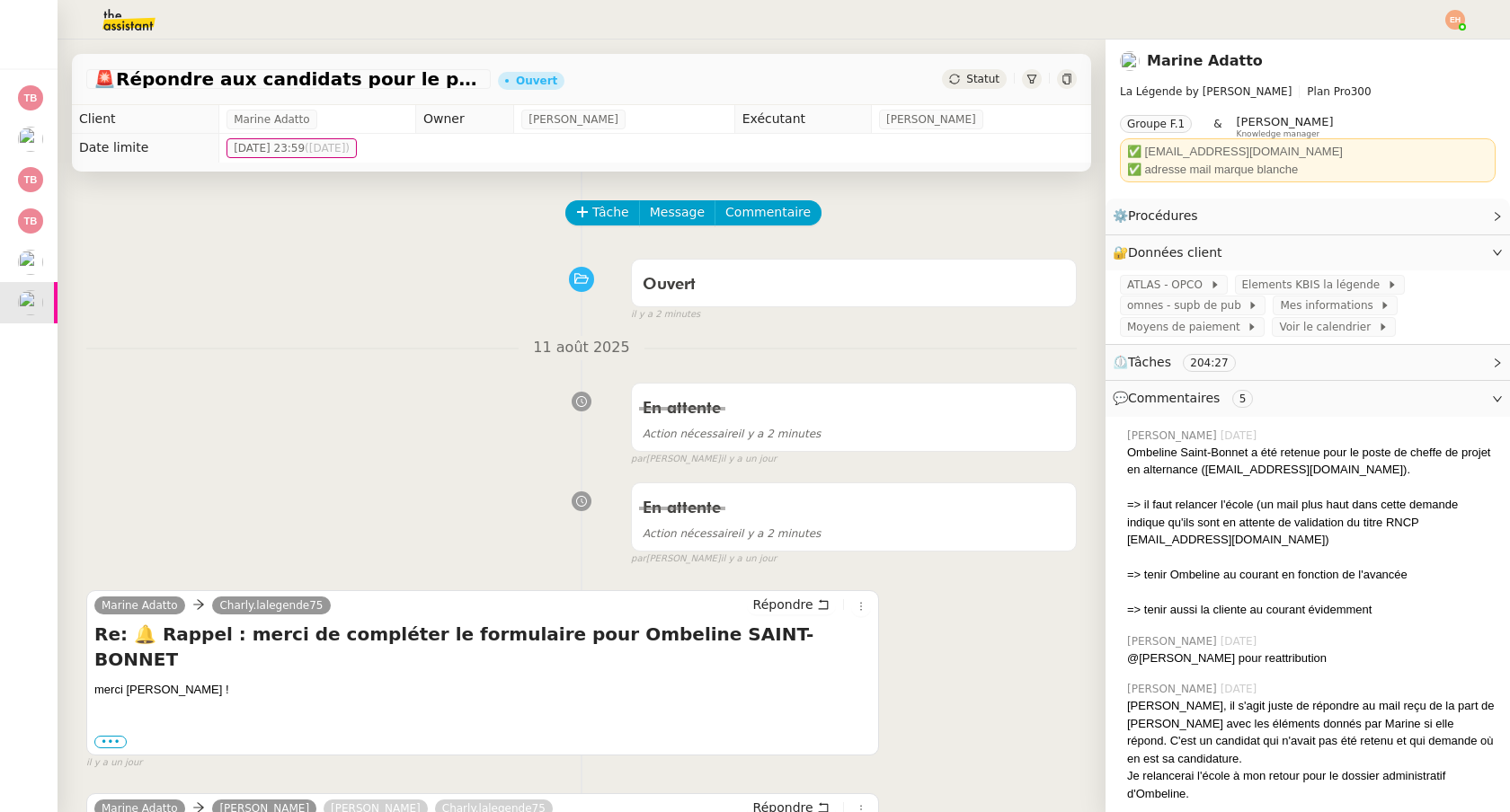
scroll to position [1, 0]
click at [581, 204] on button "Tâche" at bounding box center [602, 211] width 74 height 25
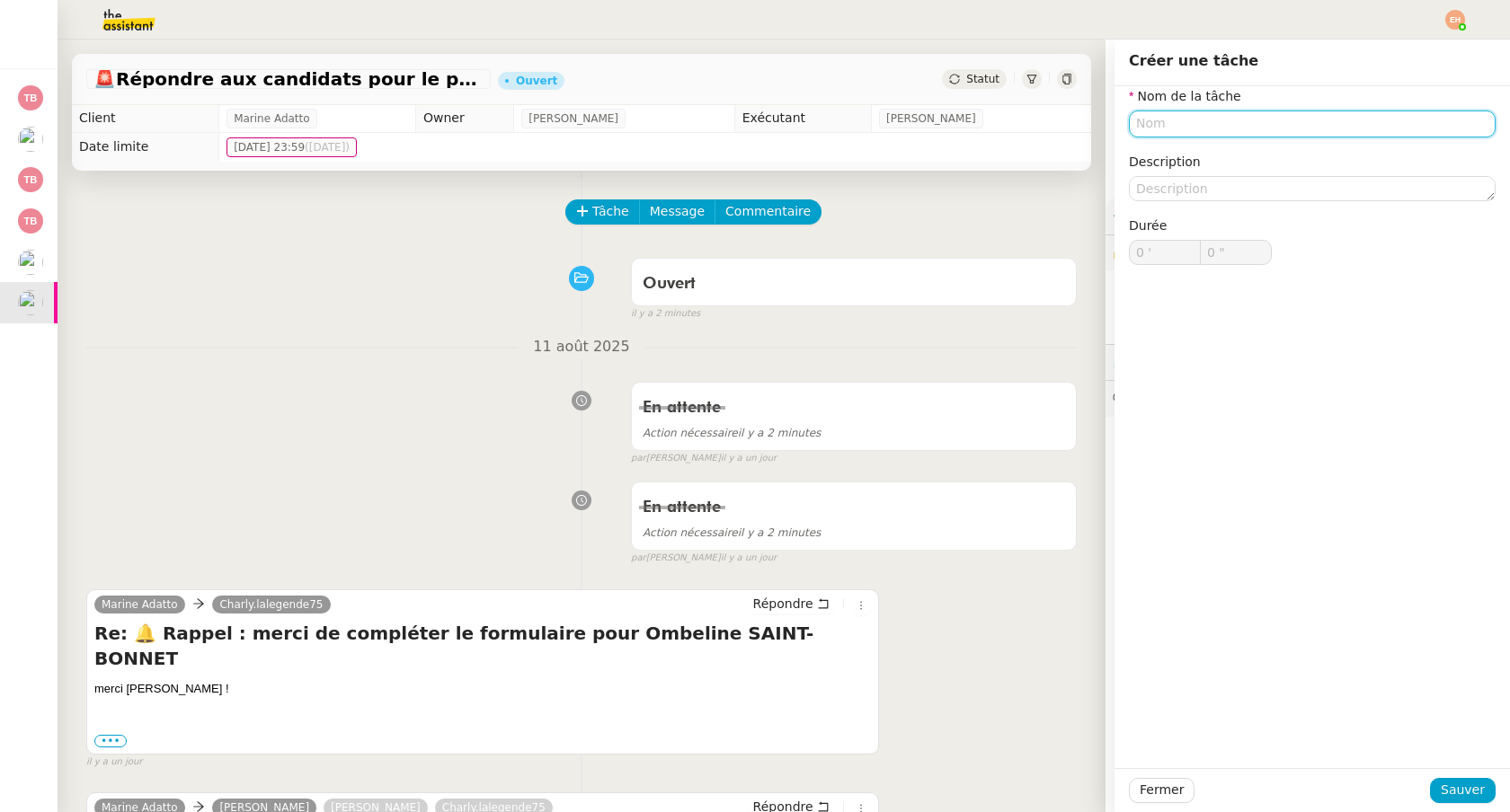
paste input "Création dossier OPCO"
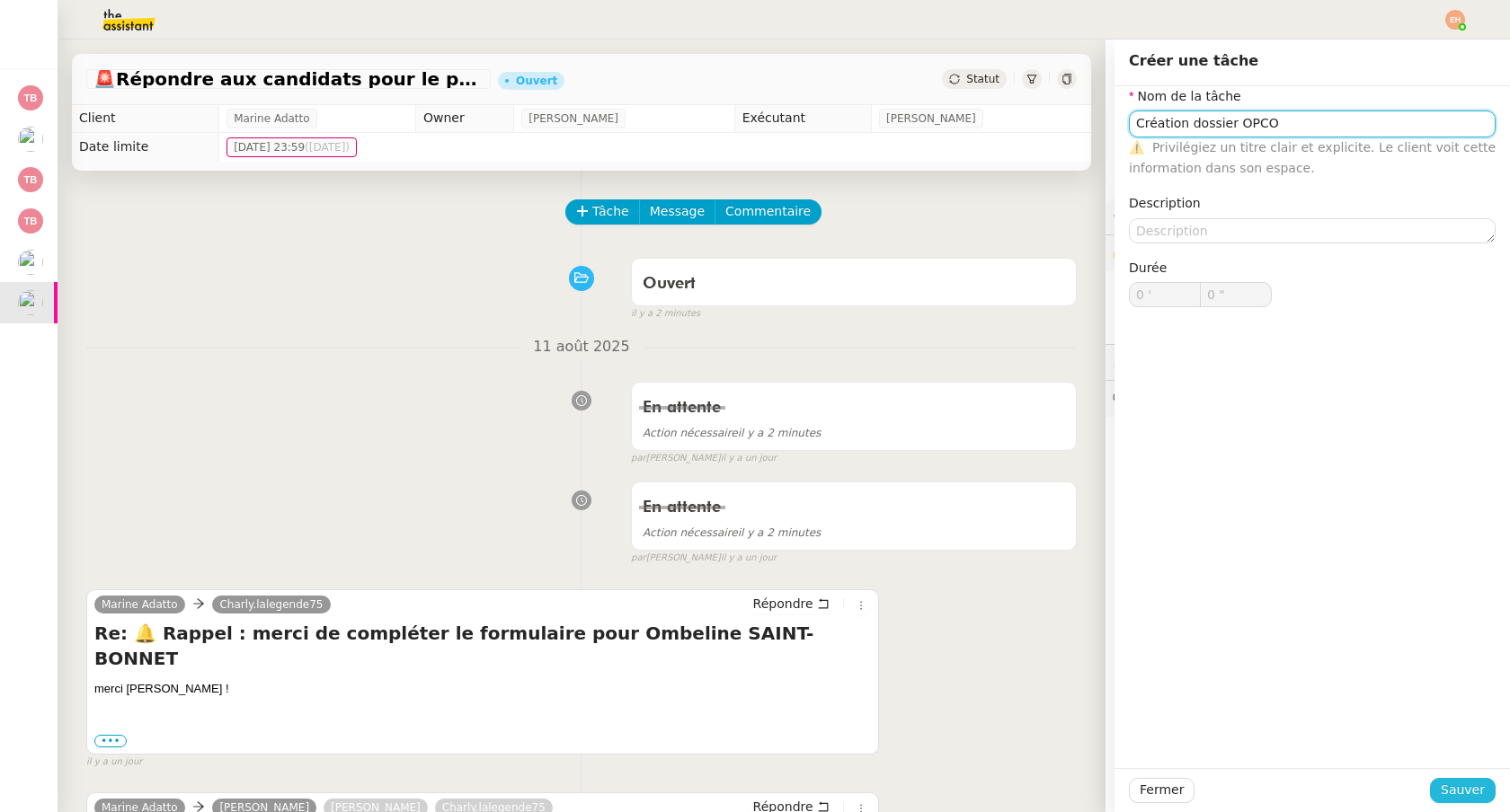
type input "Création dossier OPCO"
click at [1435, 780] on button "Sauver" at bounding box center [1463, 790] width 66 height 25
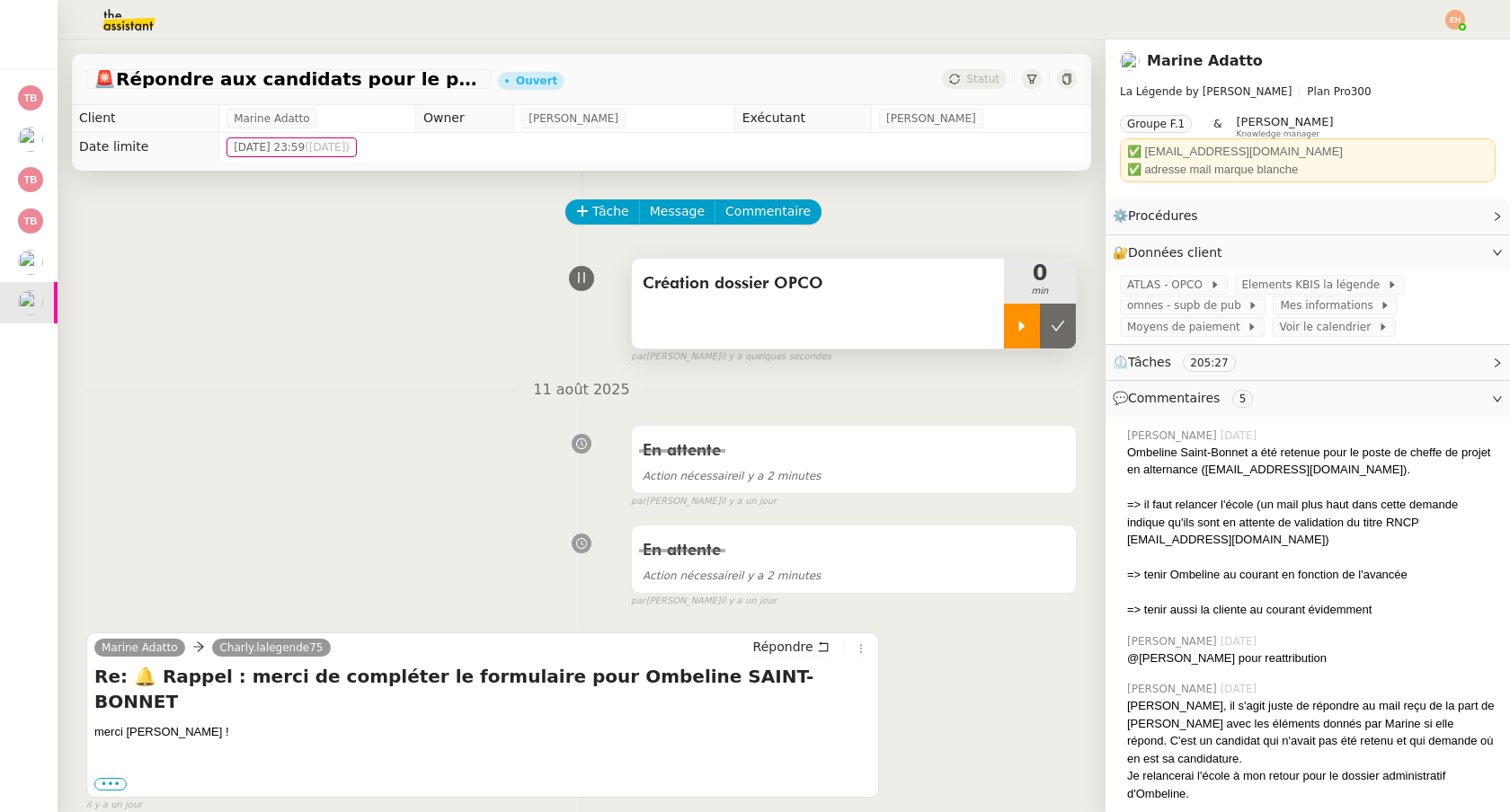
click at [1022, 331] on icon at bounding box center [1021, 325] width 14 height 14
click at [1055, 322] on div at bounding box center [1040, 325] width 71 height 45
click at [1067, 332] on button at bounding box center [1057, 325] width 36 height 45
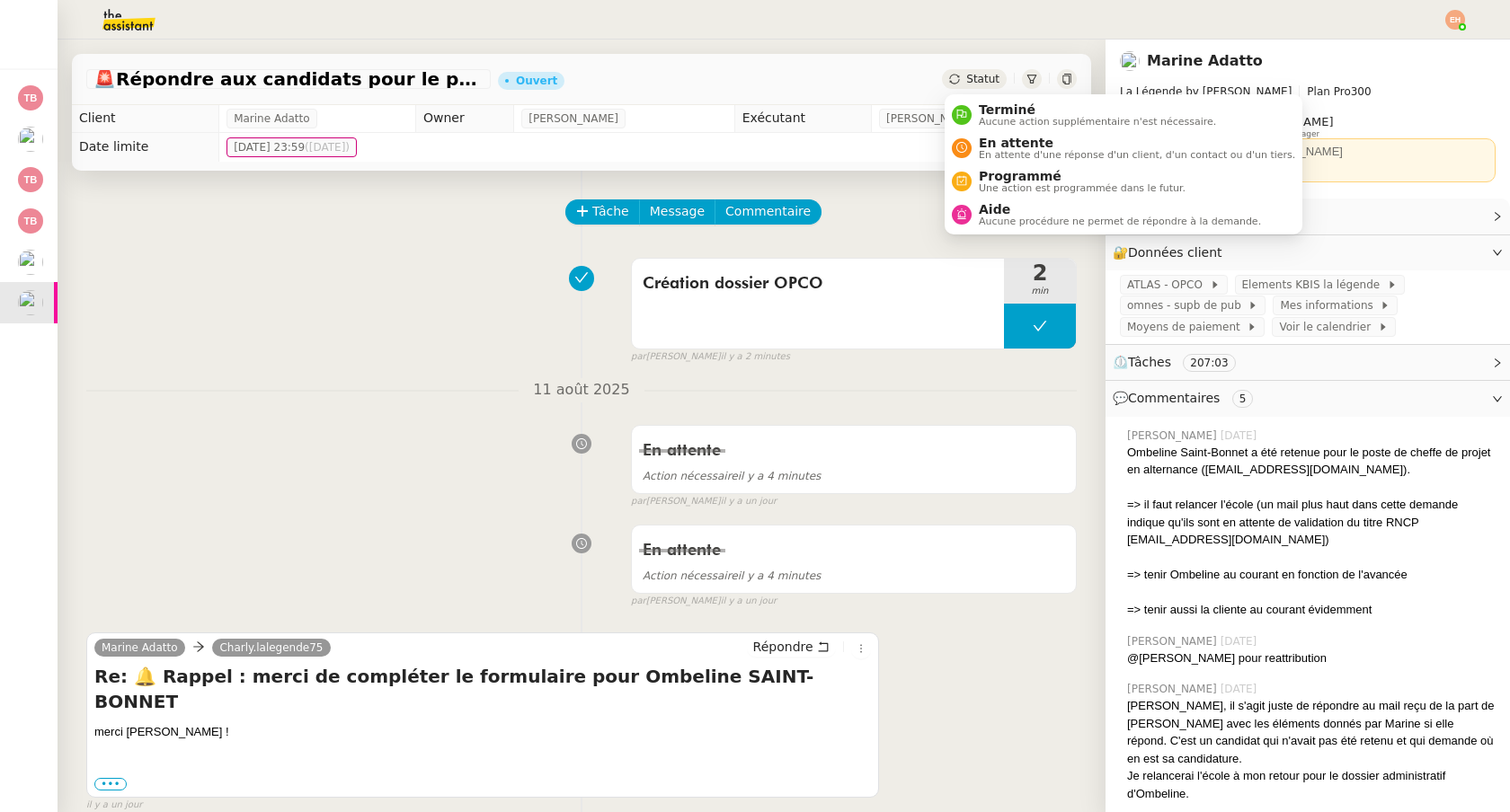
click at [976, 88] on div "Statut" at bounding box center [974, 79] width 65 height 19
click at [1036, 153] on span "En attente d'une réponse d'un client, d'un contact ou d'un tiers." at bounding box center [1136, 154] width 316 height 10
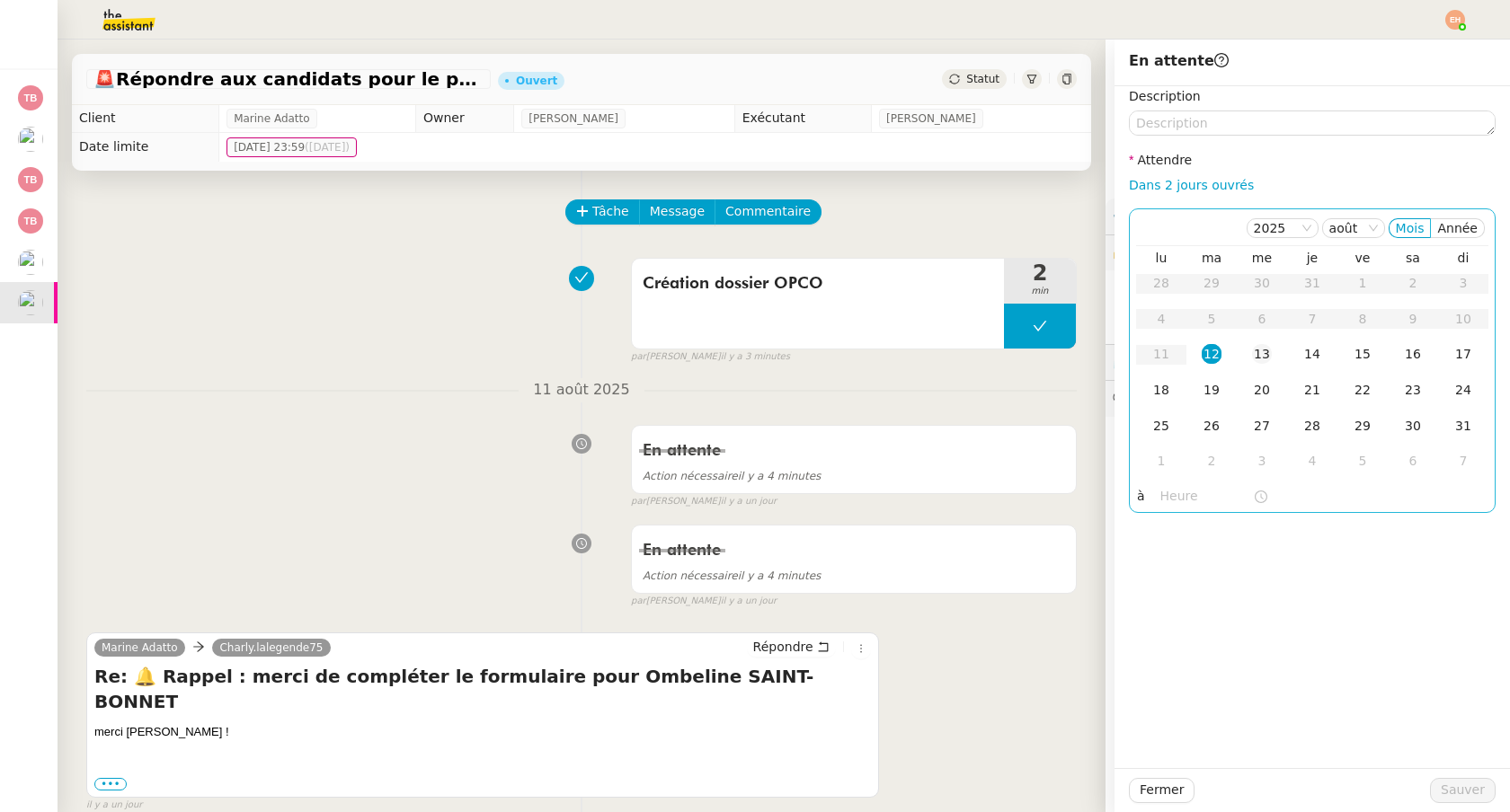
click at [1260, 357] on div "13" at bounding box center [1262, 353] width 19 height 19
click at [1461, 789] on span "Sauver" at bounding box center [1463, 789] width 44 height 20
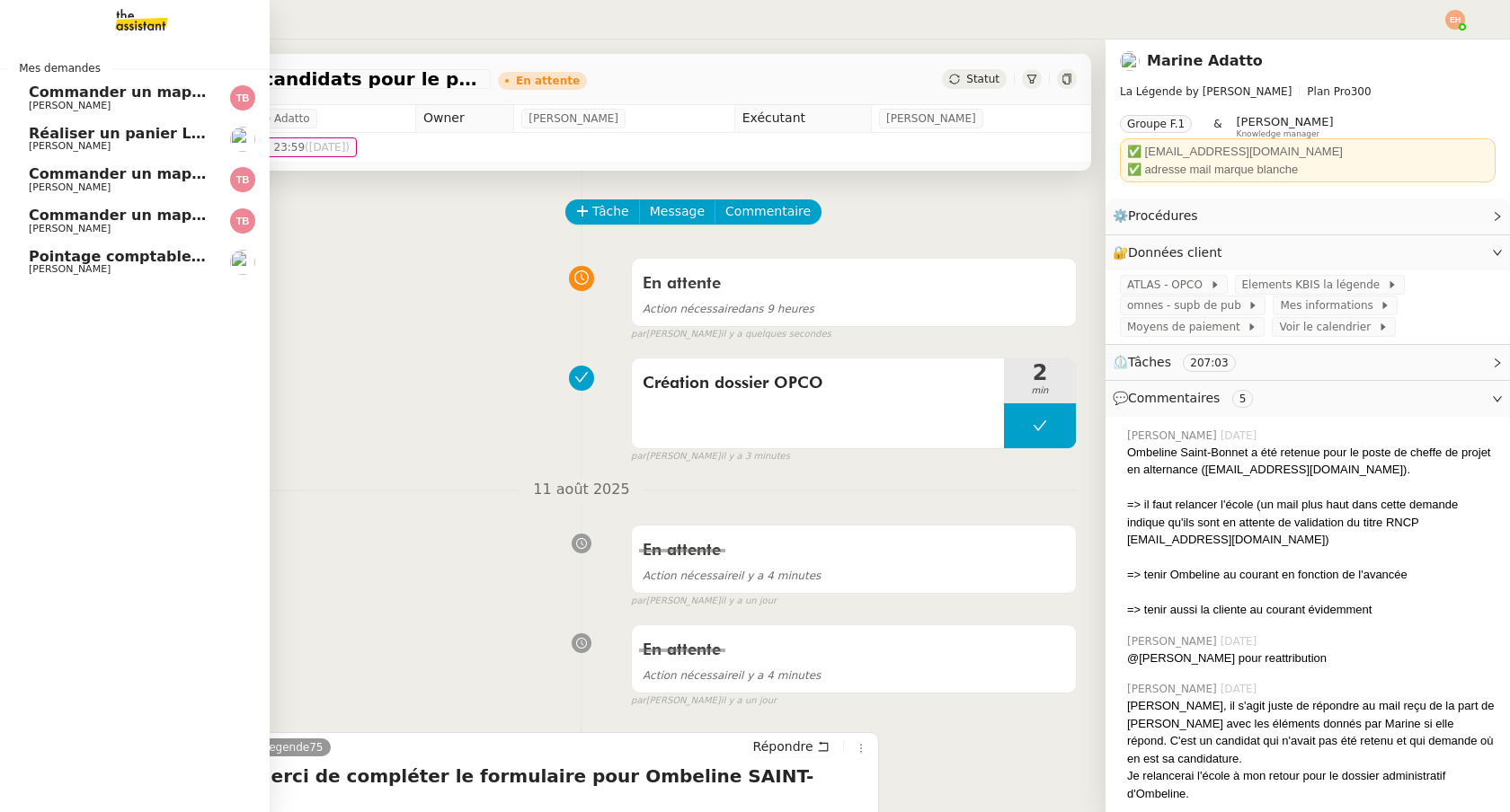
click at [71, 266] on span "[PERSON_NAME]" at bounding box center [70, 269] width 82 height 12
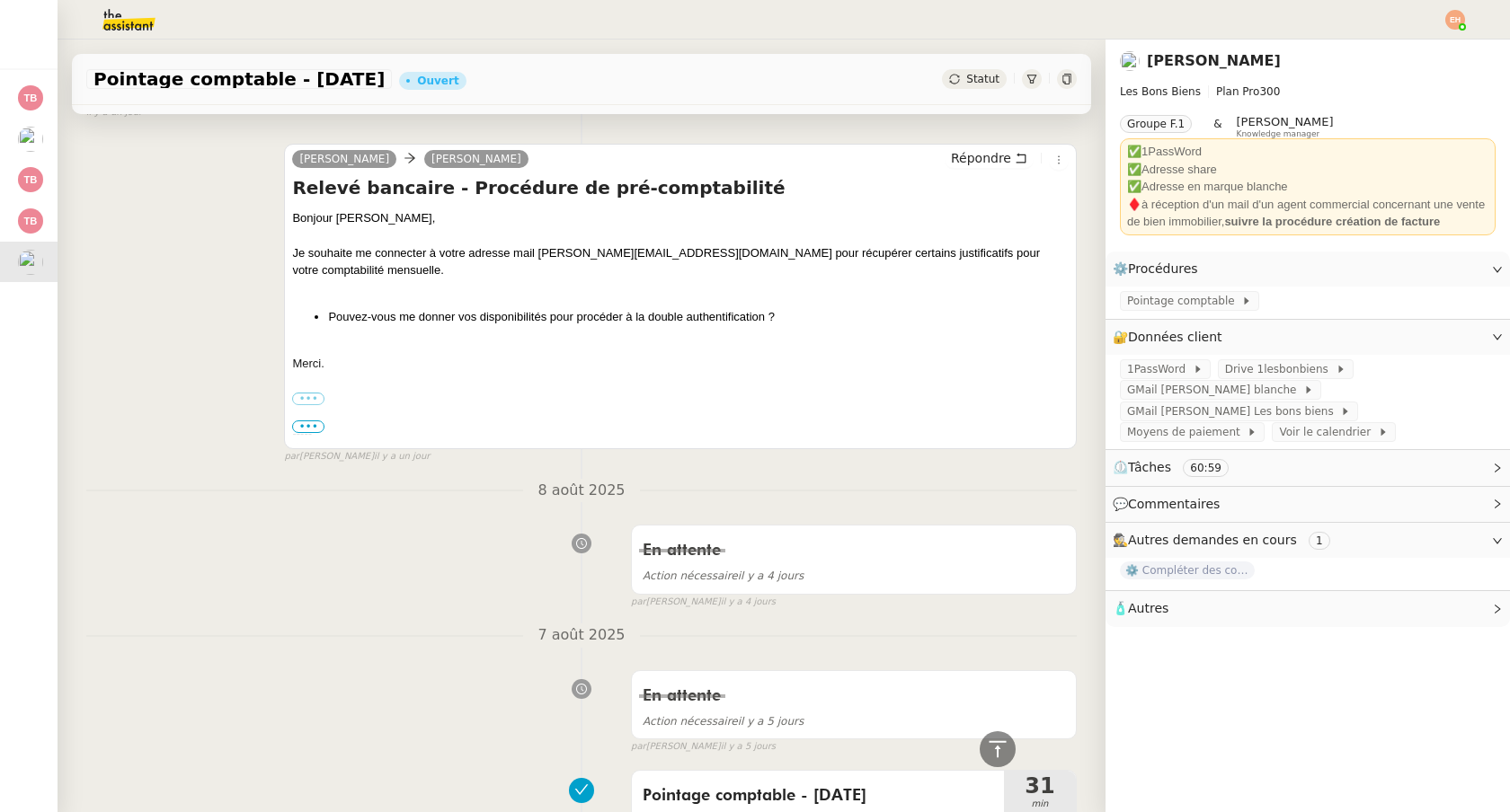
scroll to position [1035, 0]
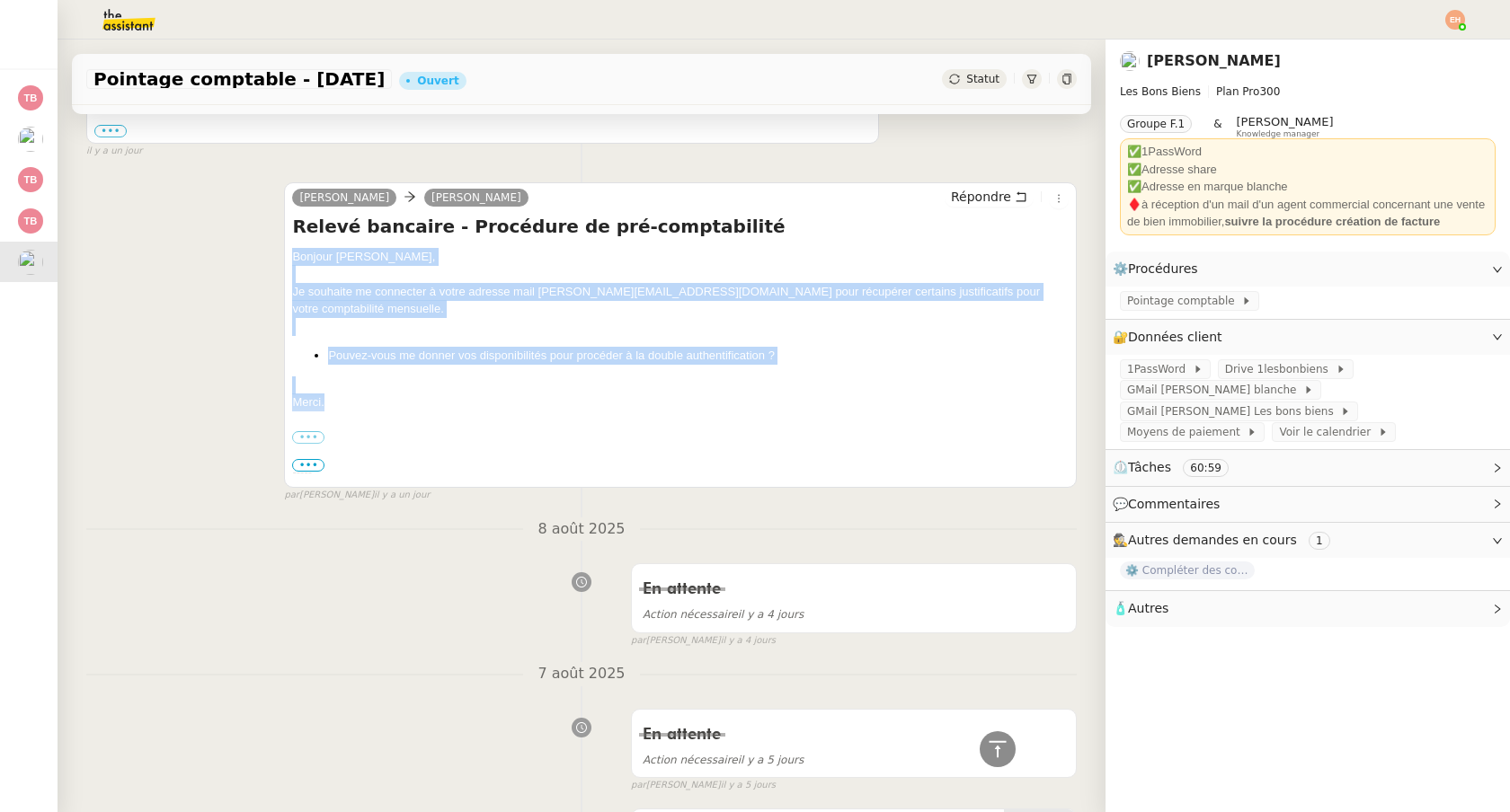
drag, startPoint x: 329, startPoint y: 384, endPoint x: 276, endPoint y: 252, distance: 142.2
click at [283, 260] on div "[PERSON_NAME] Répondre Relevé bancaire - Procédure de pré-comptabilité Bonjour …" at bounding box center [581, 334] width 990 height 337
copy div "Bonjour [PERSON_NAME], Je souhaite me connecter à votre adresse mail [PERSON_NA…"
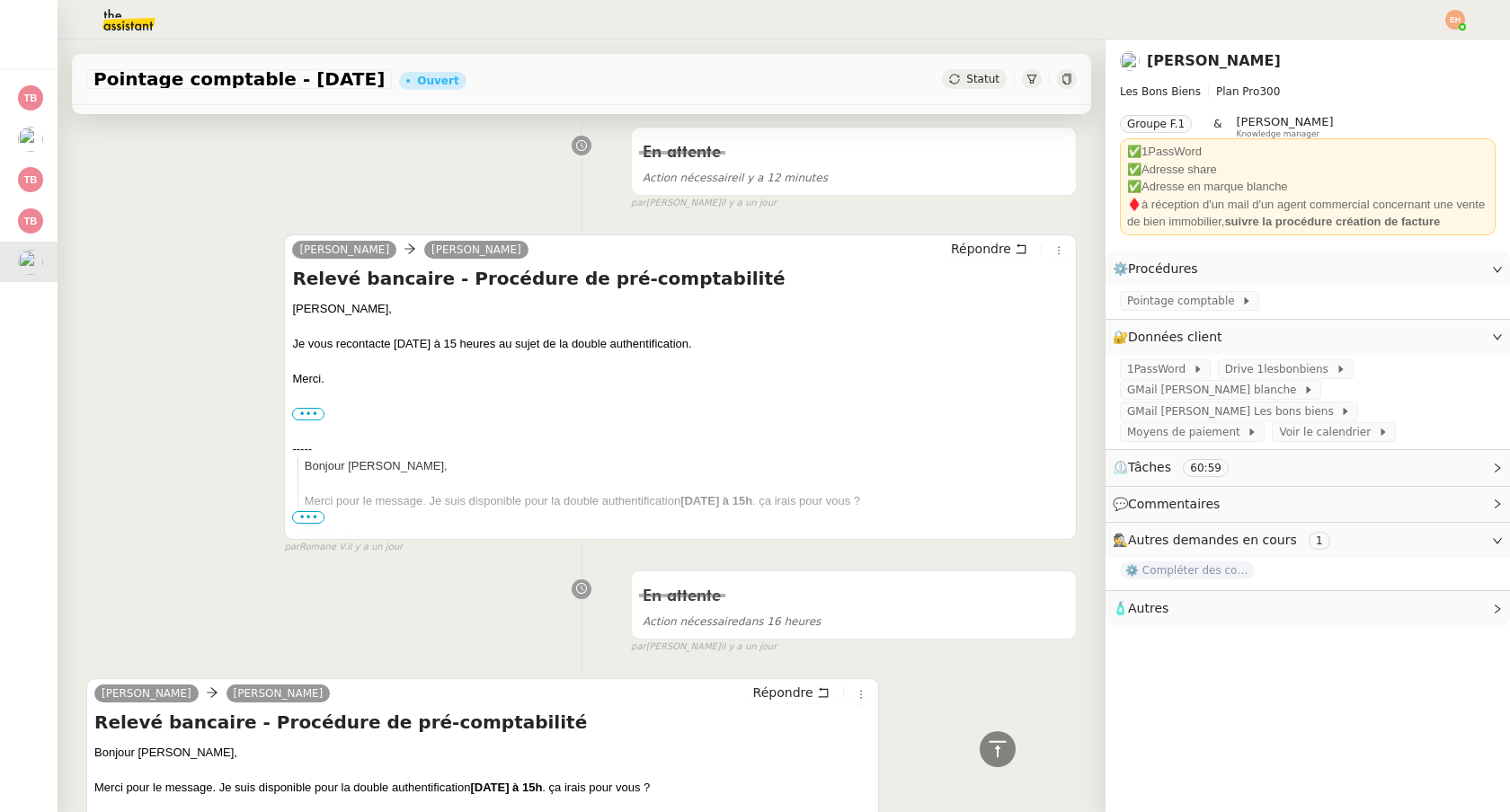
scroll to position [0, 0]
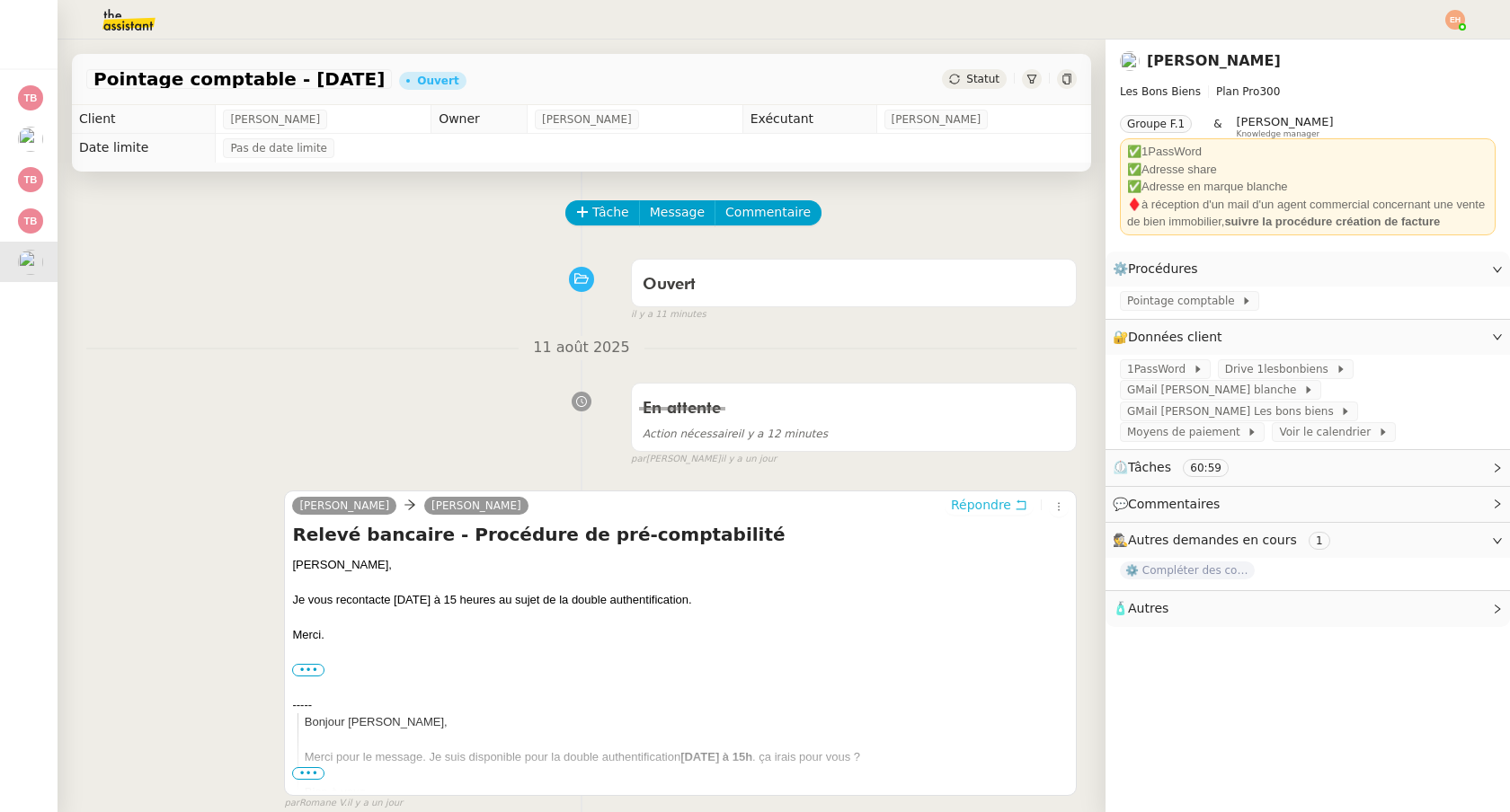
click at [991, 510] on span "Répondre" at bounding box center [981, 504] width 60 height 18
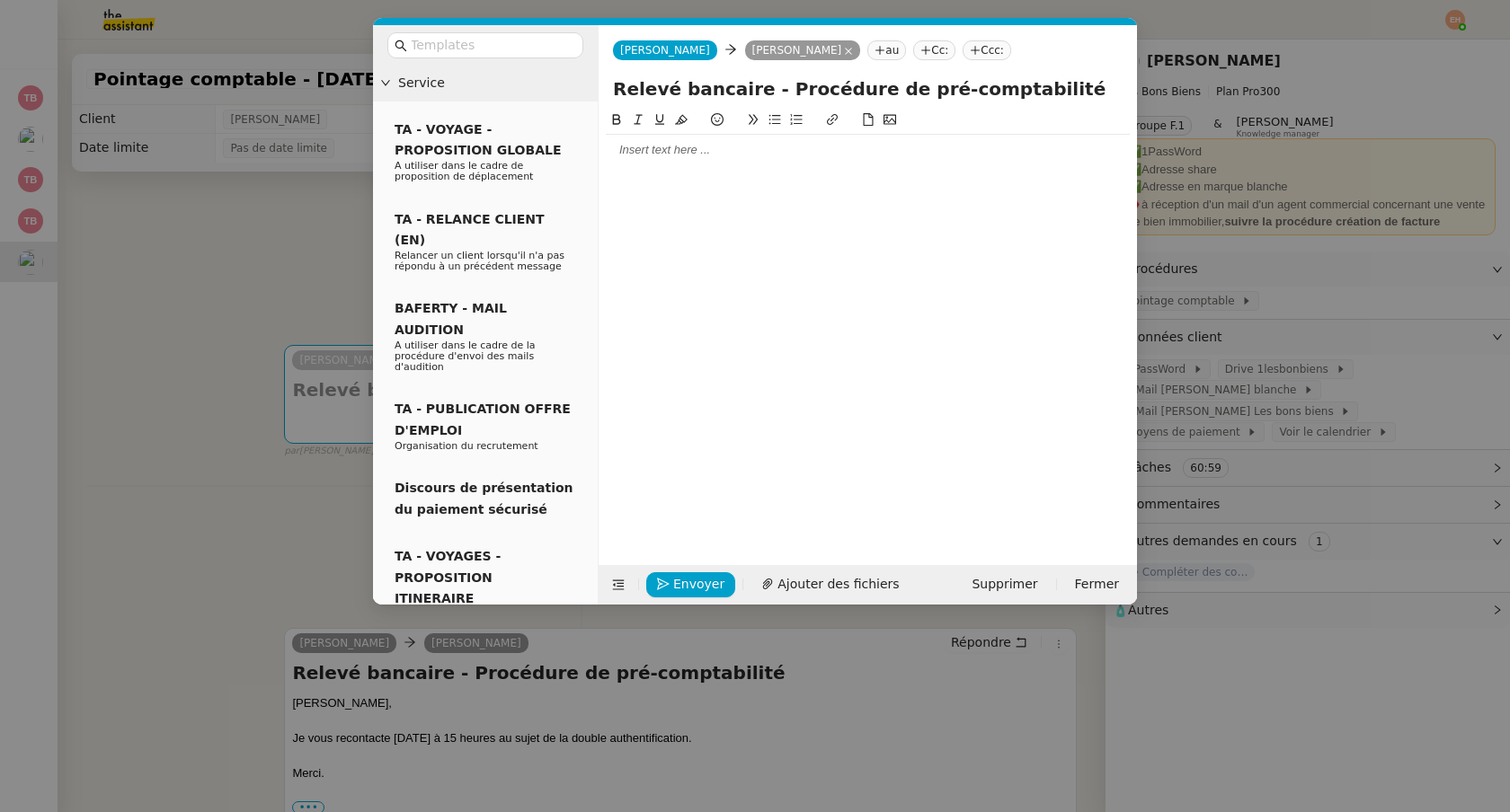
click at [686, 154] on div at bounding box center [868, 150] width 524 height 16
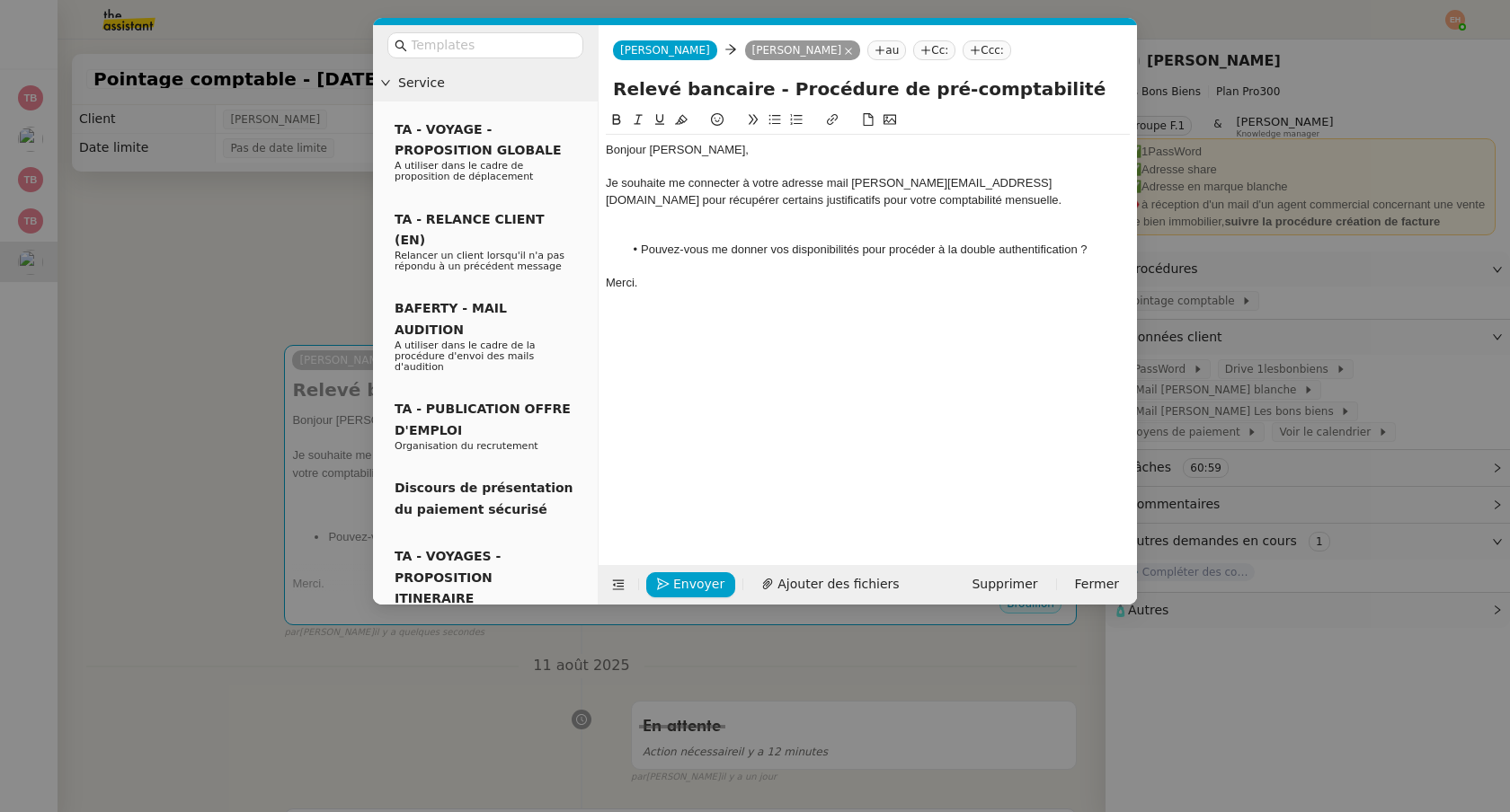
click at [640, 179] on div "Je souhaite me connecter à votre adresse mail [PERSON_NAME][EMAIL_ADDRESS][DOMA…" at bounding box center [868, 191] width 524 height 33
drag, startPoint x: 646, startPoint y: 247, endPoint x: 857, endPoint y: 250, distance: 211.0
click at [857, 251] on li "Pouvez-vous me donner vos disponibilités pour procéder à la double authentifica…" at bounding box center [877, 249] width 507 height 16
click at [649, 250] on li "Etes-vous disponible pour procéder à la double authentification ?" at bounding box center [877, 249] width 507 height 16
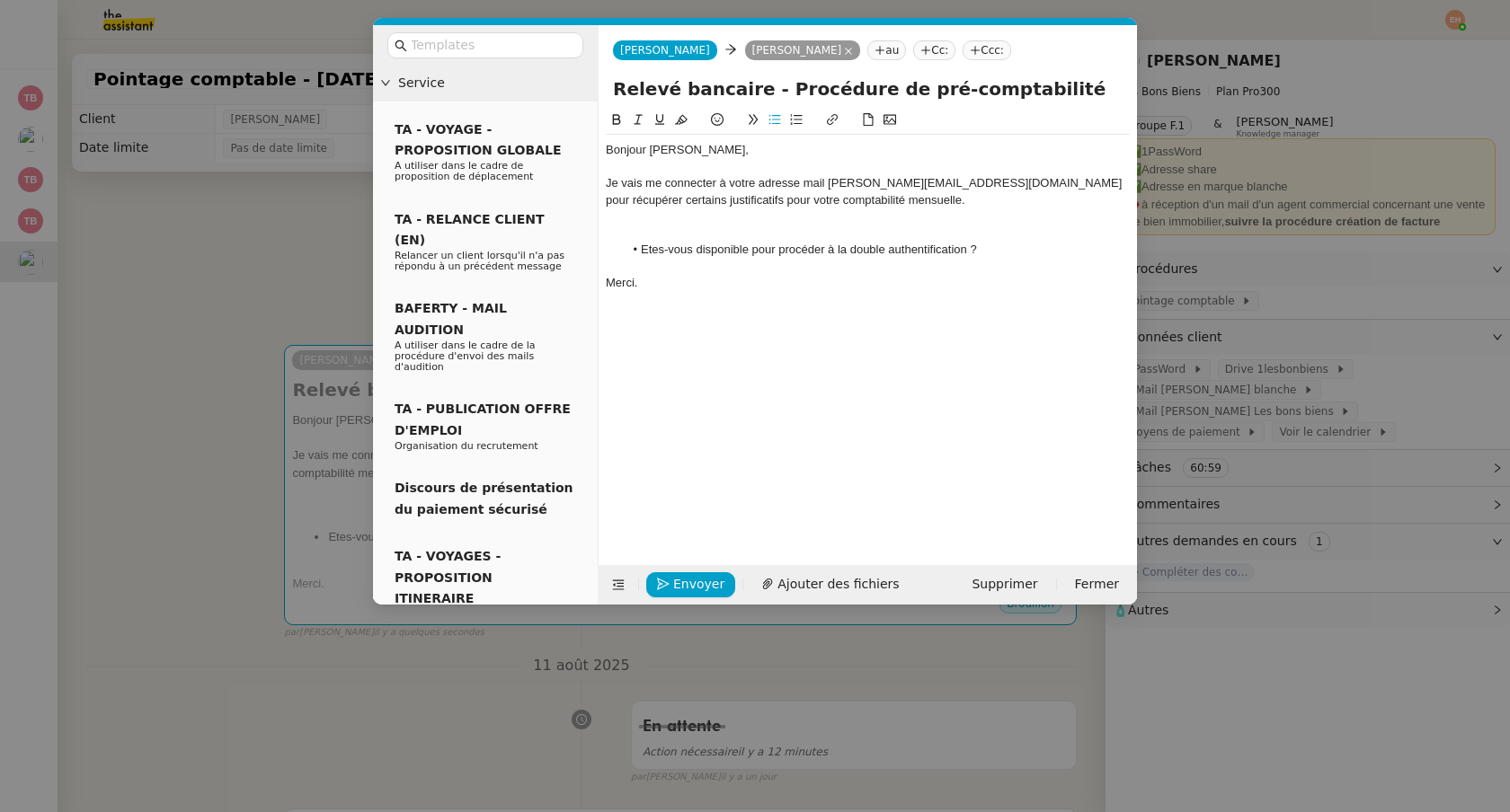
click at [0, 0] on lt-span "Ê tes-vous" at bounding box center [0, 0] width 0 height 0
click at [865, 217] on div at bounding box center [868, 216] width 524 height 16
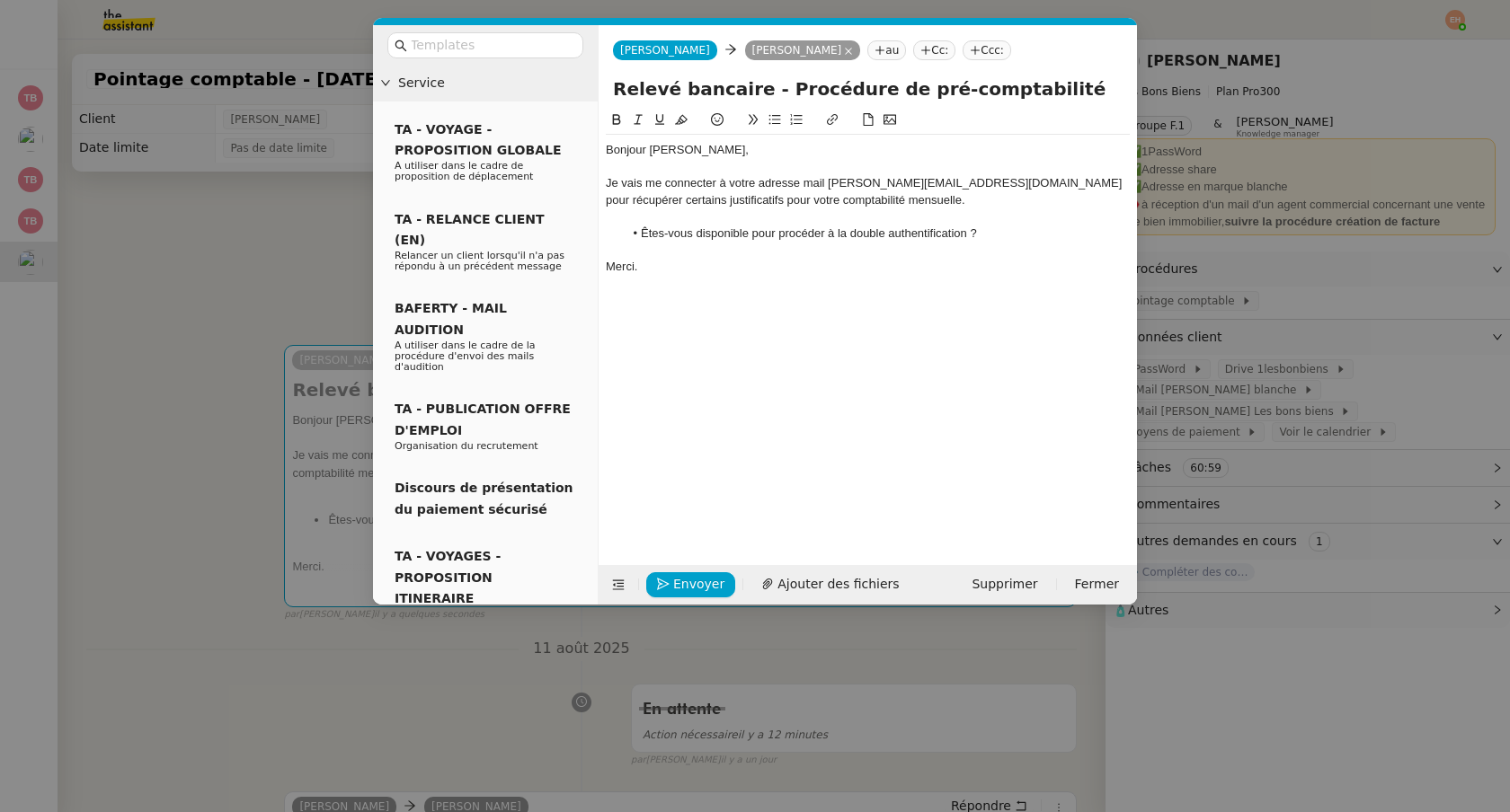
click at [276, 316] on nz-modal-container "Service TA - VOYAGE - PROPOSITION GLOBALE A utiliser dans le cadre de propositi…" at bounding box center [755, 406] width 1510 height 812
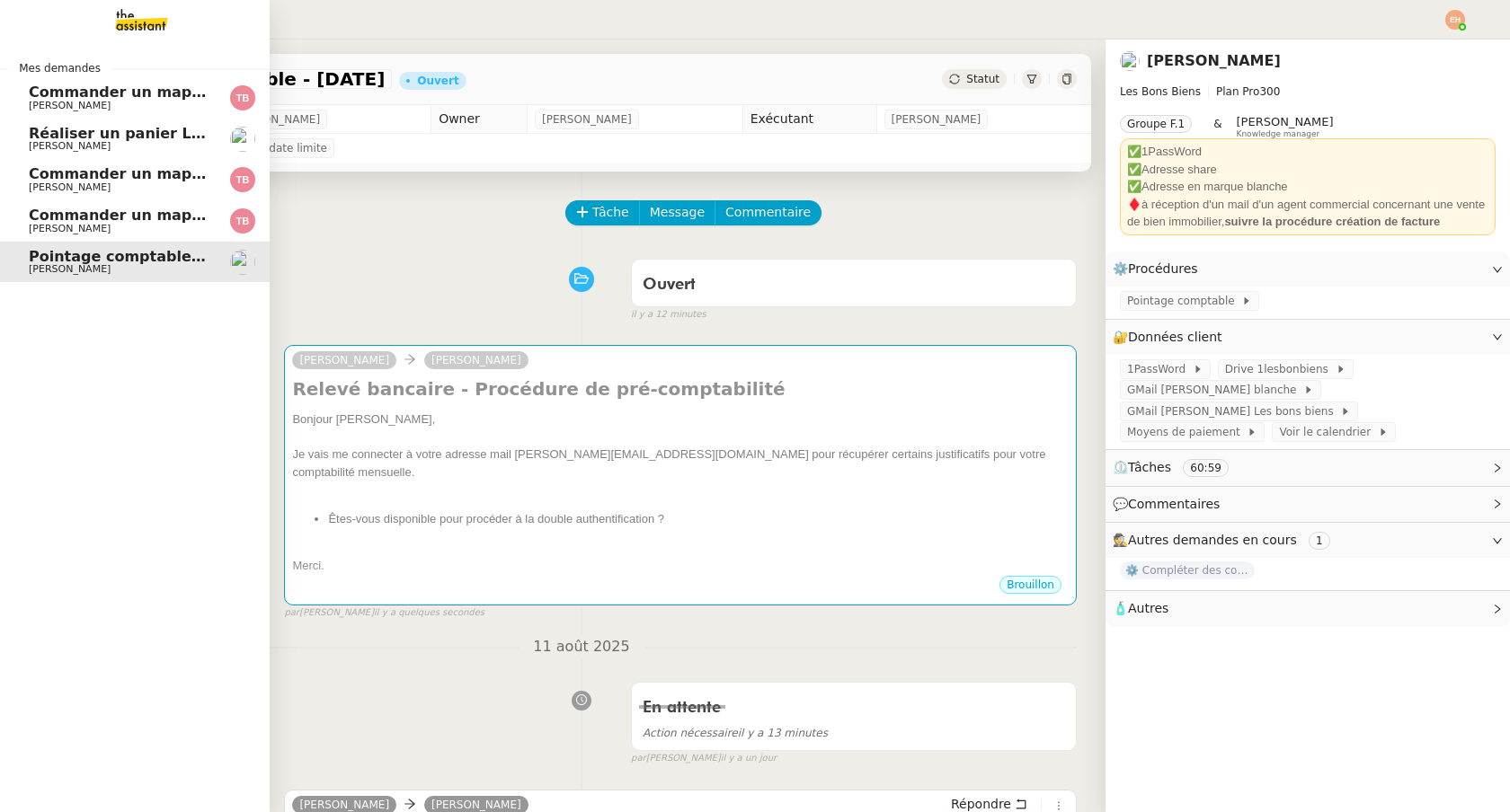
click at [83, 144] on span "[PERSON_NAME]" at bounding box center [70, 146] width 82 height 12
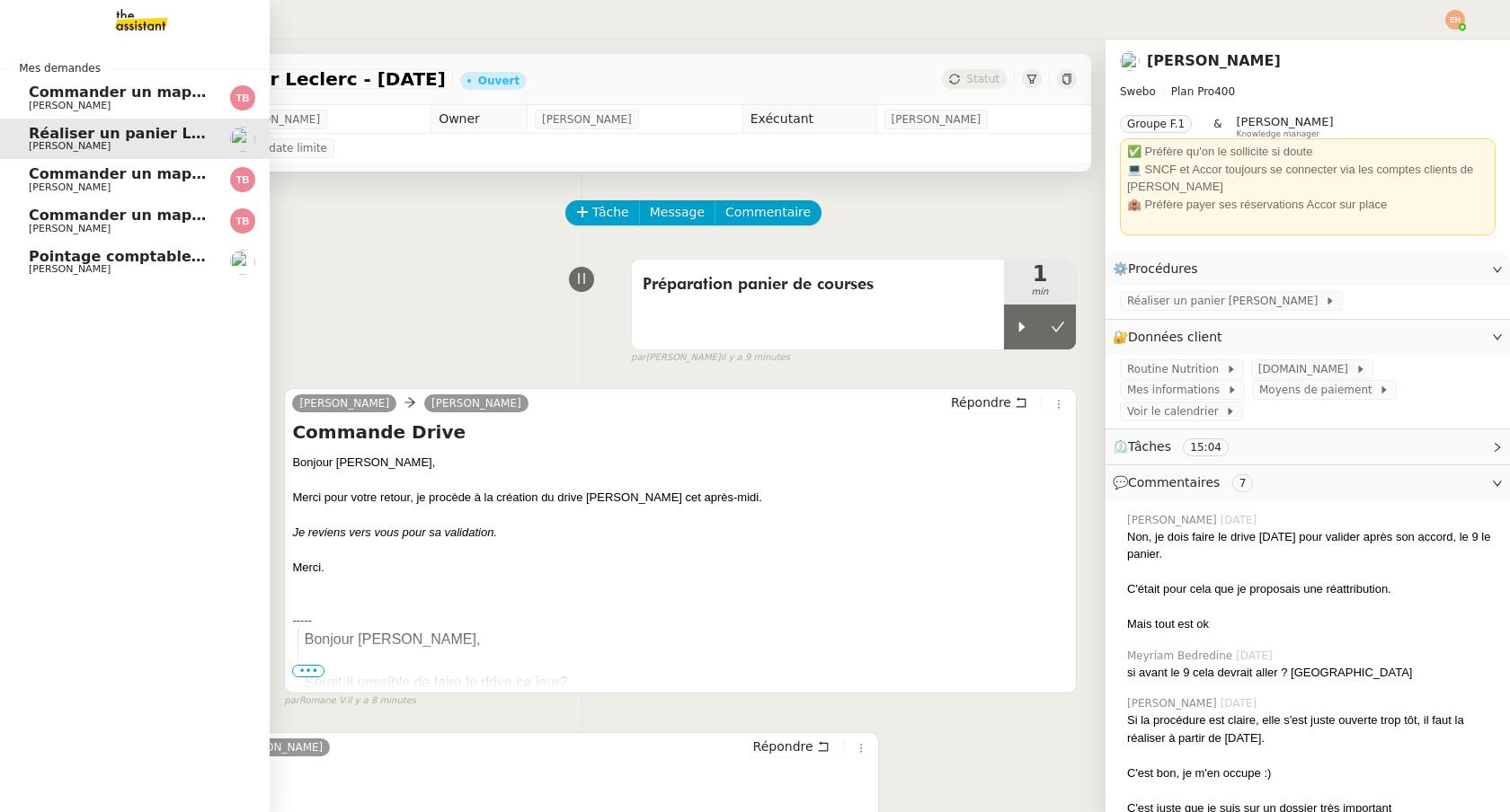
click at [128, 132] on span "Réaliser un panier Leclerc - [DATE]" at bounding box center [169, 133] width 281 height 17
click at [142, 104] on span "[PERSON_NAME]" at bounding box center [120, 105] width 182 height 11
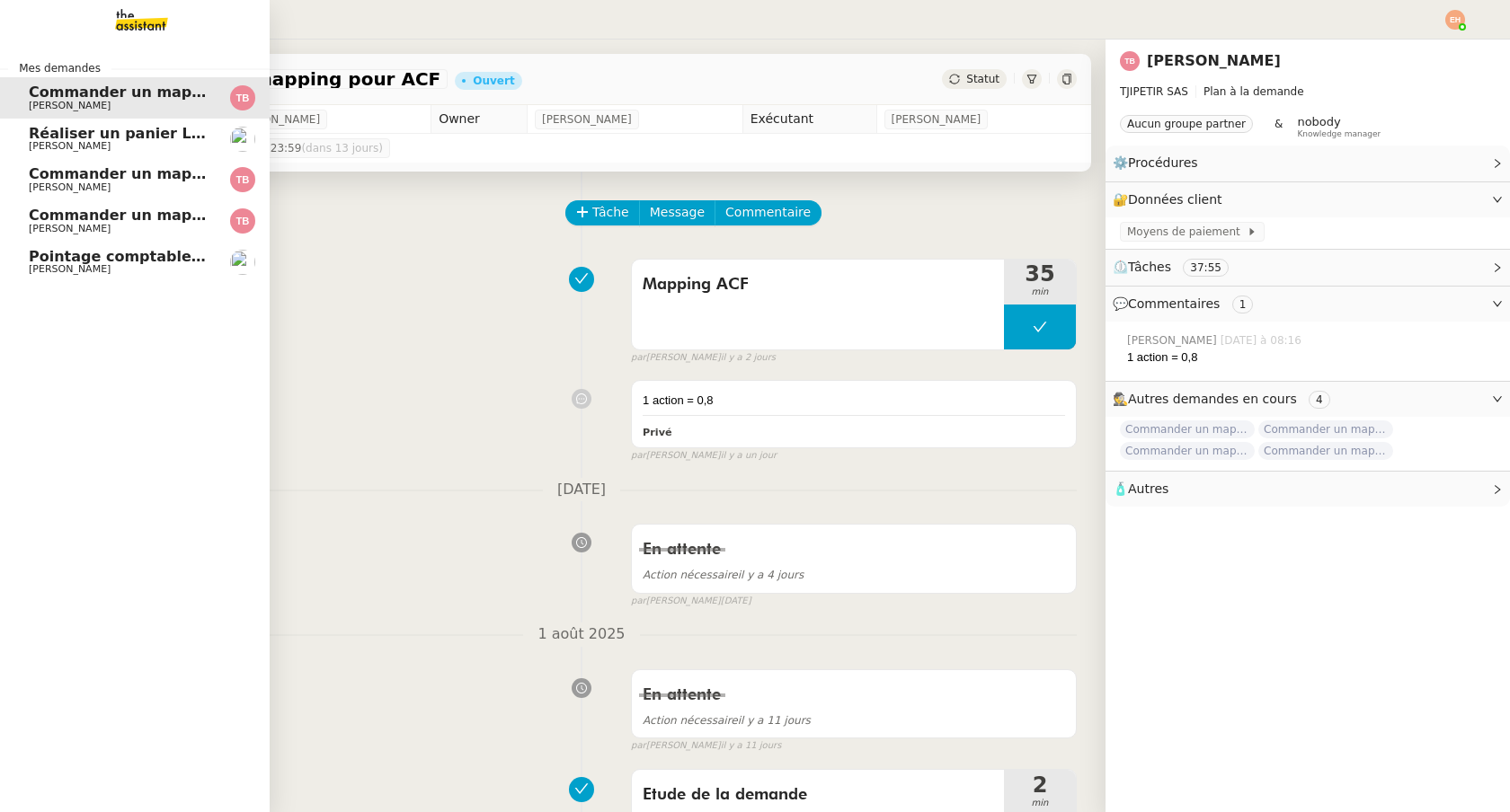
click at [128, 156] on link "Réaliser un panier Leclerc - [DATE] [PERSON_NAME]" at bounding box center [134, 139] width 270 height 42
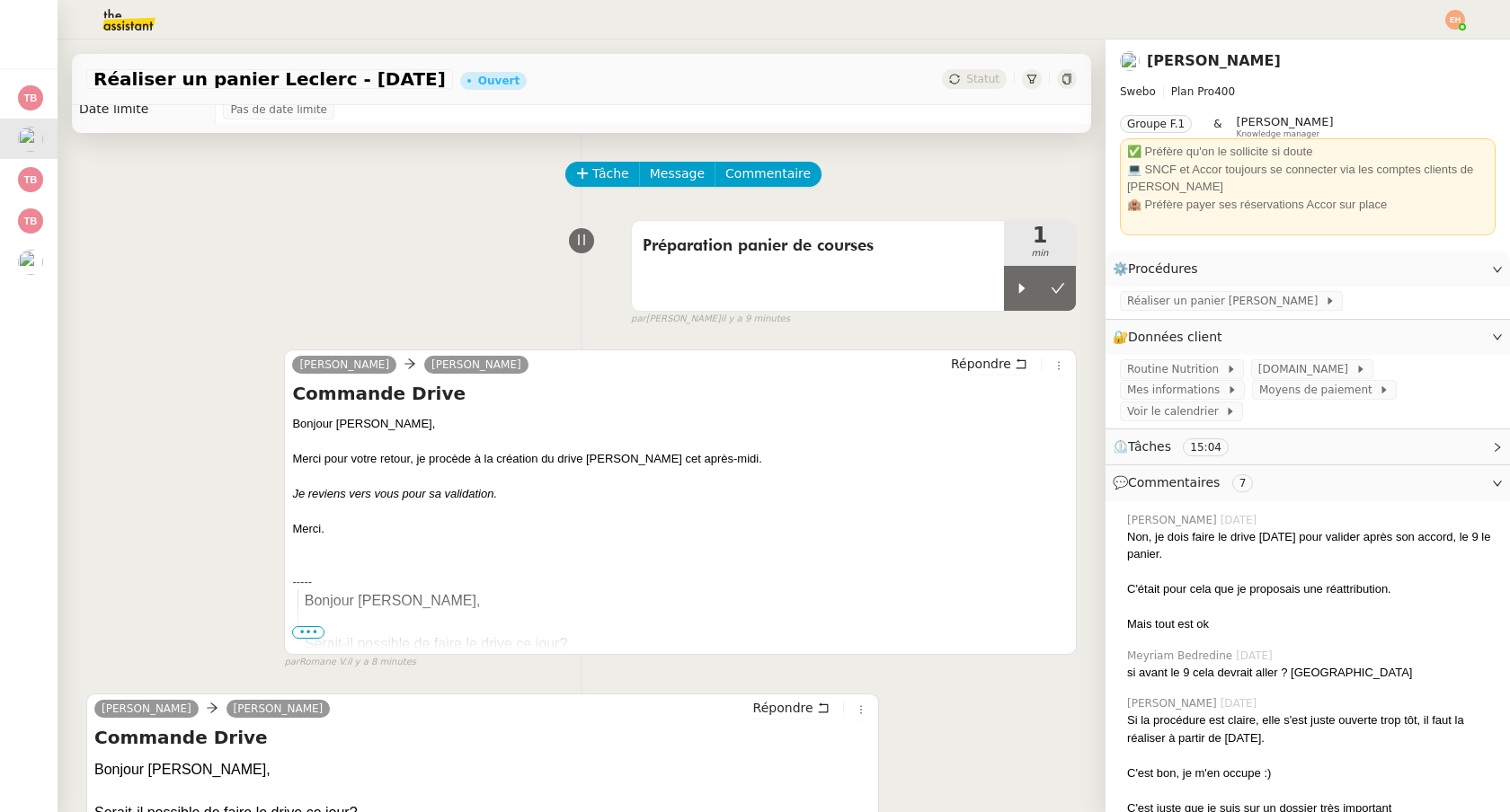
scroll to position [41, 0]
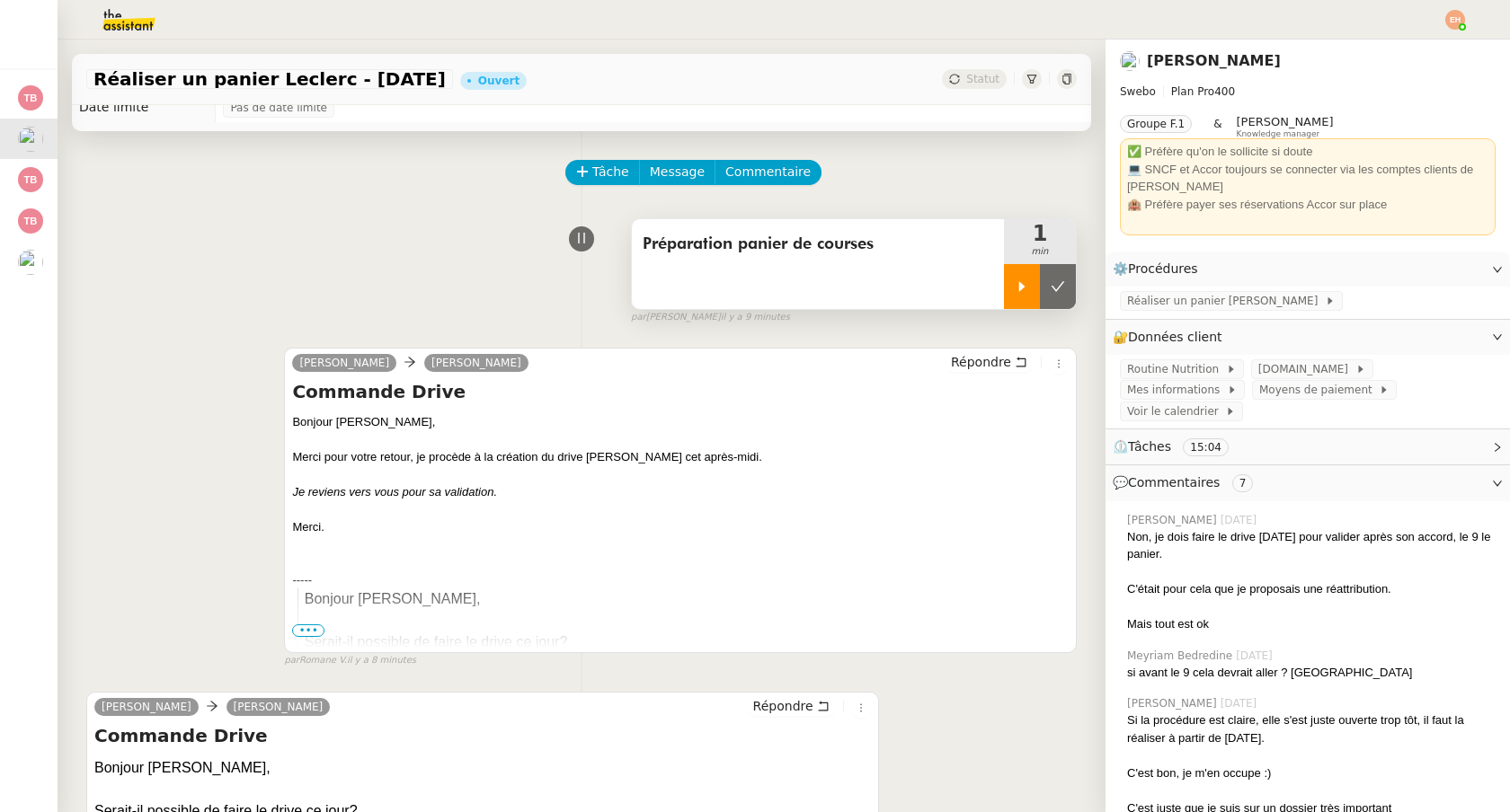
click at [1022, 275] on div at bounding box center [1021, 286] width 36 height 45
click at [1205, 373] on span "Routine Nutrition" at bounding box center [1176, 369] width 99 height 18
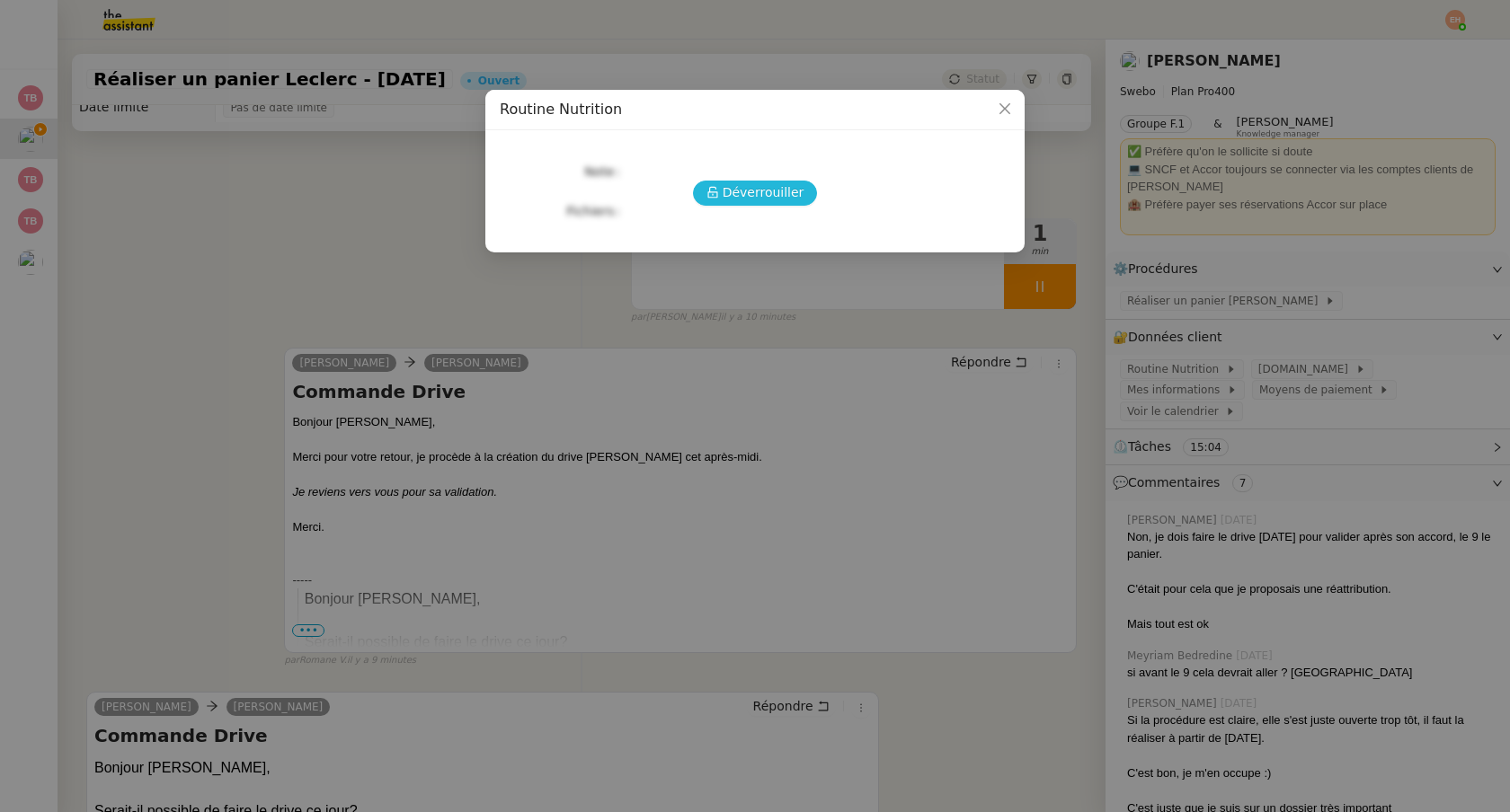
click at [772, 199] on span "Déverrouiller" at bounding box center [763, 192] width 82 height 20
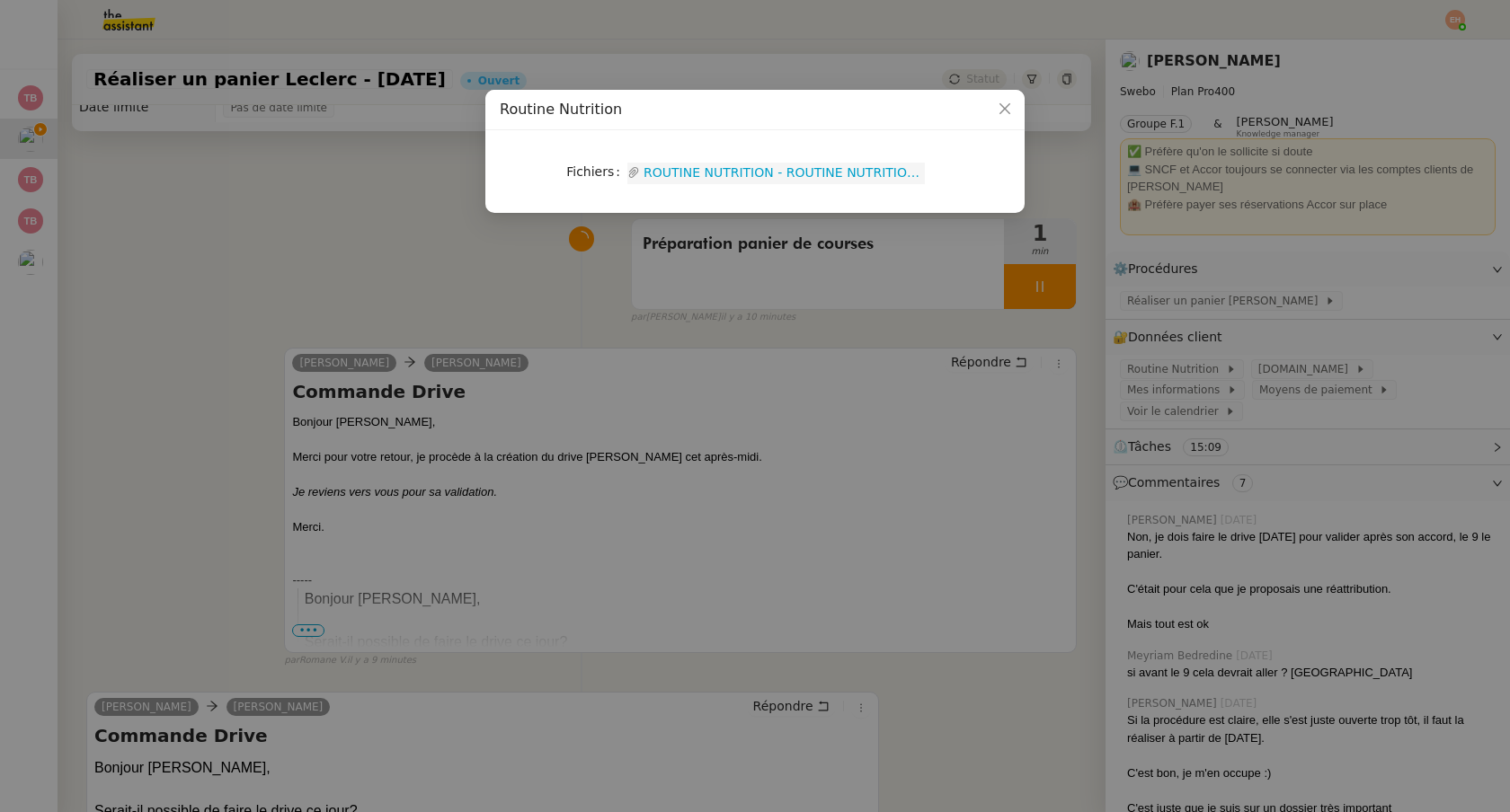
click at [814, 177] on link "ROUTINE NUTRITION - ROUTINE NUTRITION (2).pdf" at bounding box center [782, 172] width 285 height 20
click at [910, 251] on nz-modal-container "Routine Nutrition Fichiers Upload ROUTINE NUTRITION - ROUTINE NUTRITION (2).pdf" at bounding box center [755, 406] width 1510 height 812
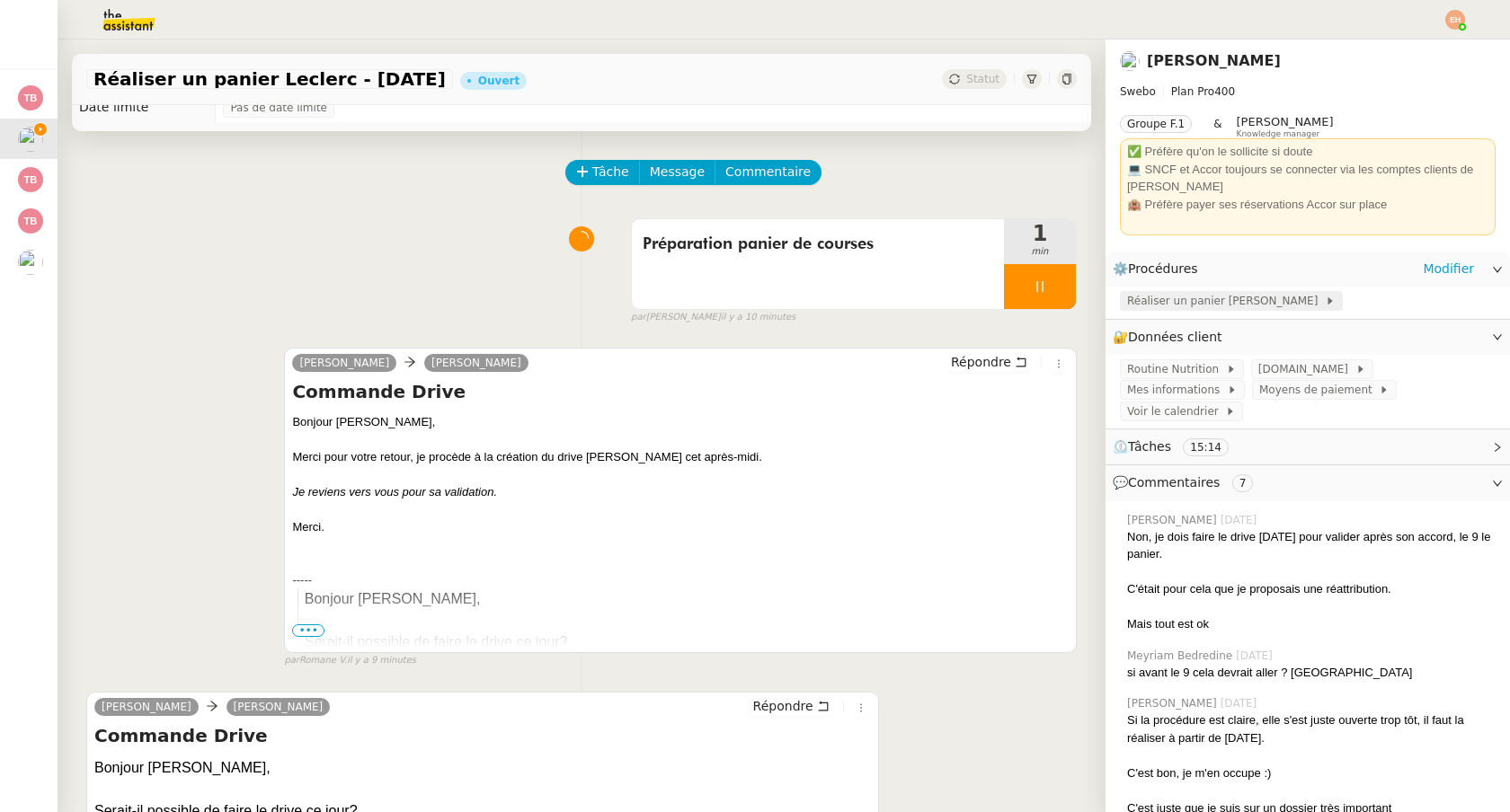
click at [1177, 301] on span "Réaliser un panier [PERSON_NAME]" at bounding box center [1225, 300] width 198 height 18
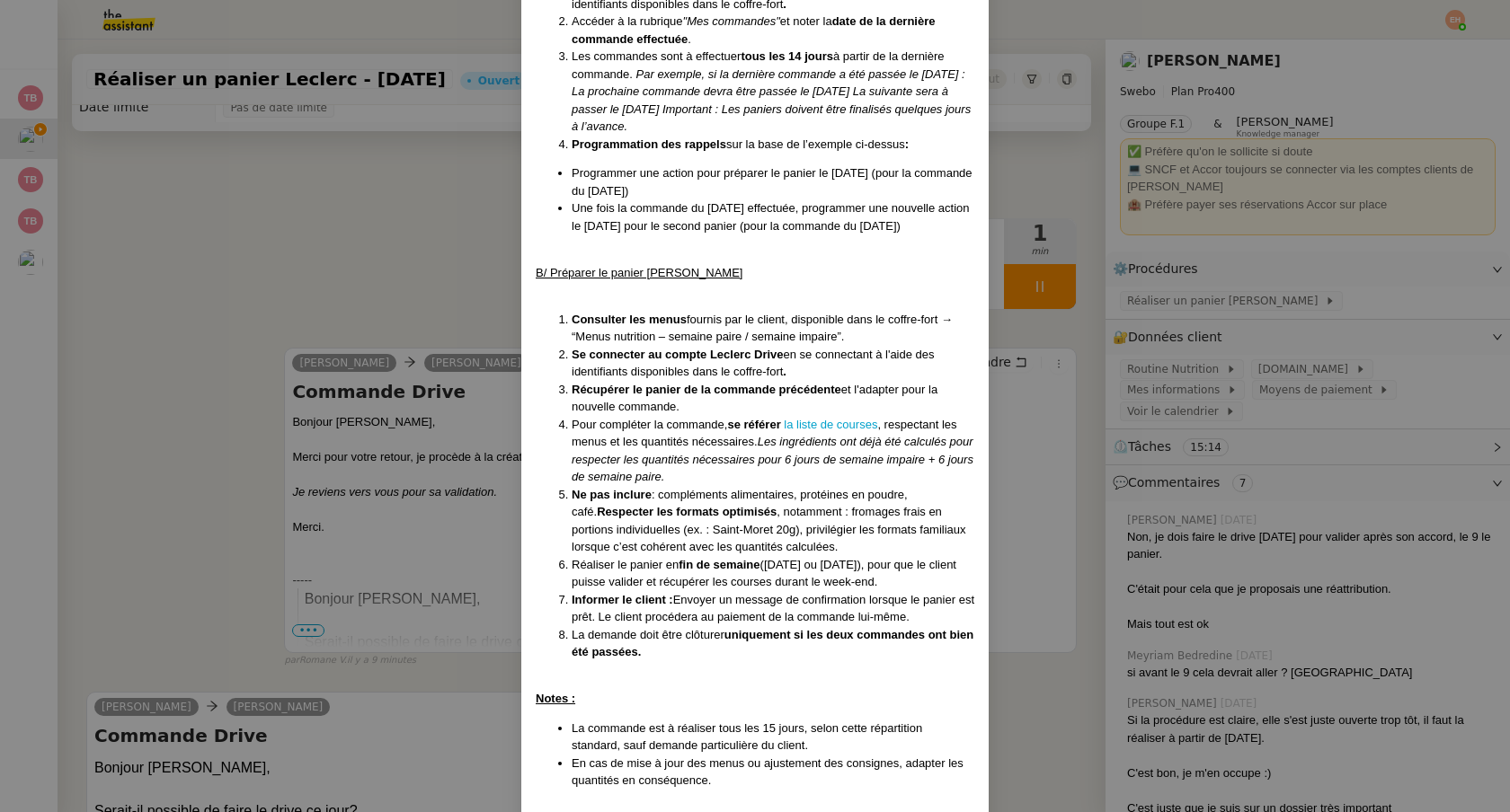
scroll to position [547, 0]
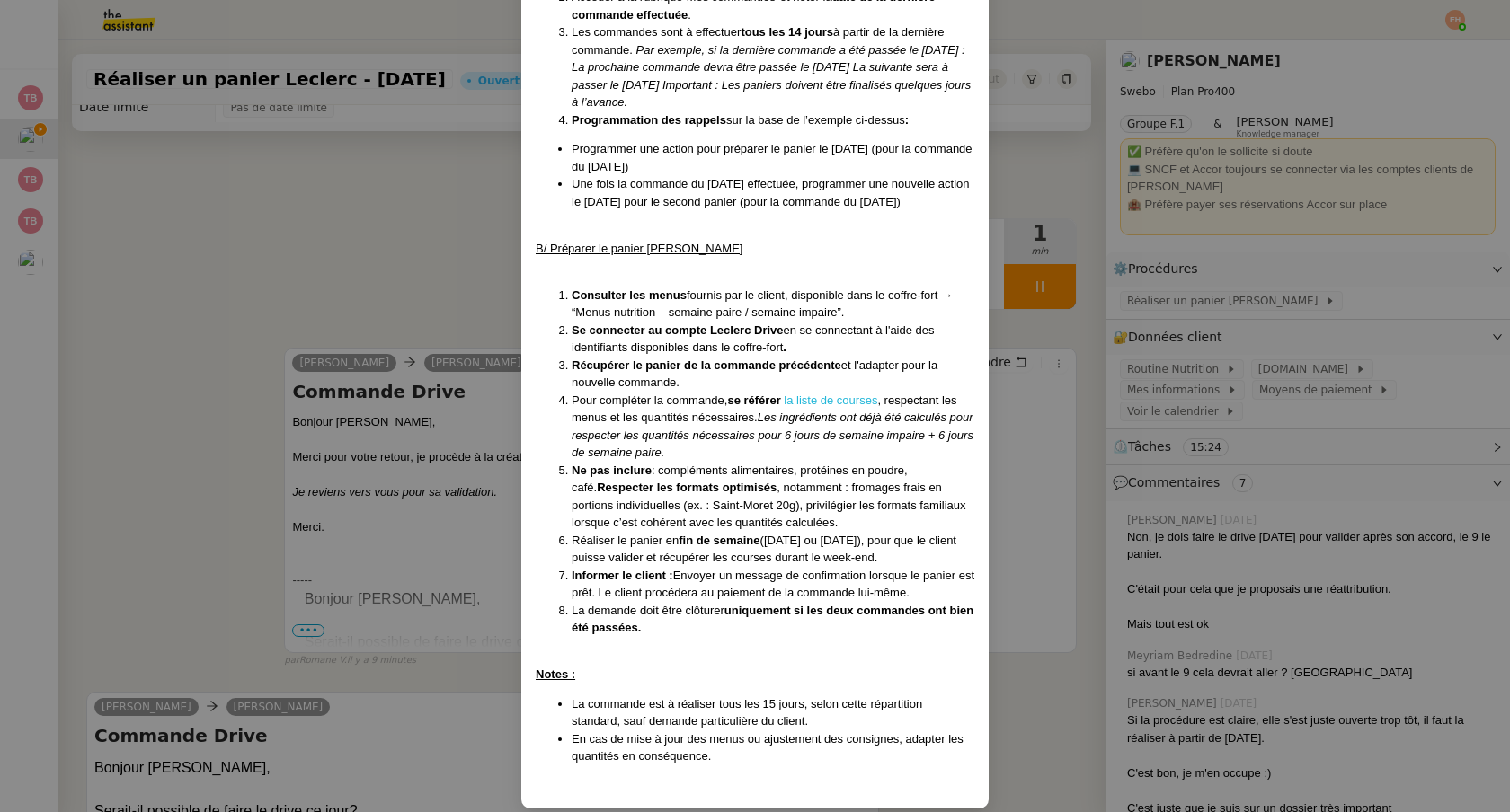
click at [842, 393] on link "la liste de courses" at bounding box center [830, 400] width 94 height 14
click at [450, 242] on nz-modal-container "Créé le [DATE] MAJ le [DATE] Contexte : Le client souhaite que nous réalisions,…" at bounding box center [755, 406] width 1510 height 812
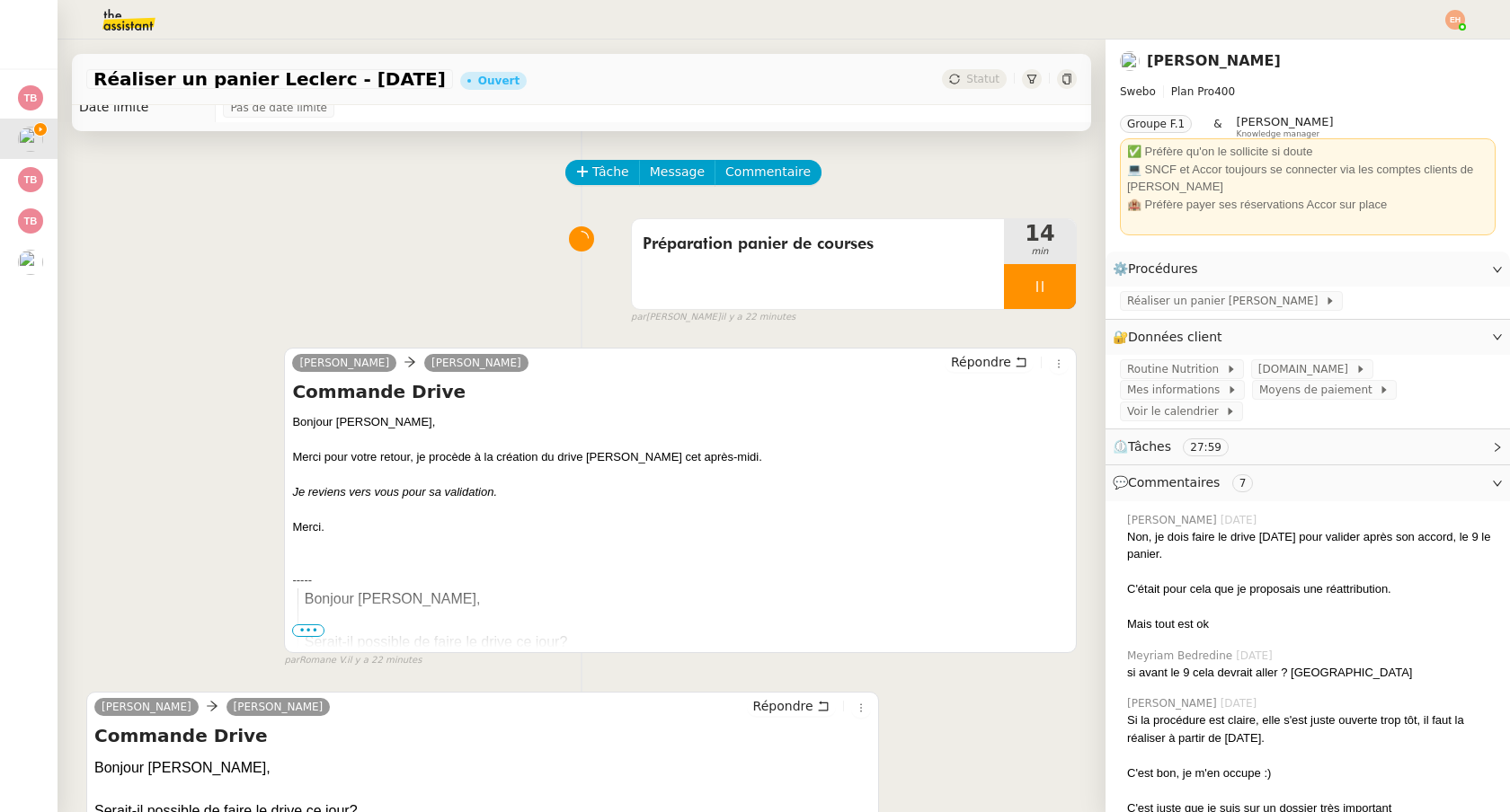
scroll to position [458, 0]
click at [1032, 289] on div at bounding box center [1040, 286] width 71 height 45
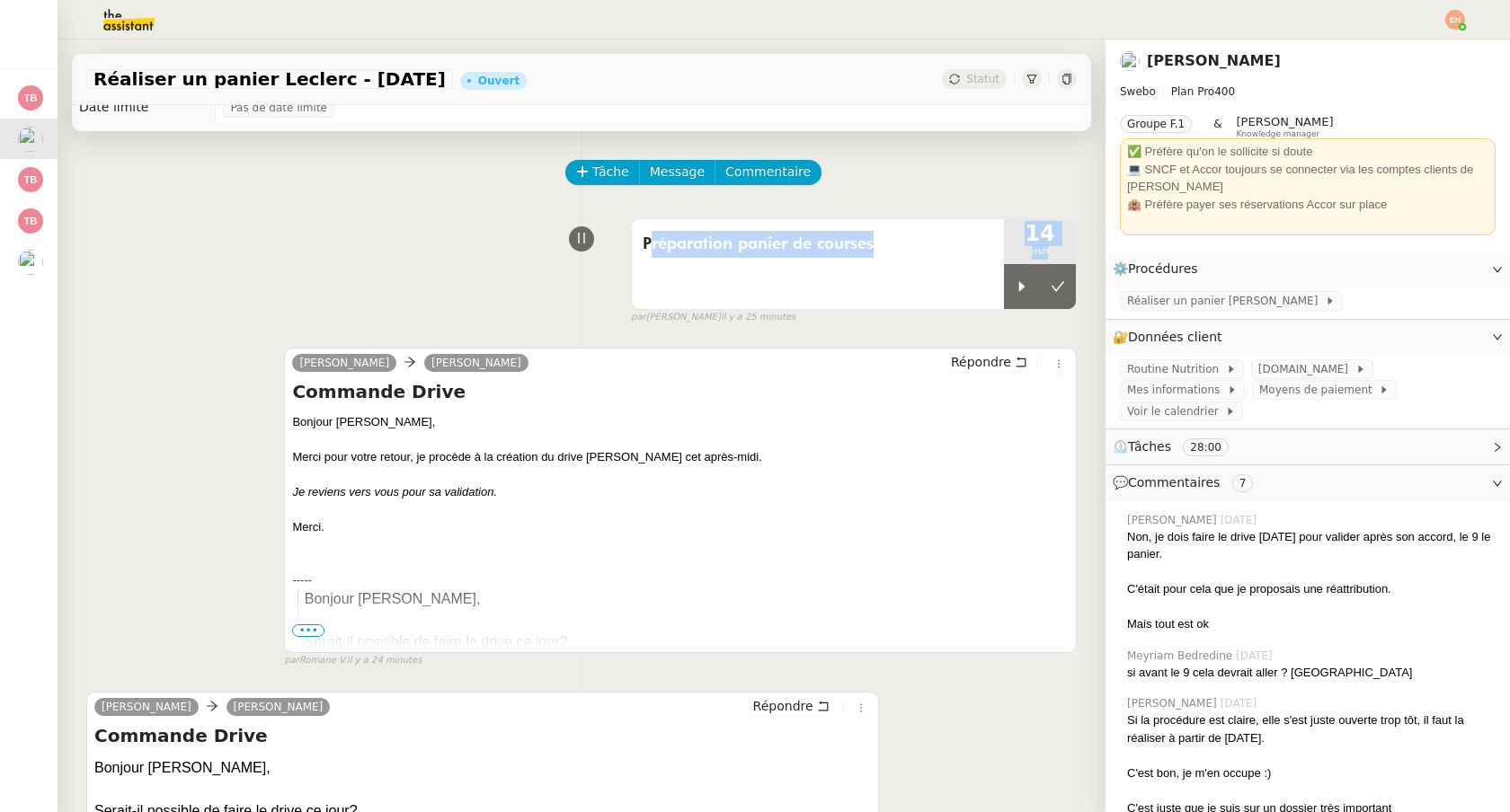
drag, startPoint x: 1032, startPoint y: 289, endPoint x: 267, endPoint y: 221, distance: 768.0
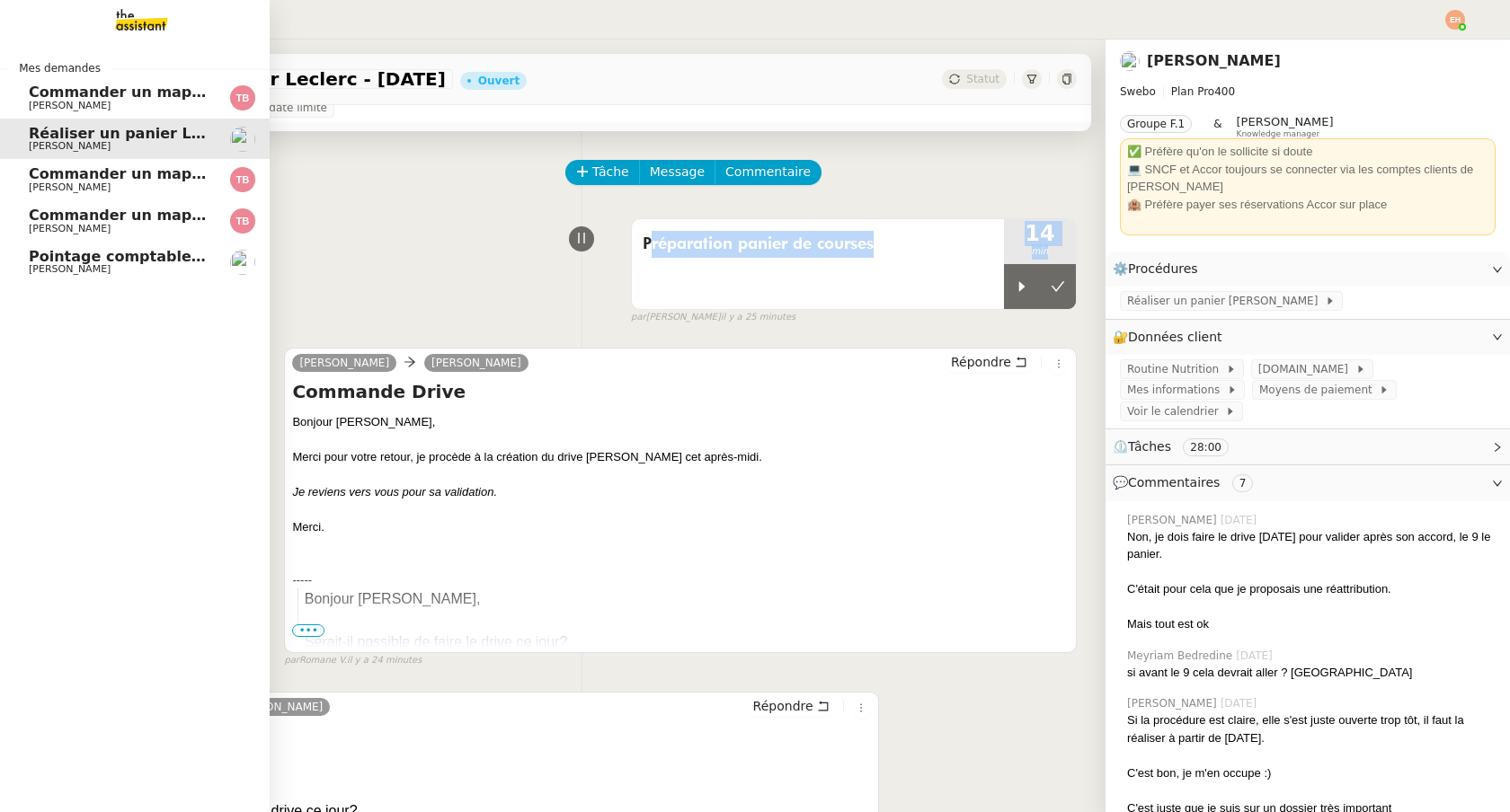
click at [21, 270] on link "Pointage comptable - [DATE] [PERSON_NAME]" at bounding box center [134, 262] width 270 height 42
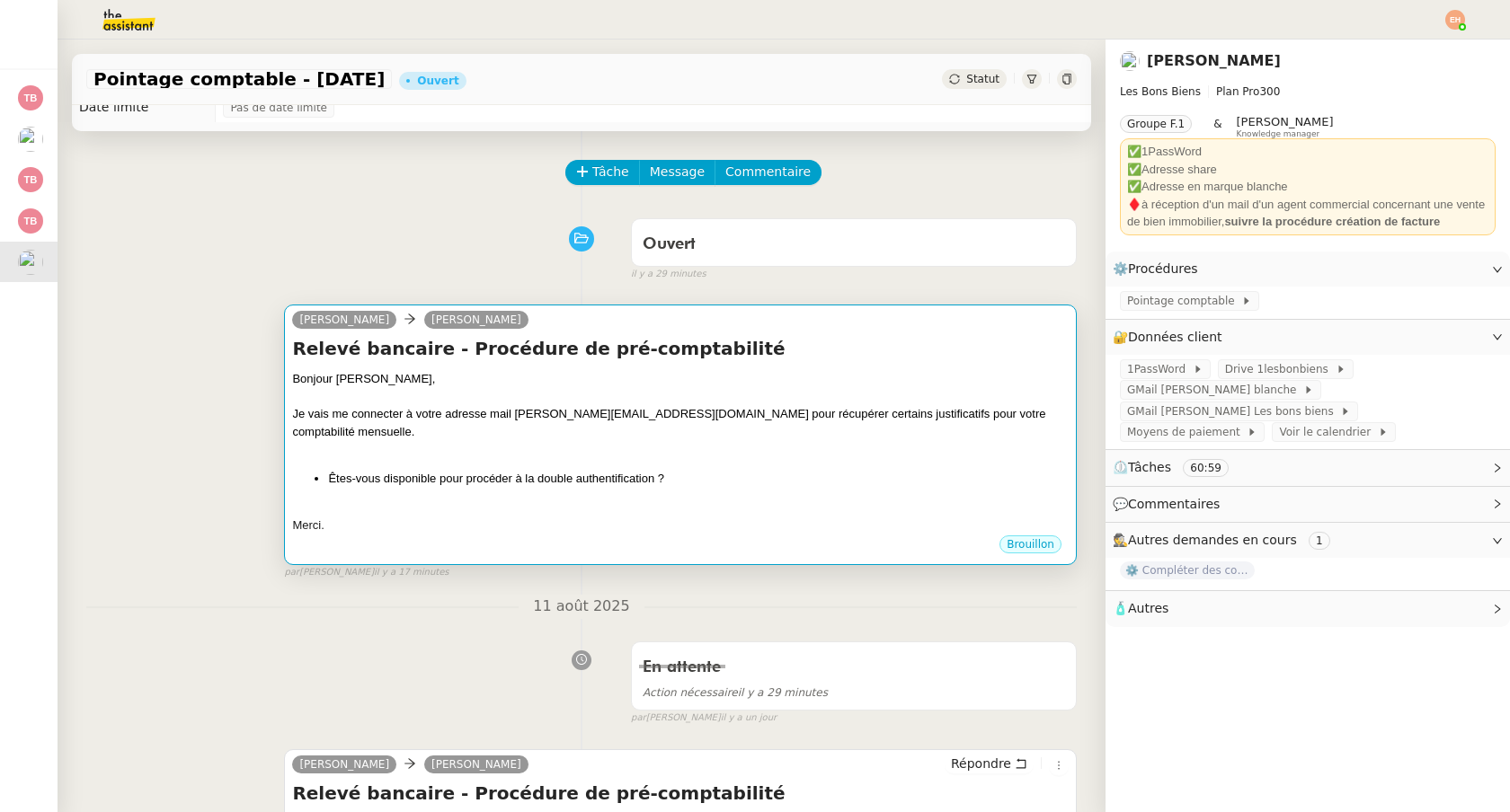
click at [825, 402] on div at bounding box center [680, 397] width 777 height 18
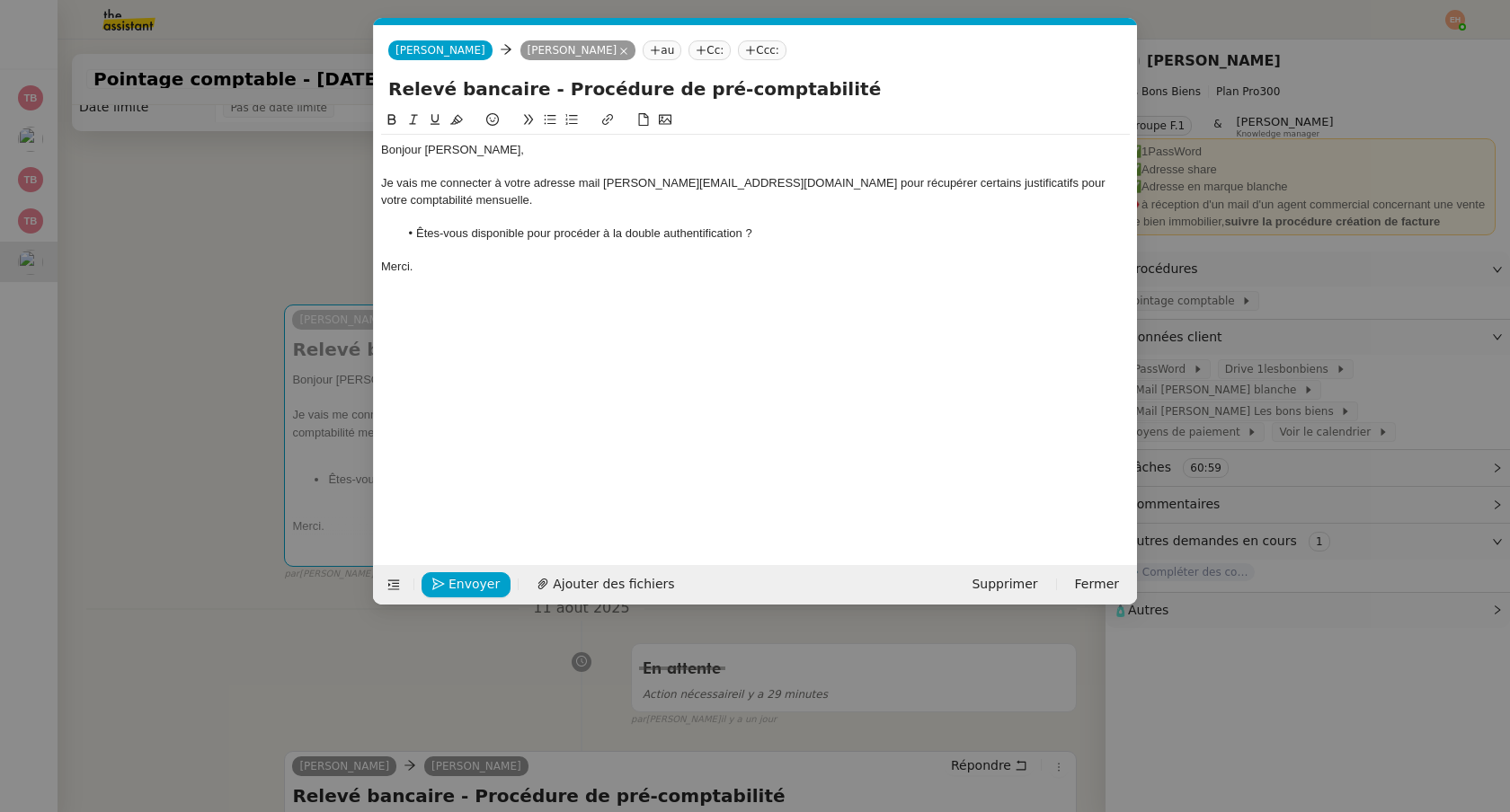
scroll to position [0, 38]
click at [464, 572] on button "Envoyer" at bounding box center [466, 584] width 89 height 25
click at [464, 572] on button "Confirmer l'envoi" at bounding box center [494, 584] width 146 height 25
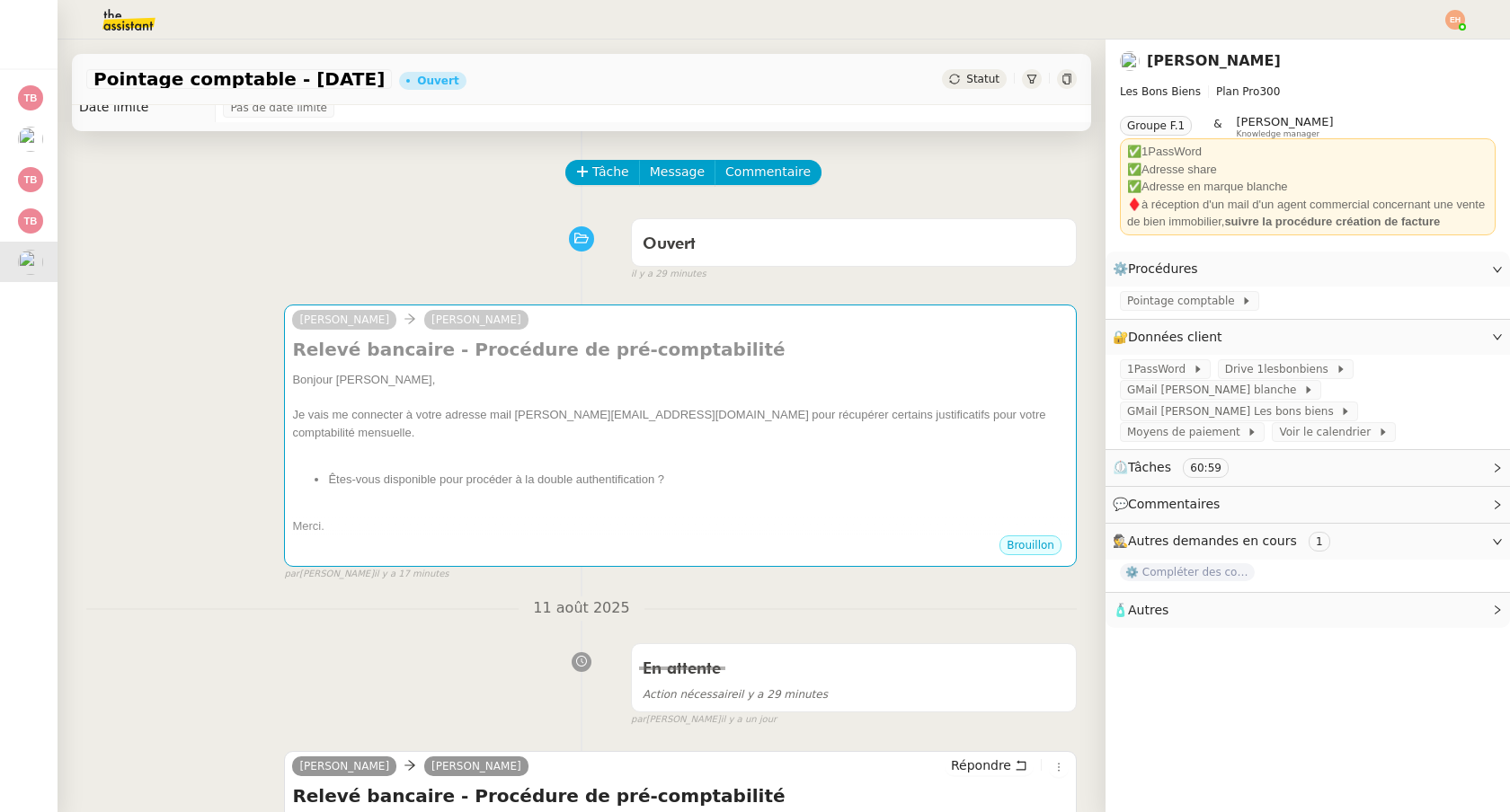
click at [464, 572] on nz-modal-container "Service TA - VOYAGE - PROPOSITION GLOBALE A utiliser dans le cadre de propositi…" at bounding box center [755, 406] width 1510 height 812
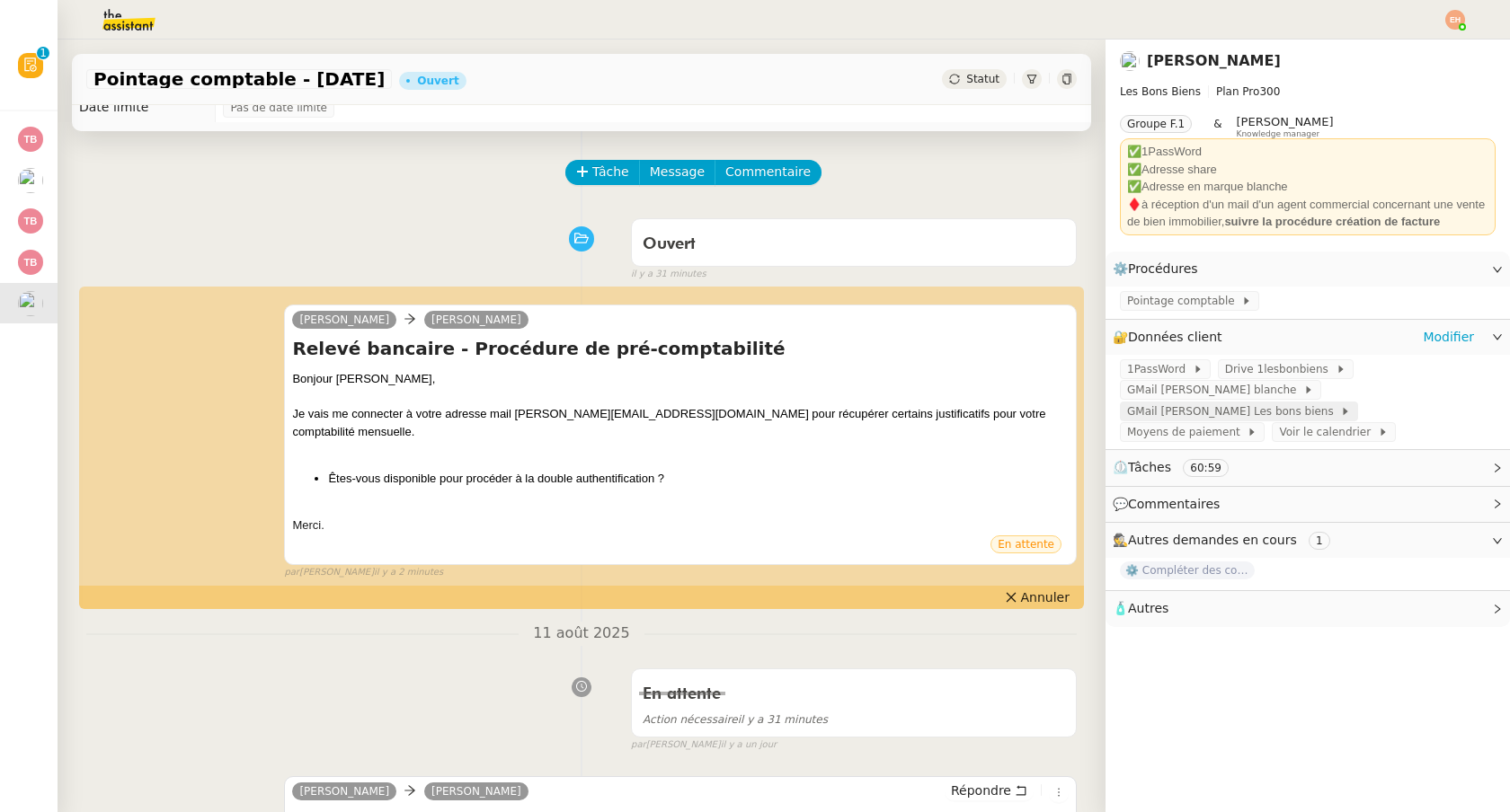
click at [1211, 407] on span "GMail [PERSON_NAME] Les bons biens" at bounding box center [1233, 411] width 213 height 18
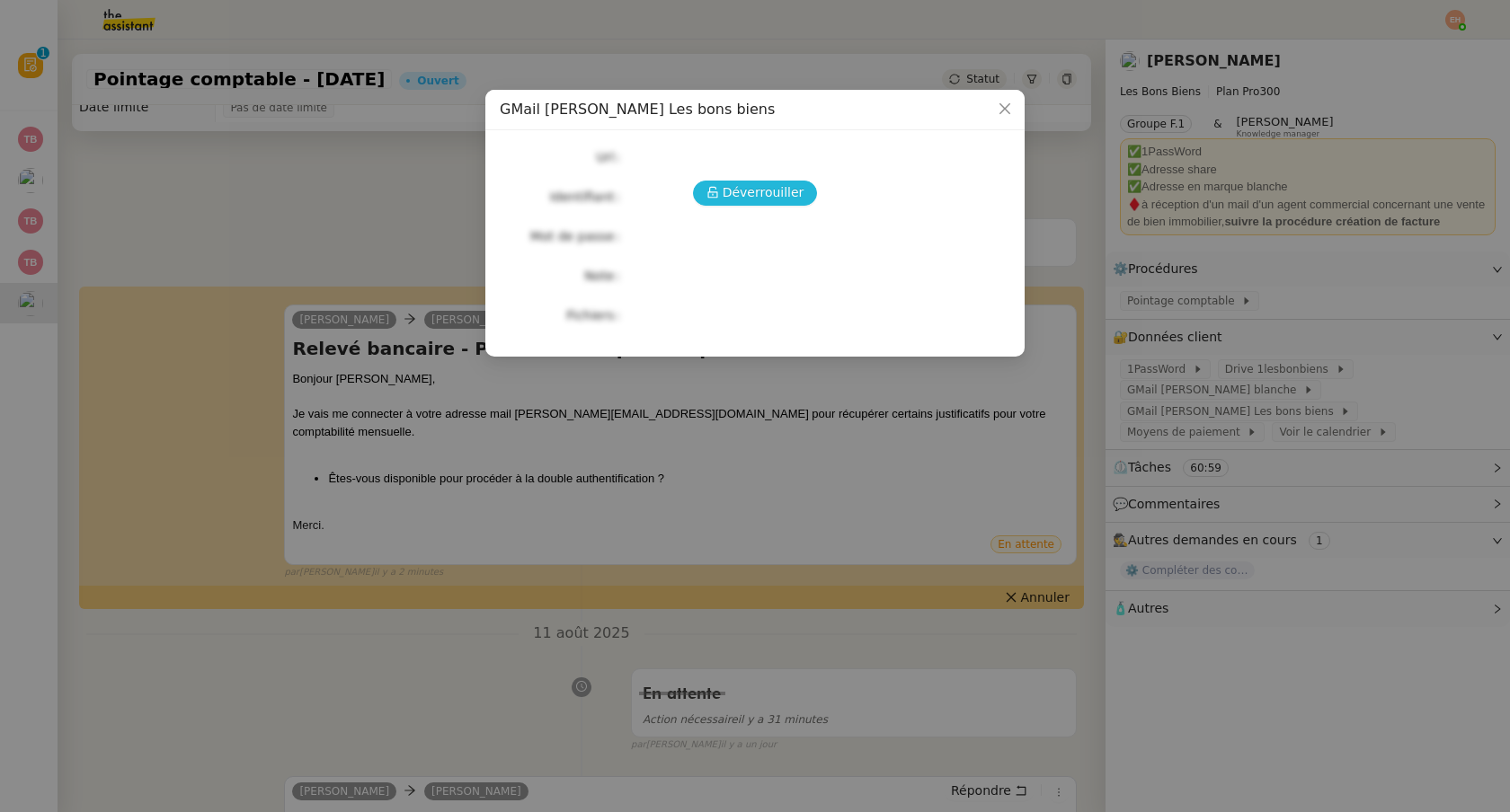
click at [783, 196] on span "Déverrouiller" at bounding box center [763, 192] width 82 height 20
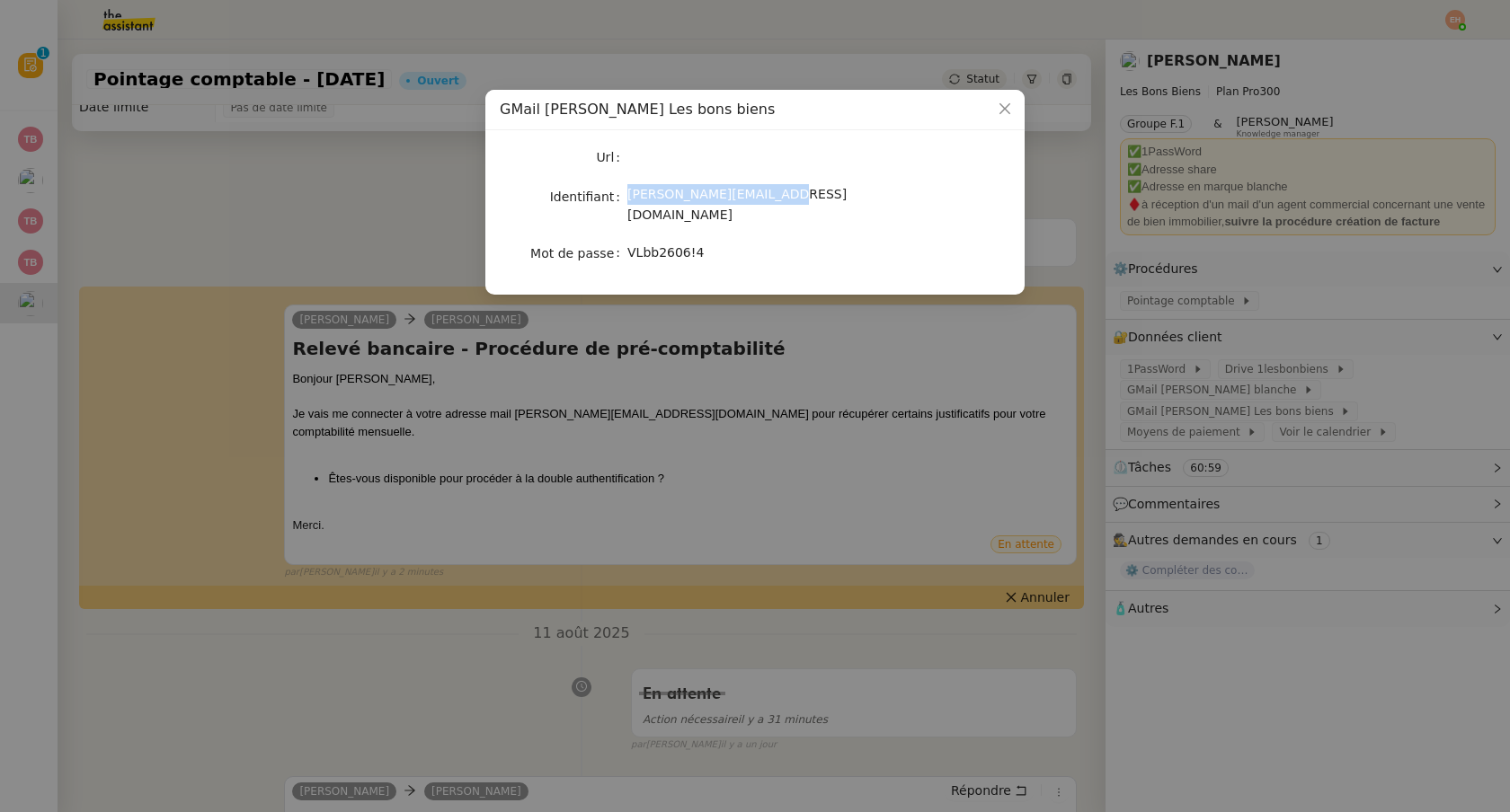
drag, startPoint x: 628, startPoint y: 199, endPoint x: 838, endPoint y: 183, distance: 210.6
click at [838, 193] on div "[PERSON_NAME][EMAIL_ADDRESS][DOMAIN_NAME]" at bounding box center [776, 206] width 298 height 42
copy span "[PERSON_NAME][EMAIL_ADDRESS][DOMAIN_NAME]"
drag, startPoint x: 626, startPoint y: 235, endPoint x: 714, endPoint y: 231, distance: 88.1
click at [716, 242] on div "VLbb2606!4" at bounding box center [776, 252] width 298 height 20
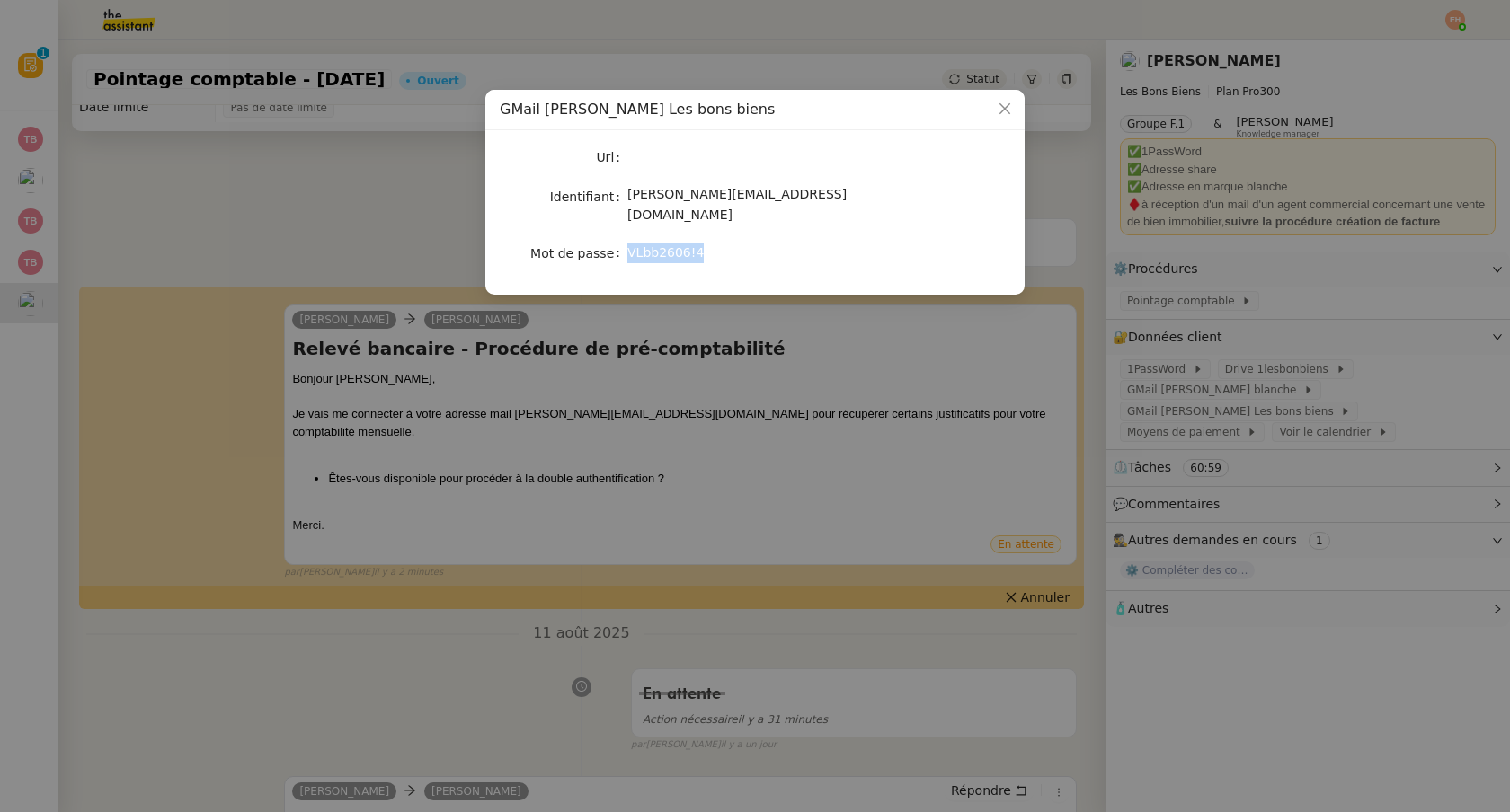
drag, startPoint x: 713, startPoint y: 235, endPoint x: 626, endPoint y: 238, distance: 87.1
click at [627, 242] on div "VLbb2606!4" at bounding box center [776, 252] width 298 height 20
copy span "VLbb2606!4"
click at [870, 375] on nz-modal-container "GMail [PERSON_NAME] Les bons biens Url Identifiant [PERSON_NAME][EMAIL_ADDRESS]…" at bounding box center [755, 406] width 1510 height 812
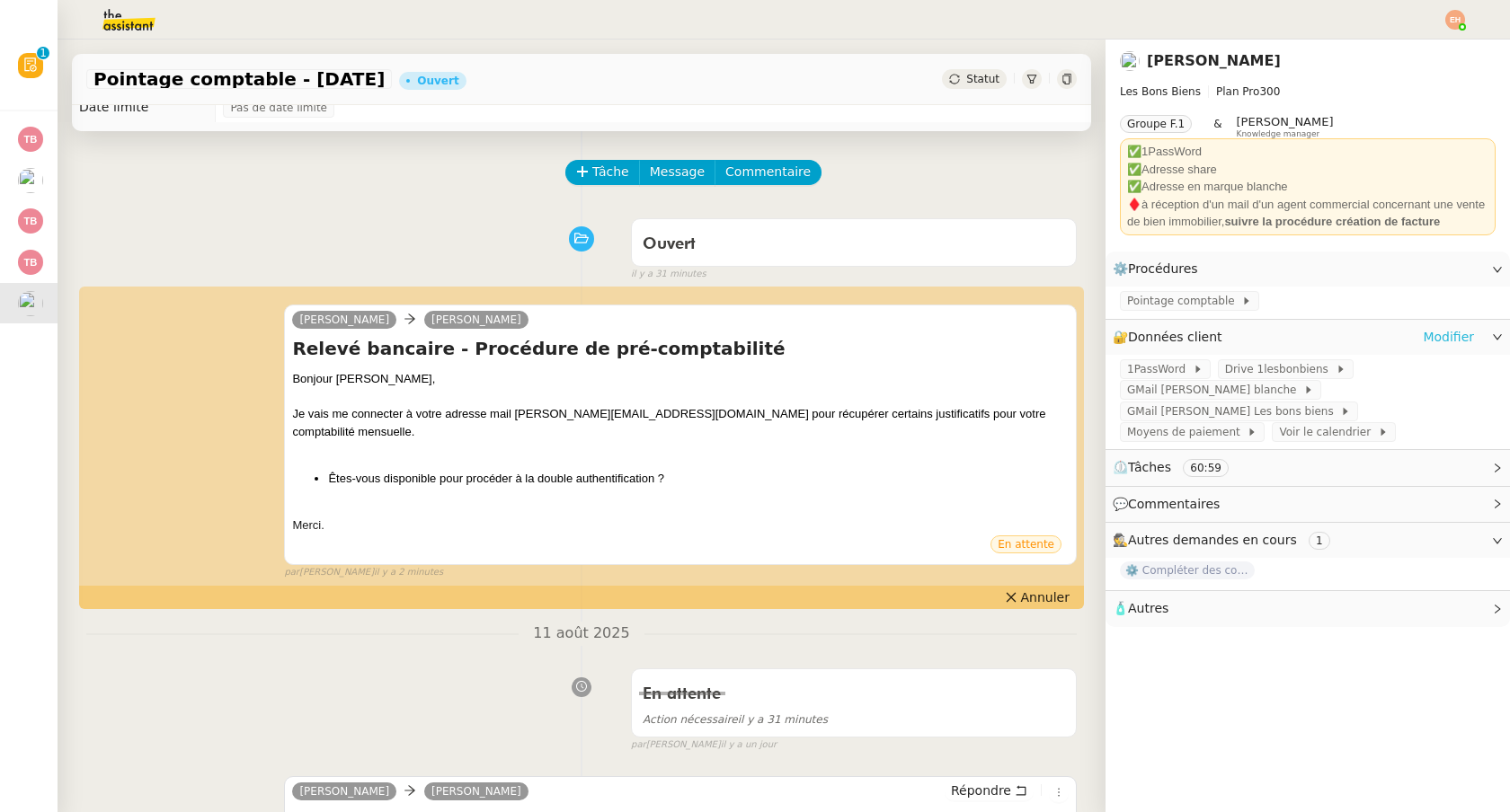
click at [1454, 335] on link "Modifier" at bounding box center [1447, 337] width 51 height 20
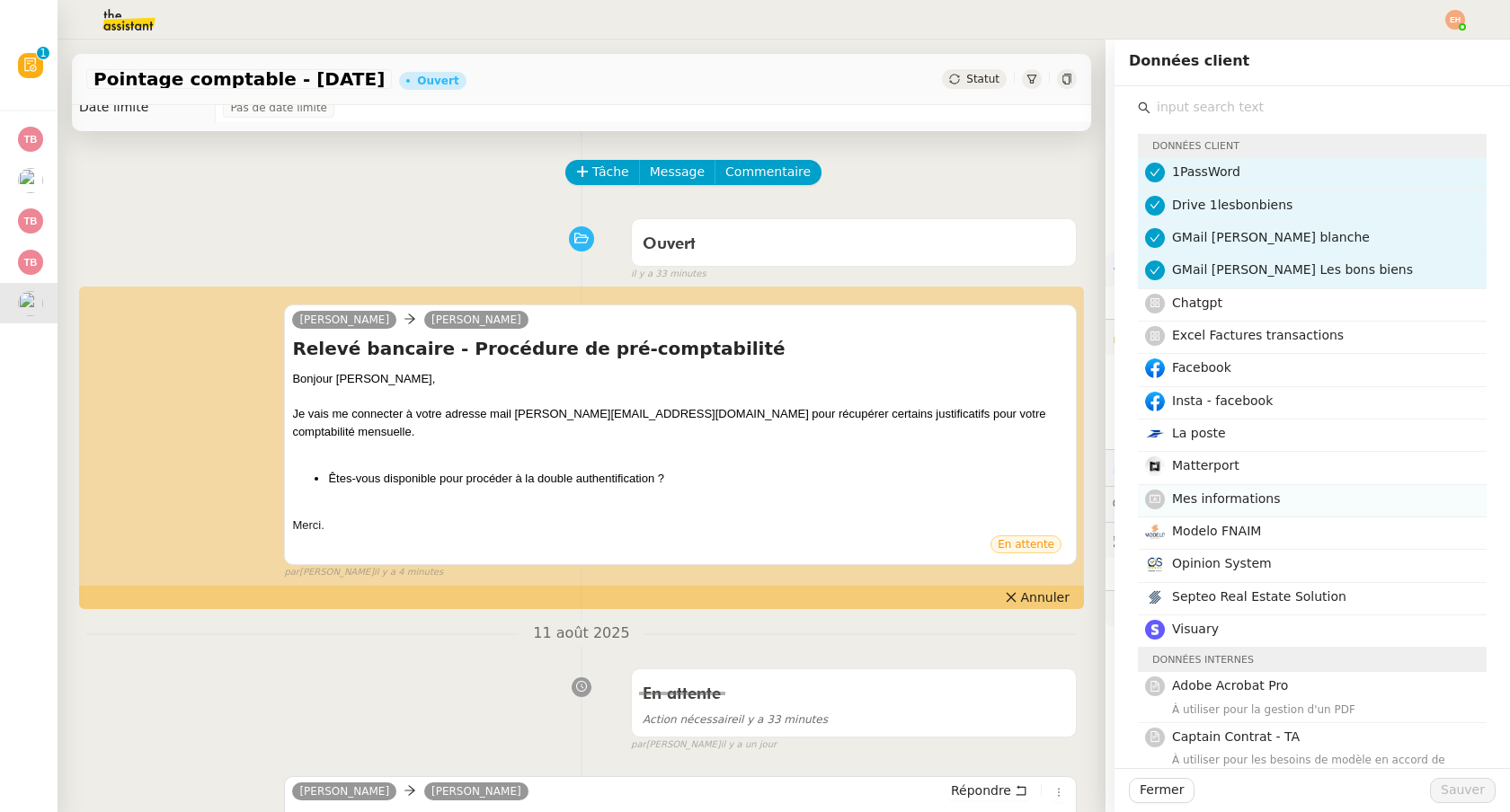
click at [1211, 504] on span "Mes informations" at bounding box center [1226, 498] width 109 height 14
click at [1467, 793] on span "Sauver" at bounding box center [1463, 789] width 44 height 20
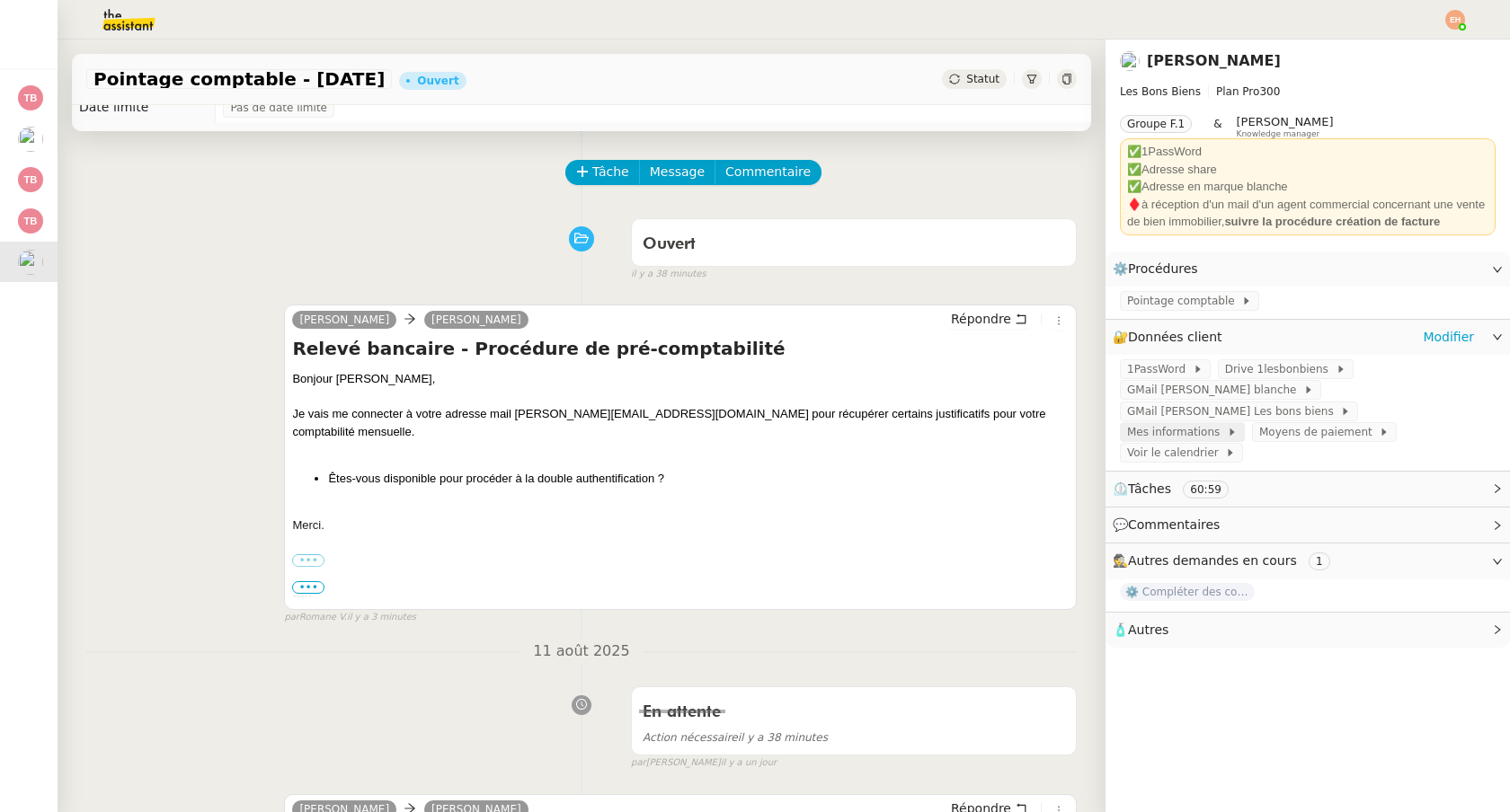
click at [1227, 423] on span "Mes informations" at bounding box center [1176, 432] width 100 height 18
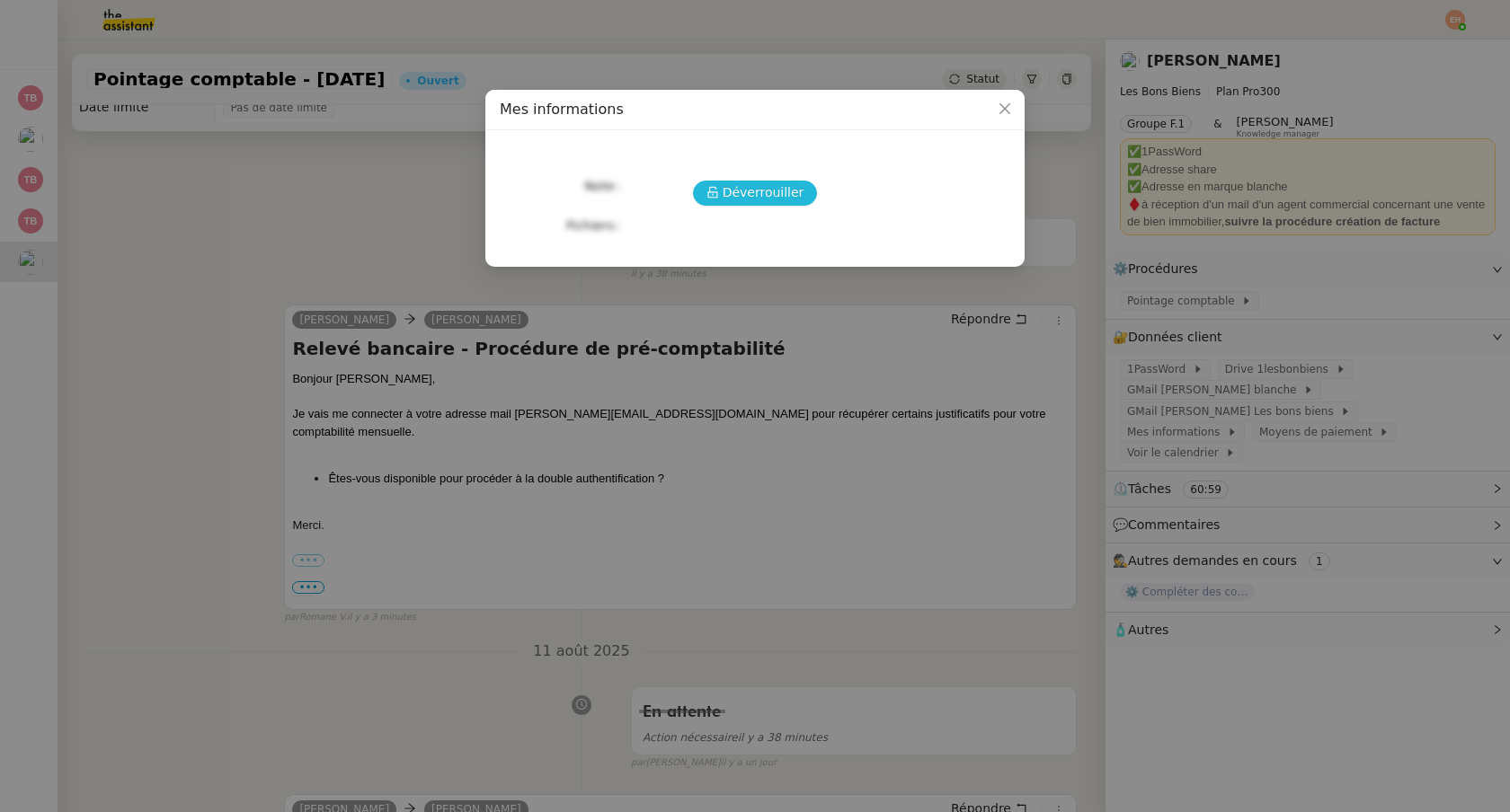
click at [723, 184] on button "Déverrouiller" at bounding box center [755, 193] width 125 height 25
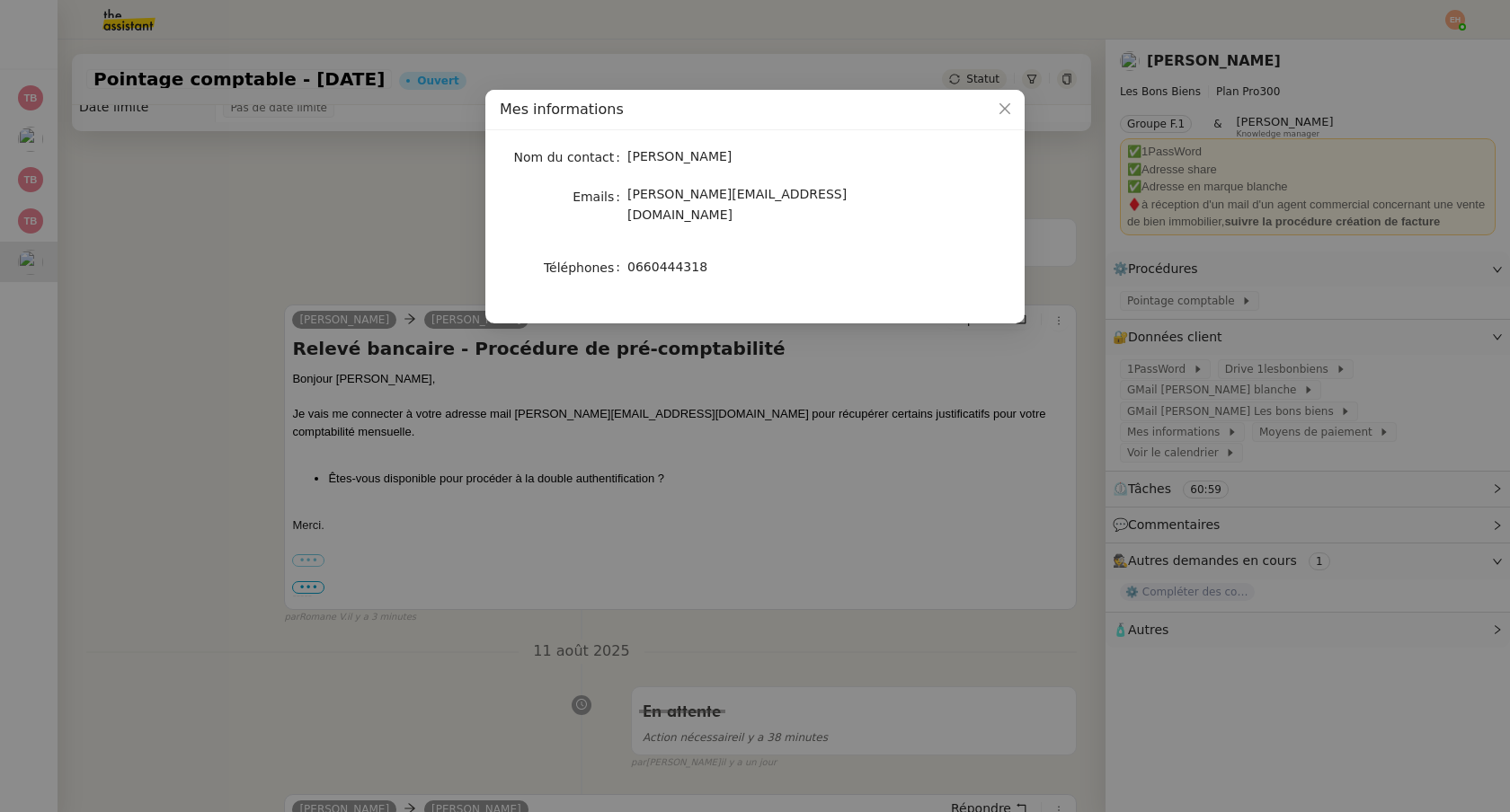
click at [1121, 188] on nz-modal-container "Mes informations Nom du contact [PERSON_NAME] Emails [PERSON_NAME][EMAIL_ADDRES…" at bounding box center [755, 406] width 1510 height 812
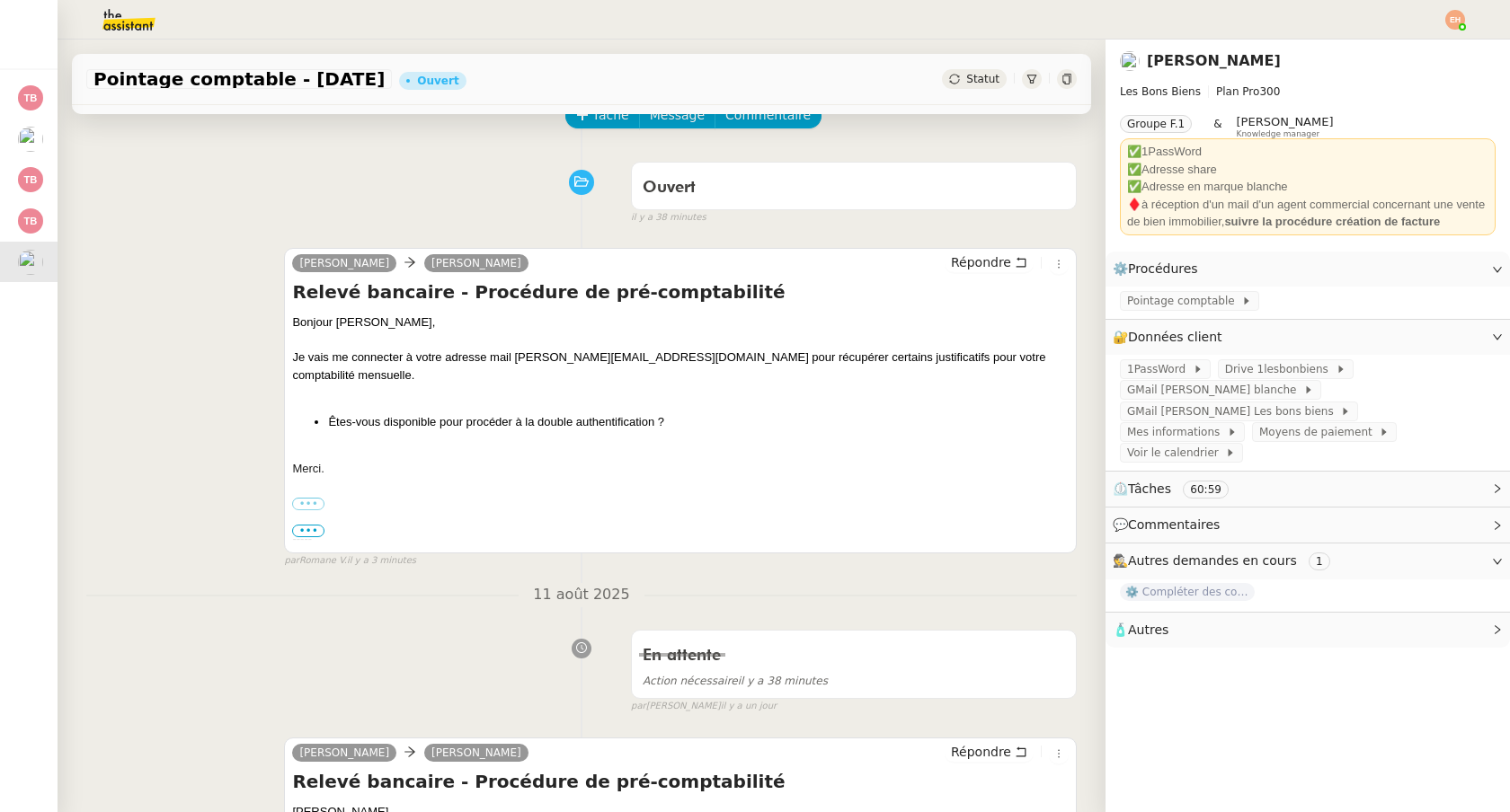
scroll to position [100, 0]
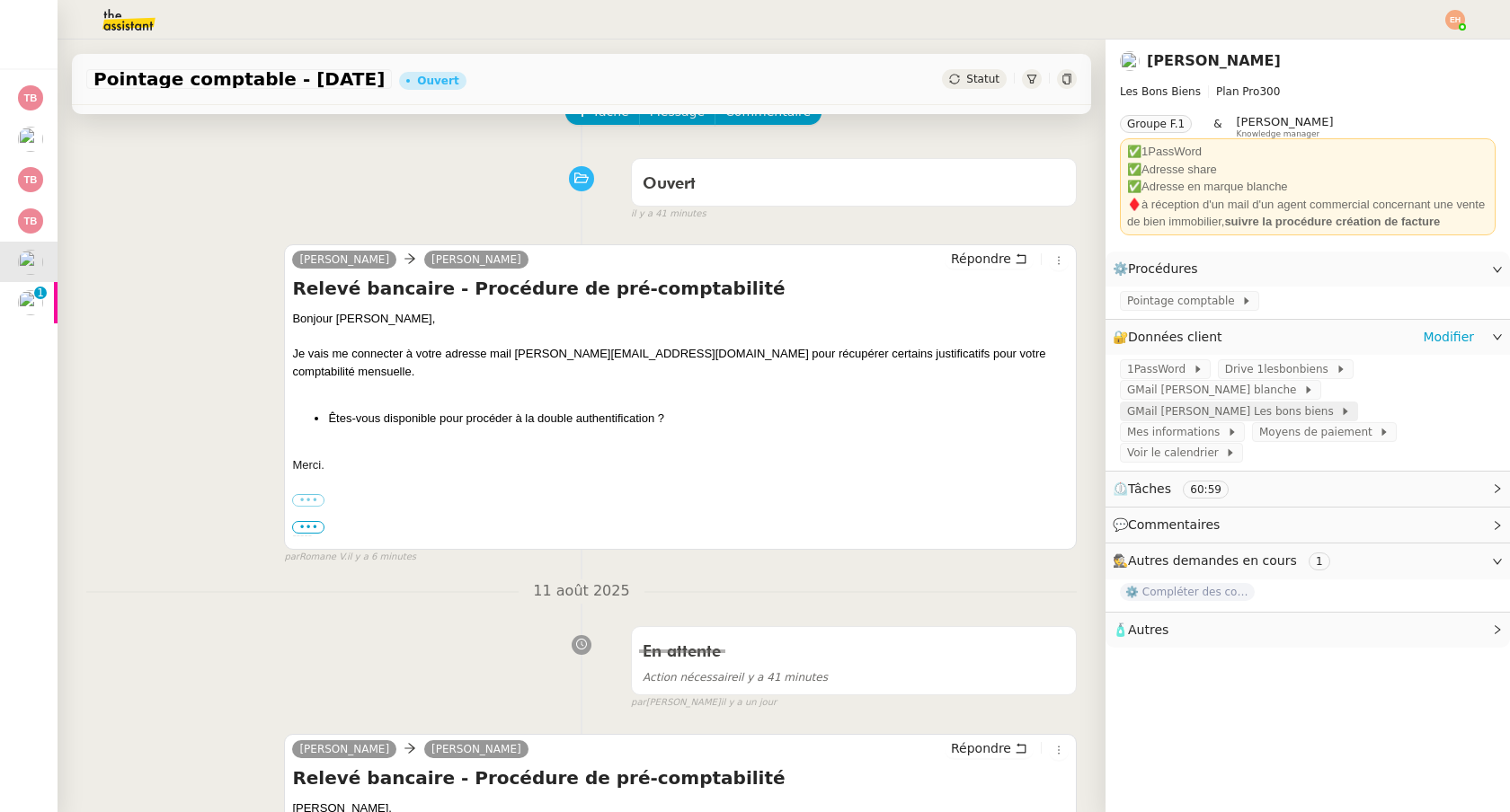
click at [1178, 418] on span "GMail [PERSON_NAME] Les bons biens" at bounding box center [1233, 411] width 213 height 18
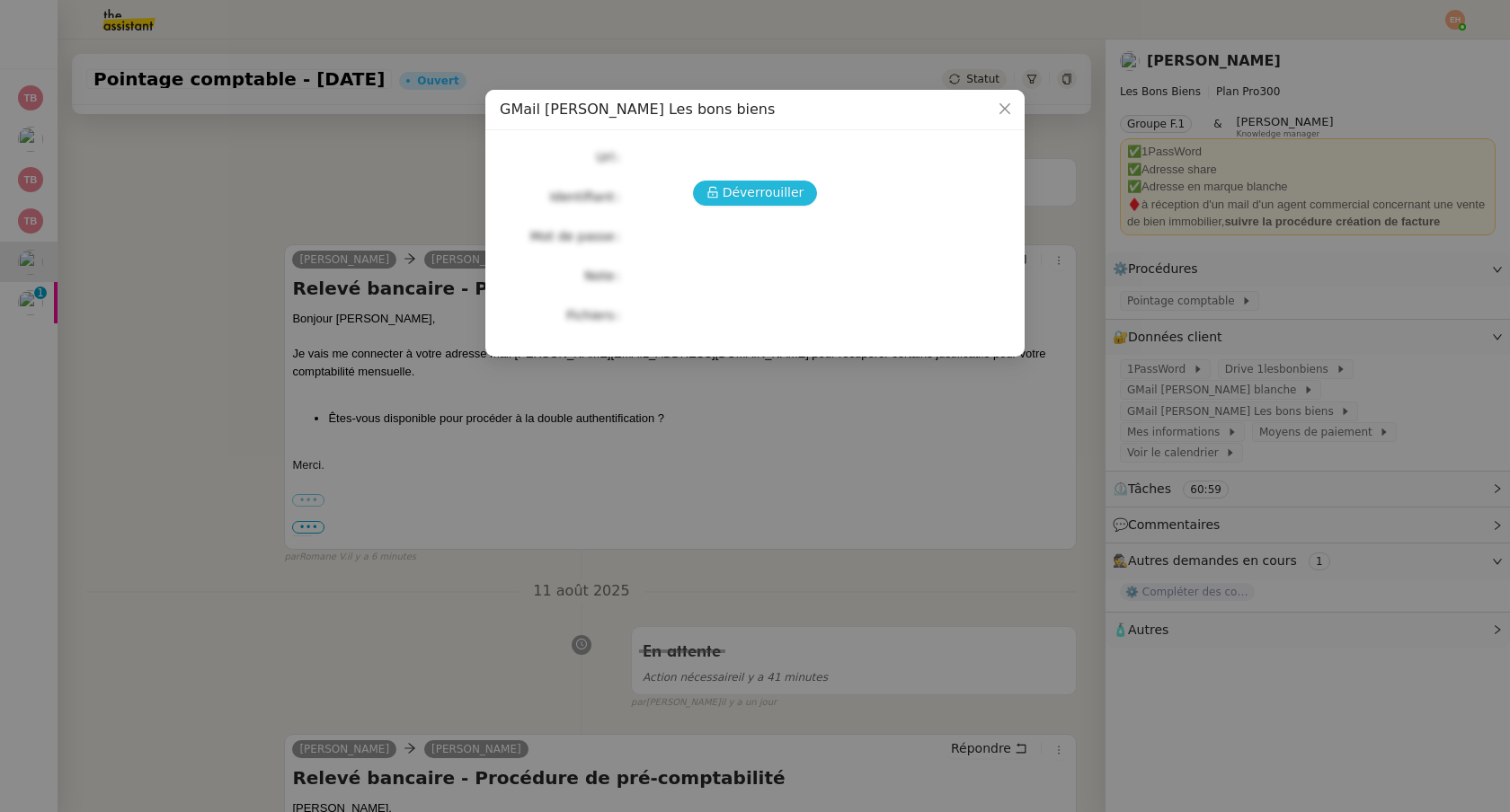
click at [783, 199] on span "Déverrouiller" at bounding box center [763, 192] width 82 height 20
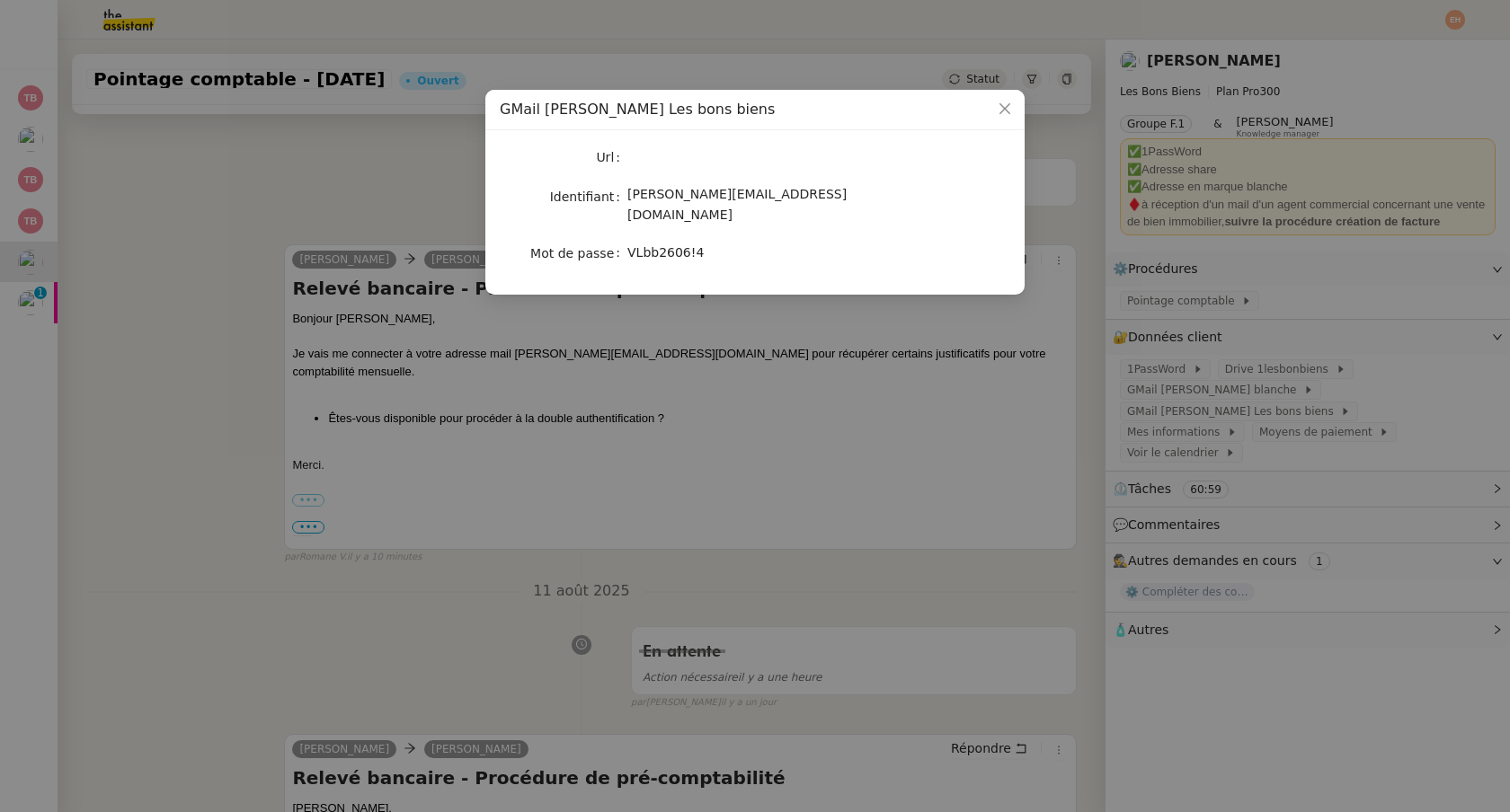
click at [263, 150] on nz-modal-container "GMail [PERSON_NAME] Les bons biens Url Identifiant [PERSON_NAME][EMAIL_ADDRESS]…" at bounding box center [755, 406] width 1510 height 812
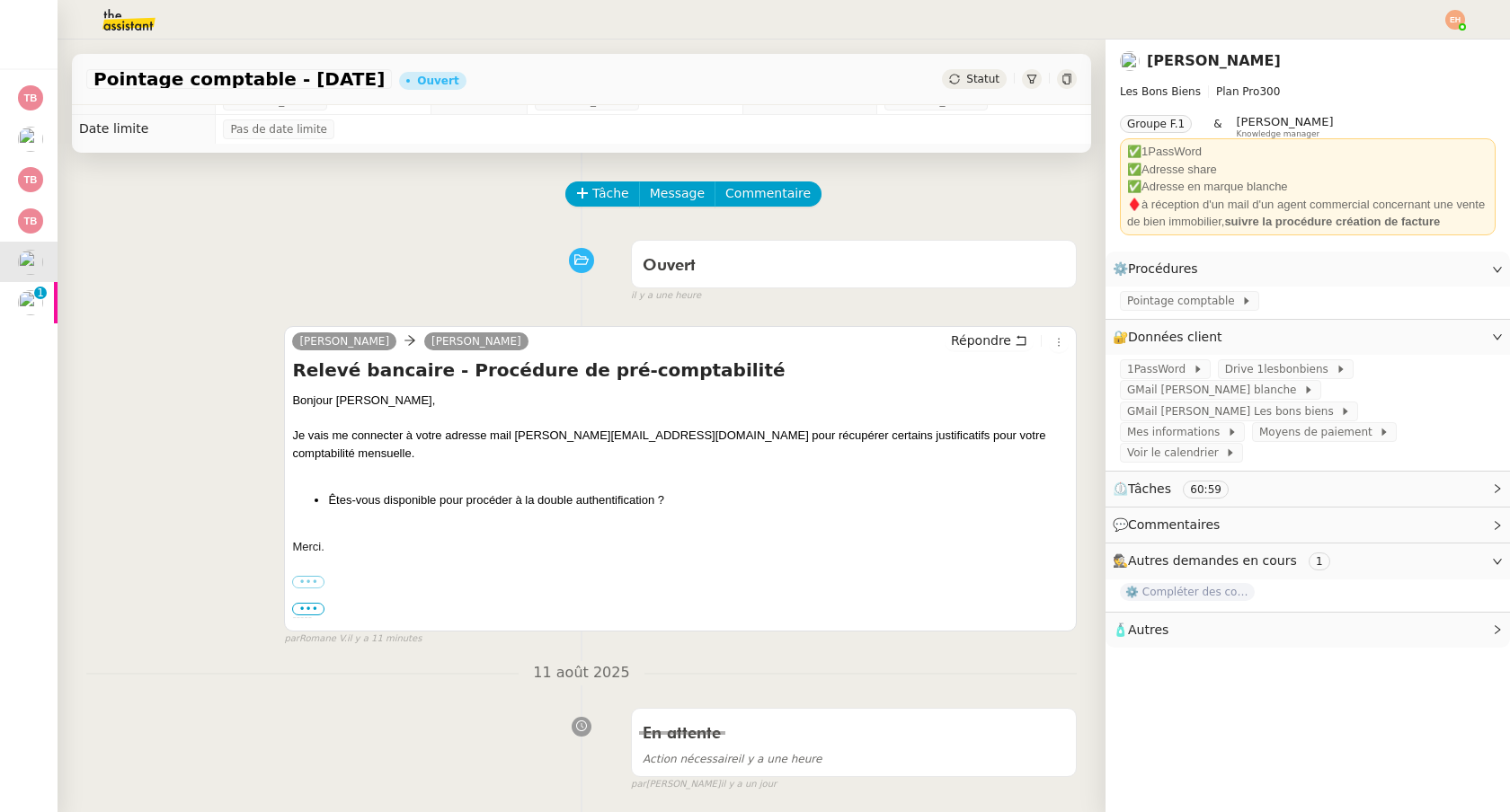
scroll to position [0, 0]
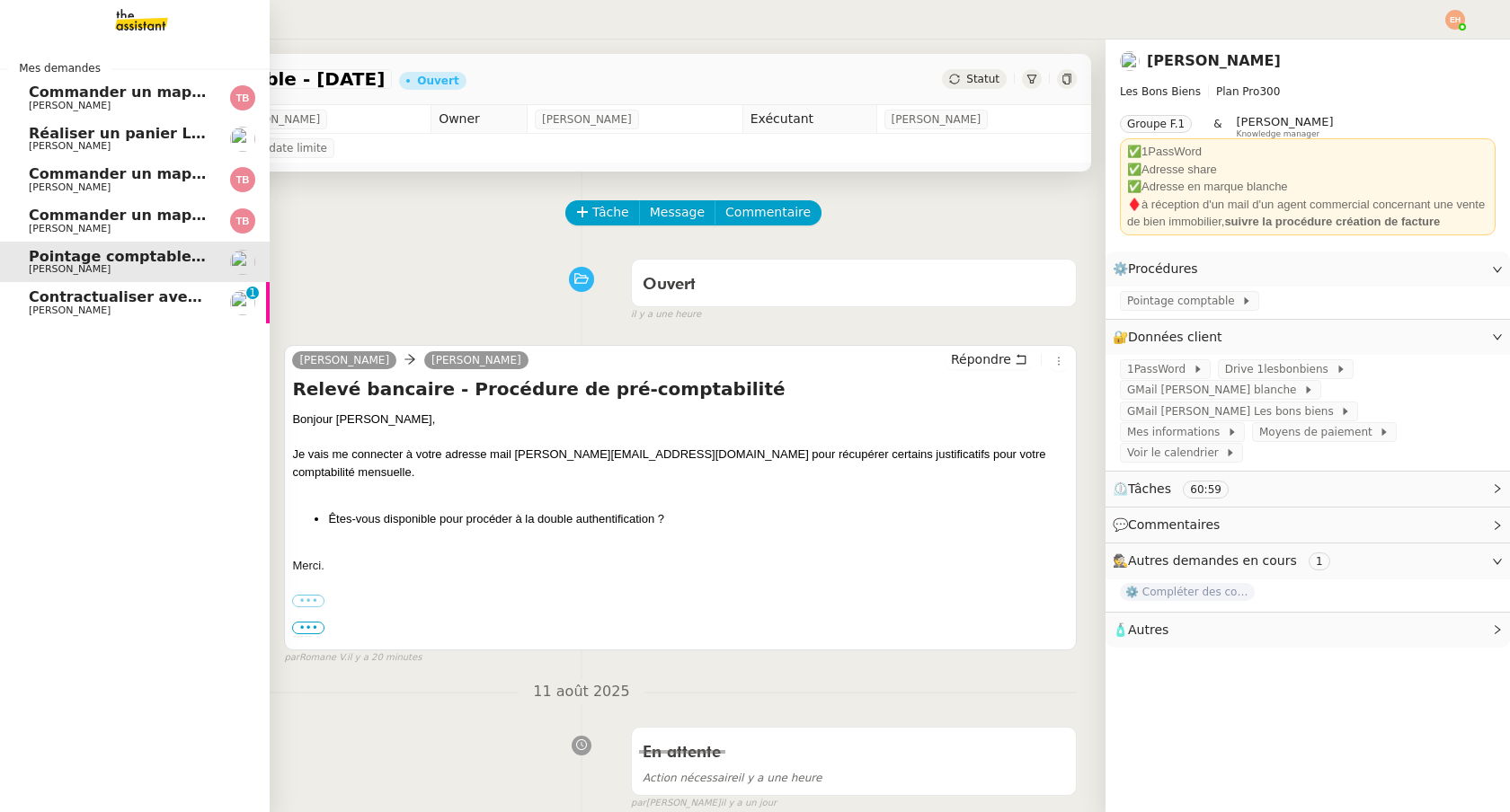
click at [48, 315] on span "[PERSON_NAME]" at bounding box center [70, 310] width 82 height 12
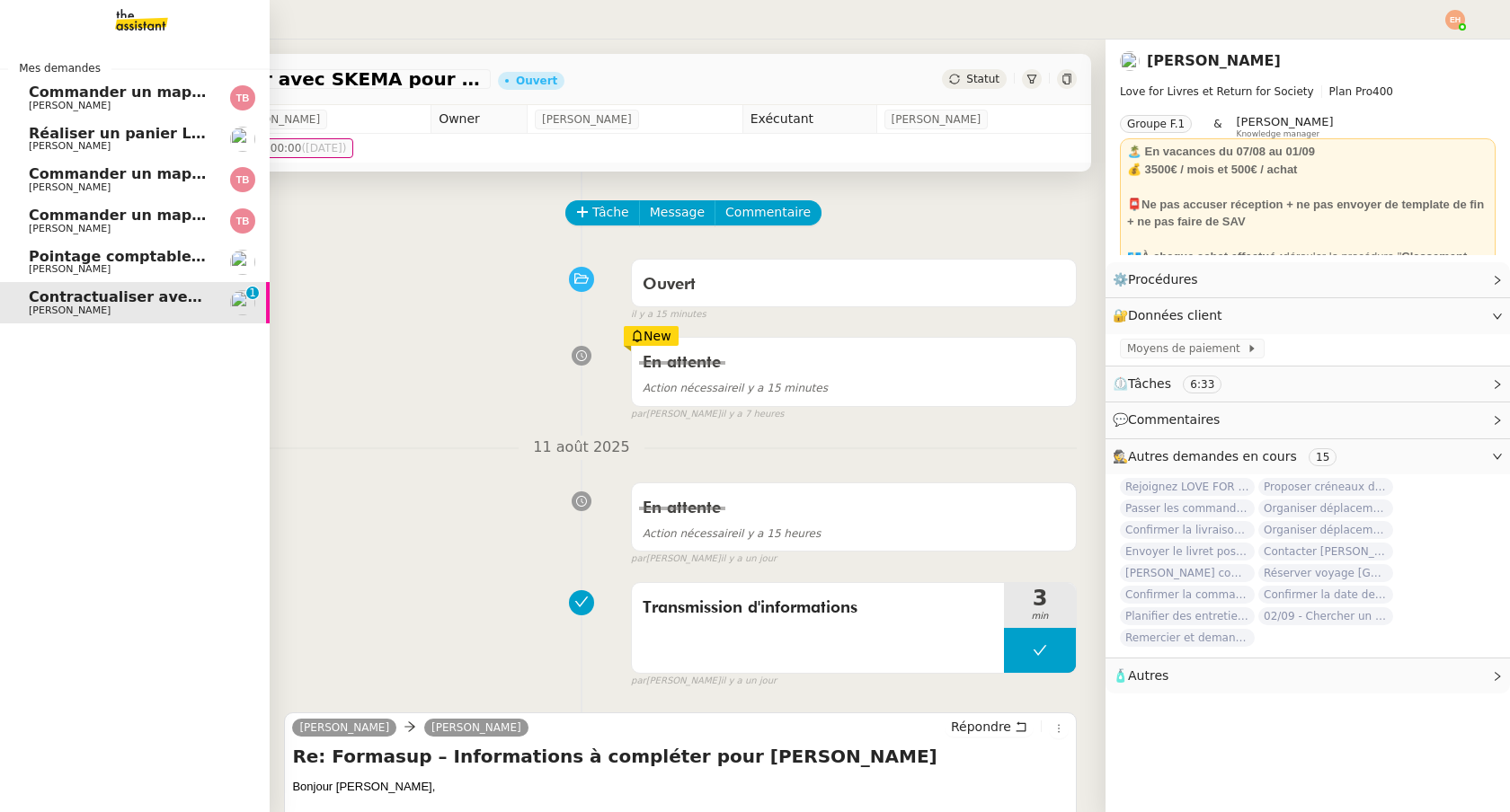
click at [77, 259] on span "Pointage comptable - [DATE]" at bounding box center [145, 257] width 233 height 17
